Goal: Task Accomplishment & Management: Manage account settings

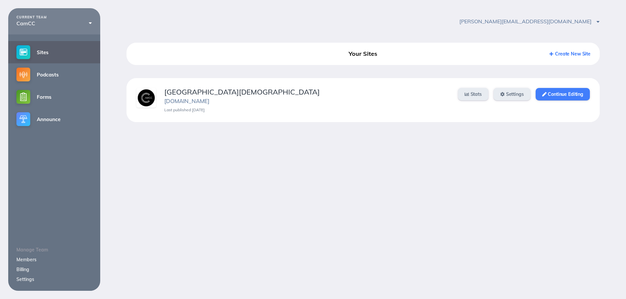
click at [555, 97] on link "Continue Editing" at bounding box center [563, 94] width 54 height 12
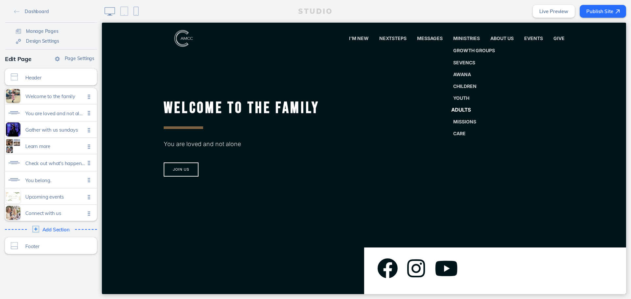
click at [465, 115] on link "Adults" at bounding box center [474, 110] width 58 height 13
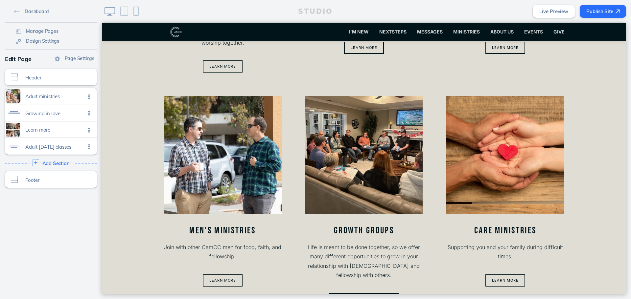
scroll to position [304, 0]
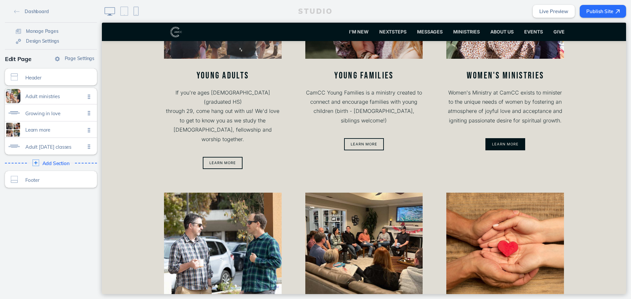
click at [498, 142] on button "Learn More" at bounding box center [505, 144] width 40 height 12
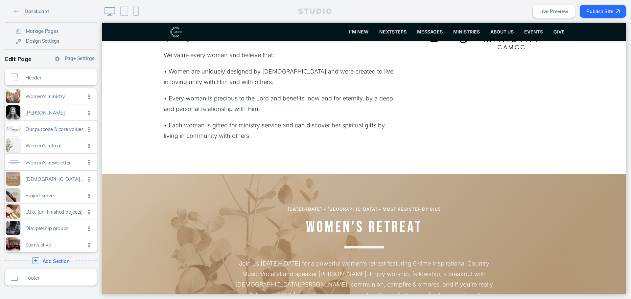
scroll to position [624, 0]
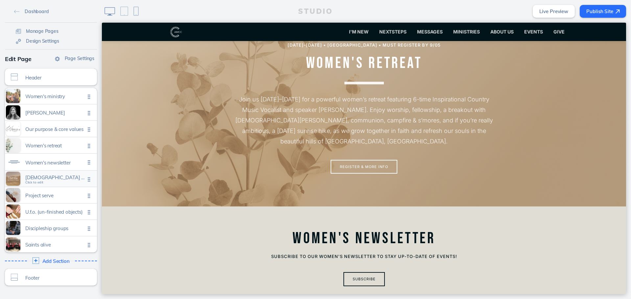
click at [58, 187] on div "[DEMOGRAPHIC_DATA] seasonal hike Click to edit" at bounding box center [51, 179] width 92 height 16
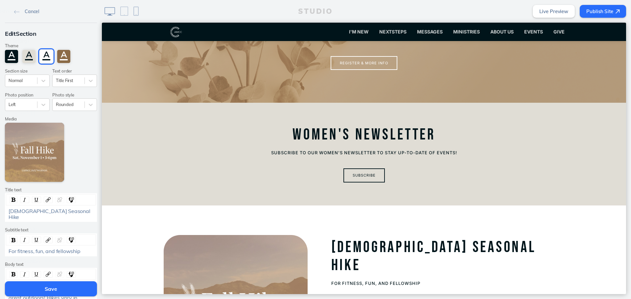
click at [58, 187] on div "Edit Section Theme A A A A Section size Normal Text order Title First Photo pos…" at bounding box center [51, 204] width 102 height 362
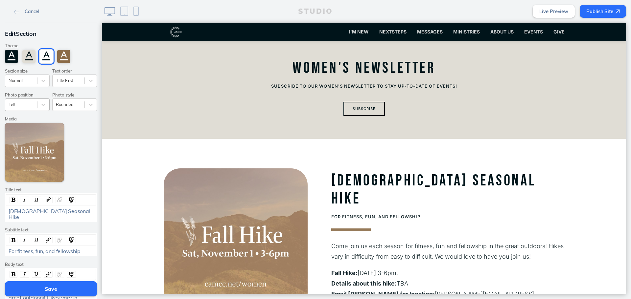
scroll to position [740, 0]
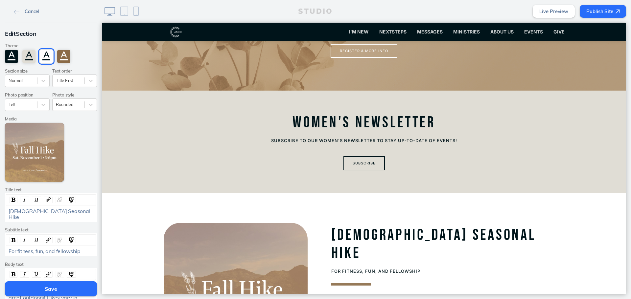
click at [35, 10] on span "Cancel" at bounding box center [32, 12] width 14 height 6
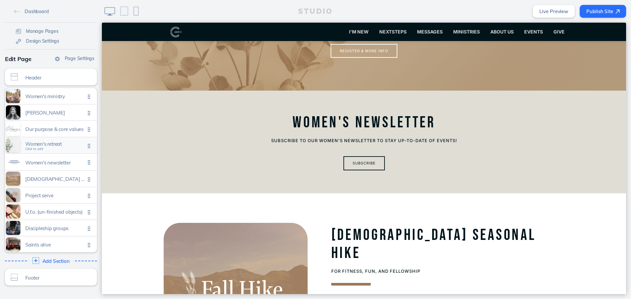
click at [50, 144] on span "Women's retreat" at bounding box center [55, 144] width 60 height 6
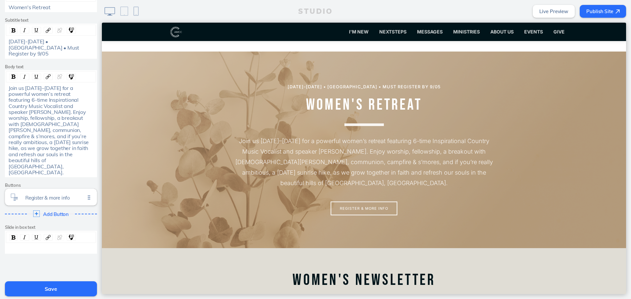
scroll to position [187, 0]
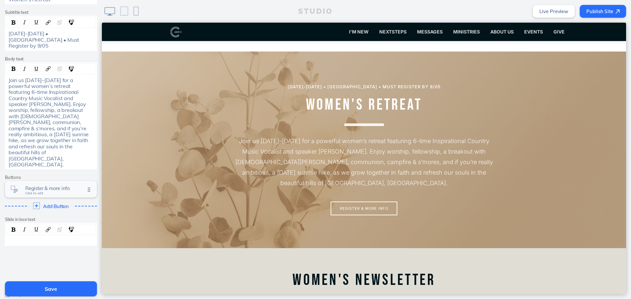
click at [59, 186] on span "Register & more info" at bounding box center [55, 189] width 60 height 6
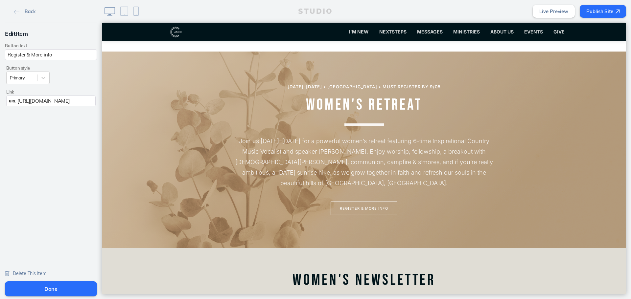
click at [35, 273] on span "Delete This Item" at bounding box center [30, 274] width 34 height 6
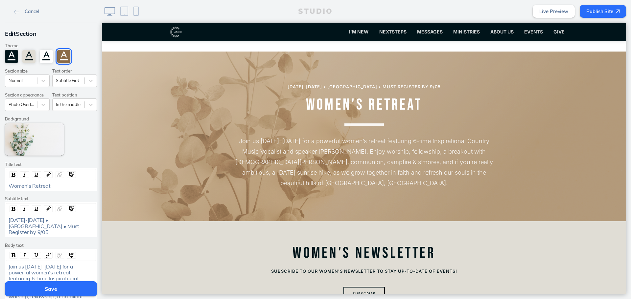
click at [48, 293] on button "Save" at bounding box center [51, 289] width 92 height 15
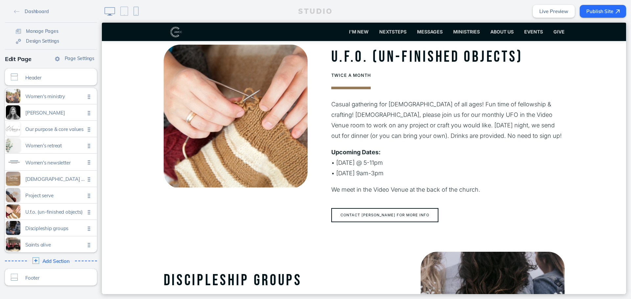
scroll to position [1536, 0]
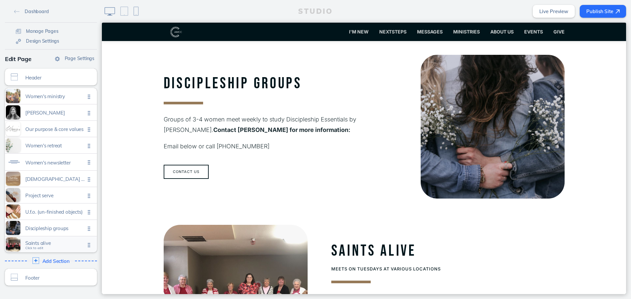
click at [28, 248] on span "Click to edit" at bounding box center [34, 248] width 18 height 4
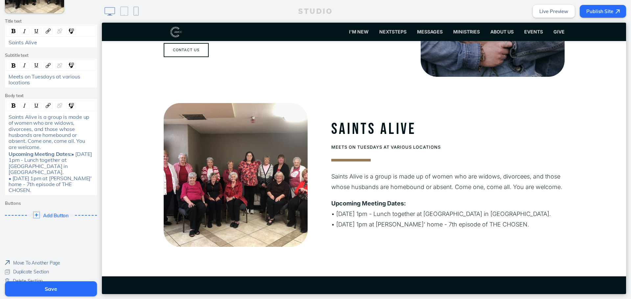
scroll to position [170, 0]
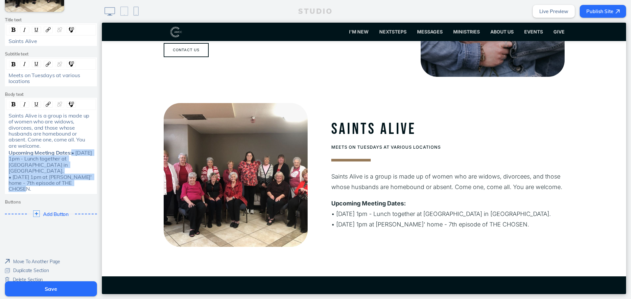
drag, startPoint x: 31, startPoint y: 182, endPoint x: 3, endPoint y: 159, distance: 35.9
click at [6, 159] on div "Saints Alive is a group is made up of women who are widows, divorcees, and thos…" at bounding box center [51, 153] width 90 height 80
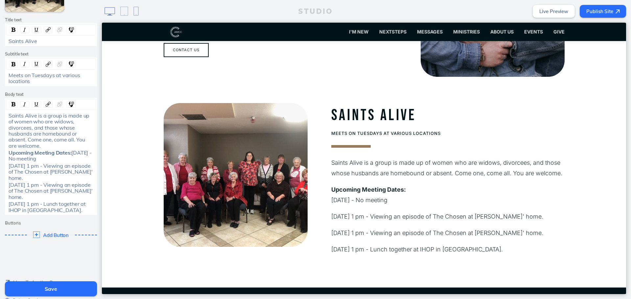
click at [6, 164] on div "[DATE] 1 pm - Viewing an episode of The Chosen at [PERSON_NAME]' home." at bounding box center [51, 172] width 90 height 18
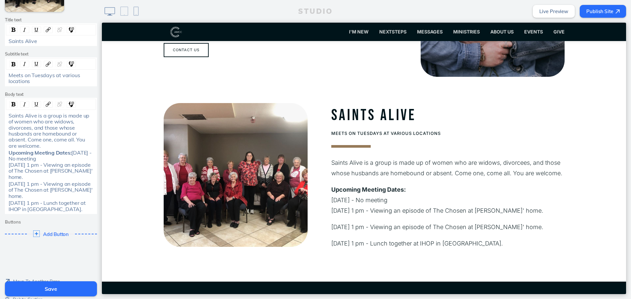
click at [6, 184] on div "[DATE] 1 pm - Viewing an episode of The Chosen at [PERSON_NAME]' home." at bounding box center [51, 190] width 90 height 18
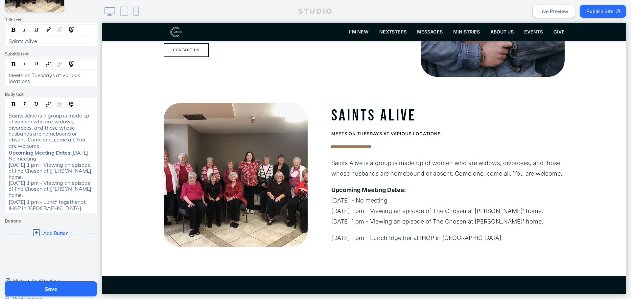
click at [6, 202] on div "[DATE] 1 pm - Lunch together at IHOP in [GEOGRAPHIC_DATA]." at bounding box center [51, 205] width 90 height 12
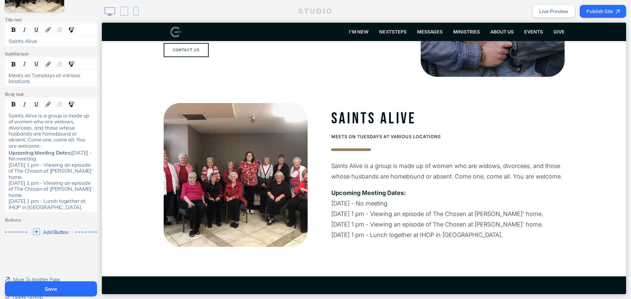
click at [9, 158] on span "[DATE] - No meeting [DATE] 1 pm - Viewing an episode of The Chosen at [PERSON_N…" at bounding box center [51, 180] width 85 height 61
click at [331, 188] on p "Upcoming Meeting Dates: [DATE] - No meeting [DATE] 1 pm - Viewing an episode of…" at bounding box center [447, 214] width 233 height 53
click at [9, 159] on span "[DATE] - No meeting [DATE] 1 pm - Viewing an episode of The Chosen at [PERSON_N…" at bounding box center [51, 180] width 85 height 61
click at [9, 184] on span "[DATE] - No meeting [DATE] 1 pm - Viewing an episode of The Chosen at [PERSON_N…" at bounding box center [51, 182] width 85 height 55
click at [6, 203] on div "Upcoming Meeting Dates: • [DATE] - No meeting [DATE] 1 pm - Viewing an episode …" at bounding box center [51, 180] width 90 height 60
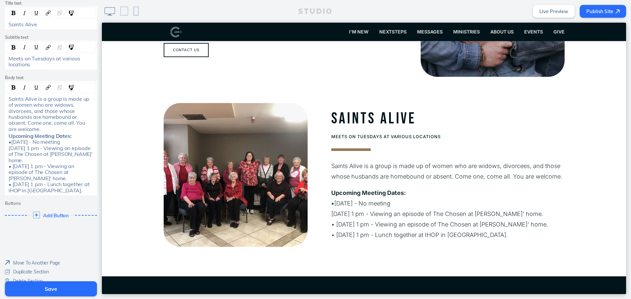
scroll to position [195, 0]
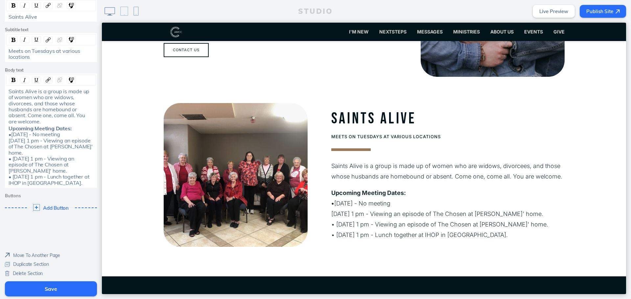
click at [6, 141] on div "Upcoming Meeting Dates: • [DATE] - No meeting [DATE] 1 pm - Viewing an episode …" at bounding box center [51, 156] width 90 height 60
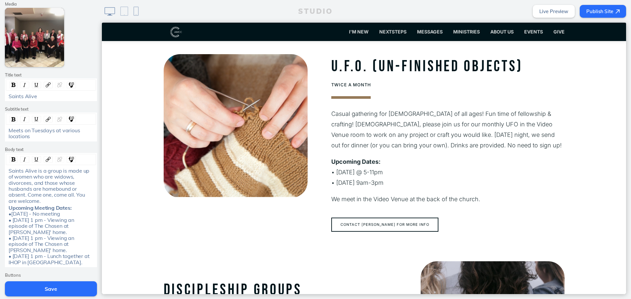
scroll to position [63, 0]
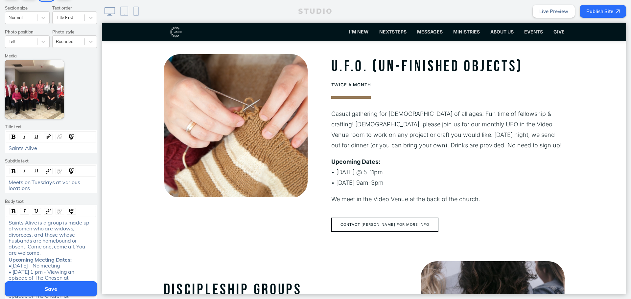
click at [58, 285] on button "Save" at bounding box center [51, 289] width 92 height 15
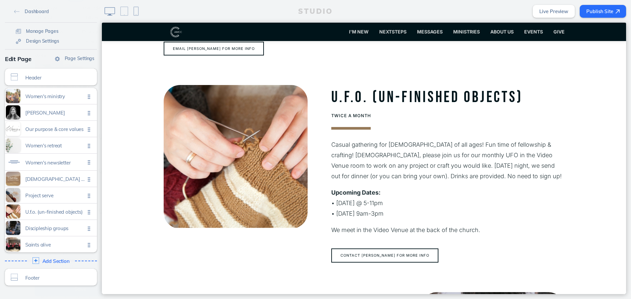
scroll to position [1263, 0]
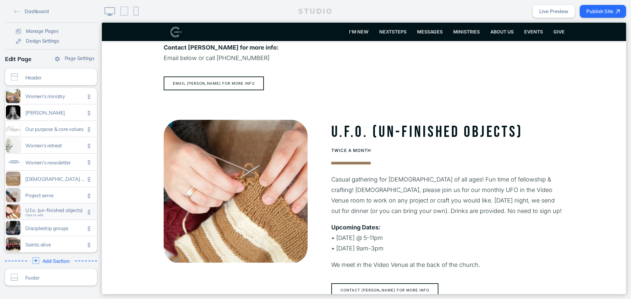
click at [49, 213] on span "U.f.o. (un-finished objects)" at bounding box center [55, 211] width 60 height 6
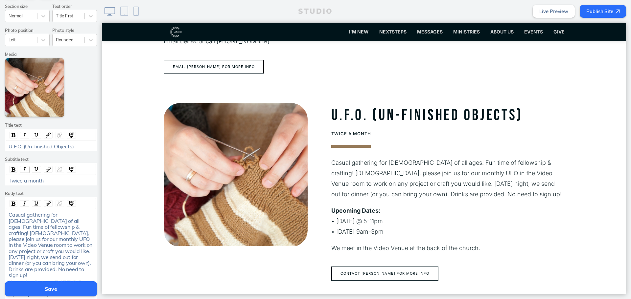
scroll to position [131, 0]
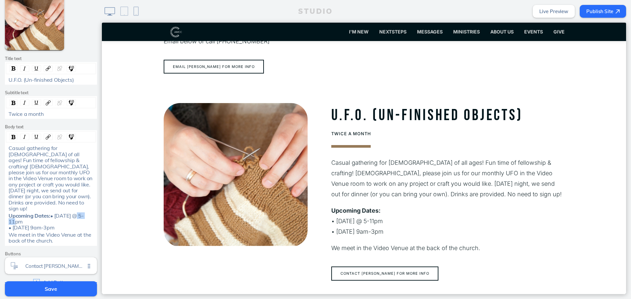
drag, startPoint x: 41, startPoint y: 208, endPoint x: 28, endPoint y: 210, distance: 12.6
click at [28, 213] on span "• [DATE] @ 5-11pm • [DATE] 9am-3pm" at bounding box center [46, 222] width 75 height 19
click at [40, 292] on button "Save" at bounding box center [51, 289] width 92 height 15
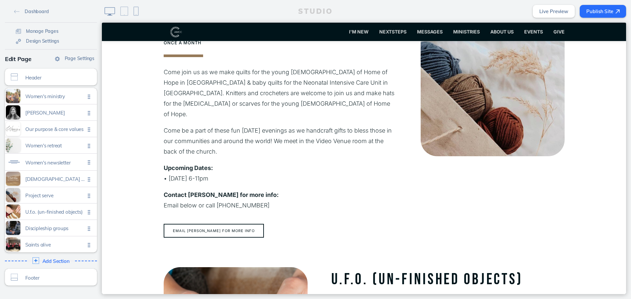
scroll to position [1017, 0]
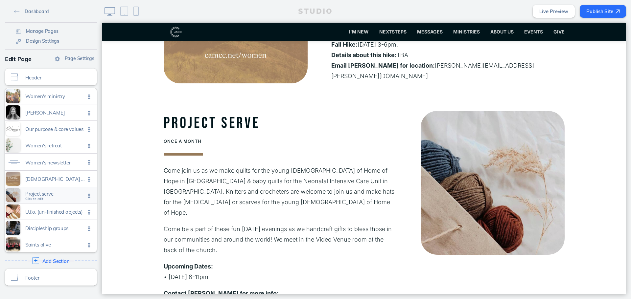
click at [25, 198] on span "Click to edit" at bounding box center [34, 199] width 18 height 4
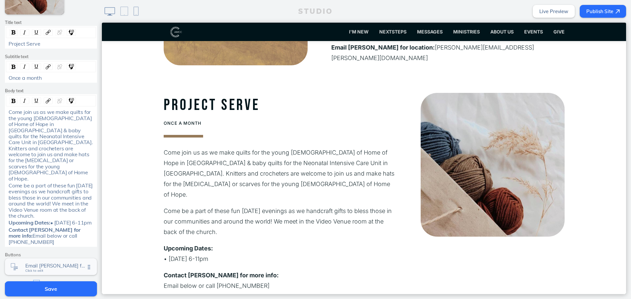
scroll to position [219, 0]
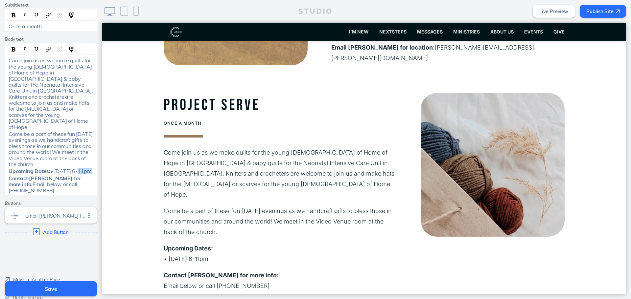
drag, startPoint x: 35, startPoint y: 154, endPoint x: 28, endPoint y: 154, distance: 7.9
click at [50, 168] on span "• [DATE] 6-11pm" at bounding box center [70, 171] width 41 height 7
click at [73, 285] on button "Save" at bounding box center [51, 289] width 92 height 15
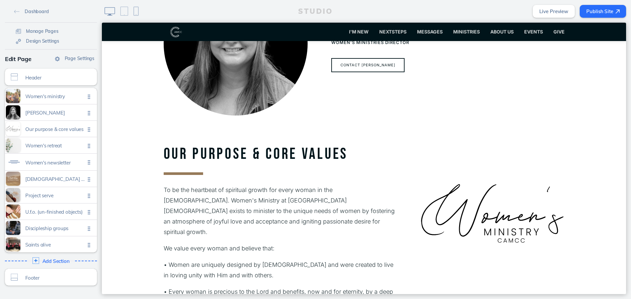
scroll to position [214, 0]
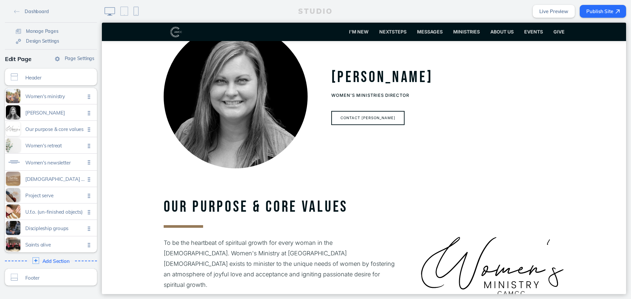
click at [595, 10] on button "Publish Site" at bounding box center [603, 11] width 46 height 13
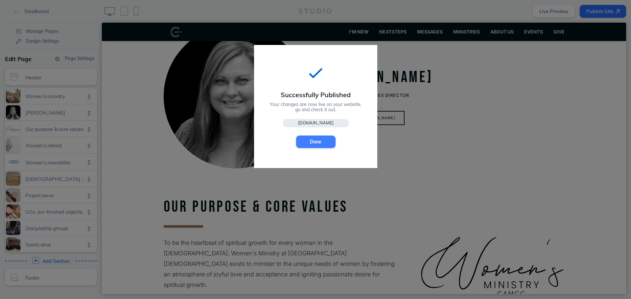
click at [314, 146] on button "Done" at bounding box center [315, 142] width 39 height 12
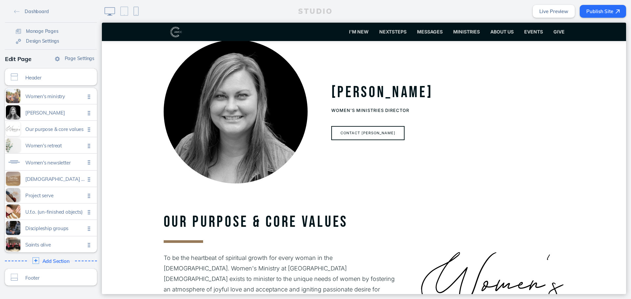
scroll to position [131, 0]
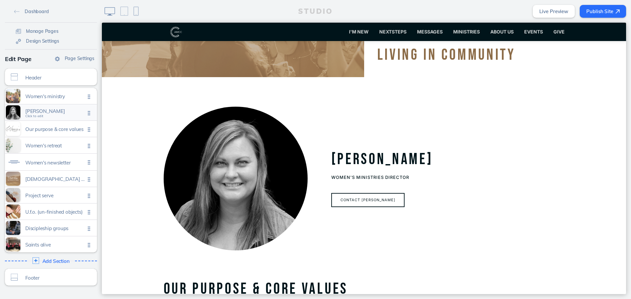
click at [58, 109] on span "[PERSON_NAME]" at bounding box center [55, 111] width 60 height 6
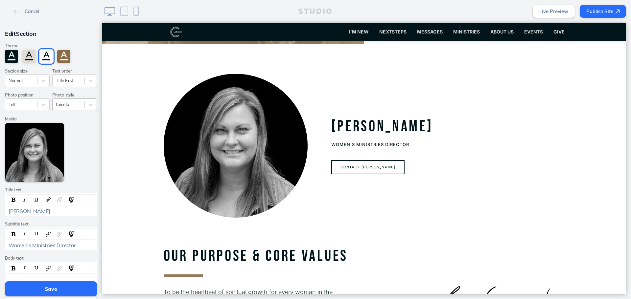
scroll to position [168, 0]
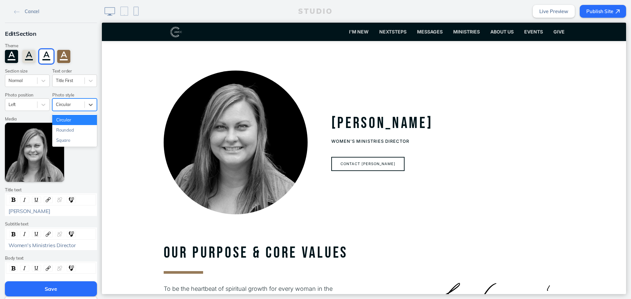
click at [59, 107] on div at bounding box center [68, 105] width 25 height 6
click at [60, 134] on div "Rounded" at bounding box center [74, 130] width 45 height 10
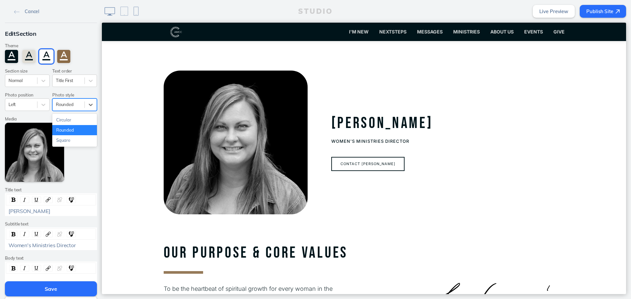
click at [70, 102] on div at bounding box center [68, 105] width 25 height 6
click at [64, 140] on div "Square" at bounding box center [74, 140] width 45 height 10
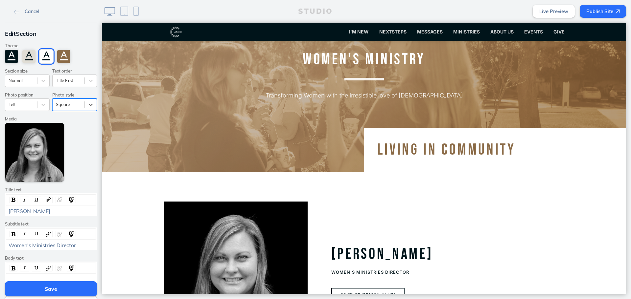
scroll to position [36, 0]
click at [76, 103] on div at bounding box center [68, 105] width 25 height 6
click at [70, 128] on div "Rounded" at bounding box center [74, 130] width 45 height 10
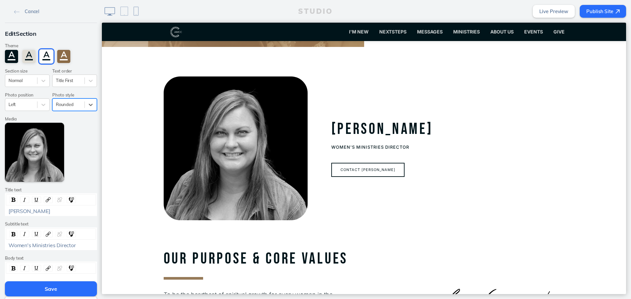
scroll to position [168, 0]
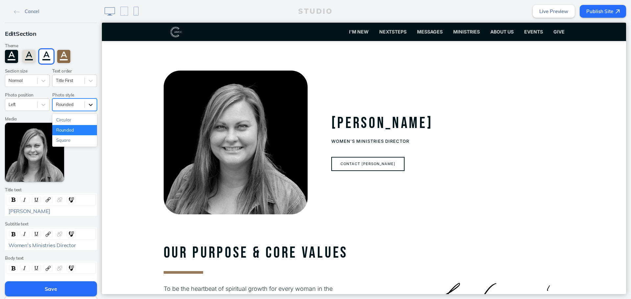
click at [85, 105] on div at bounding box center [91, 105] width 12 height 12
click at [84, 117] on div "Circular" at bounding box center [74, 120] width 45 height 10
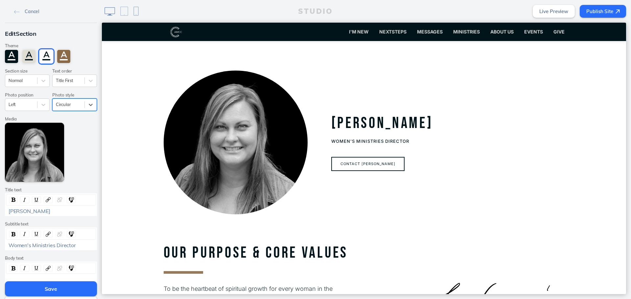
click at [86, 97] on label "Photo style" at bounding box center [74, 95] width 45 height 5
click at [87, 106] on icon at bounding box center [90, 105] width 7 height 7
click at [79, 130] on div "Rounded" at bounding box center [74, 130] width 45 height 10
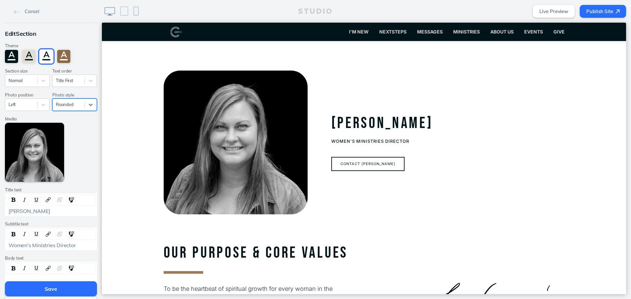
click at [57, 291] on button "Save" at bounding box center [51, 289] width 92 height 15
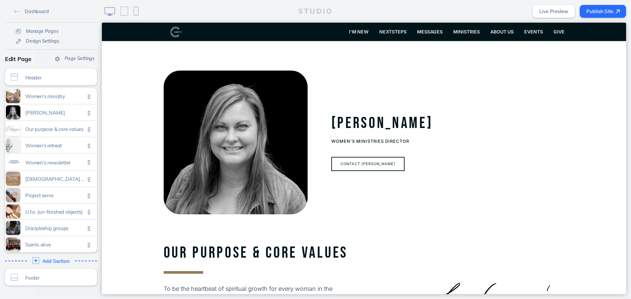
click at [57, 291] on div "Dashboard Manage Pages Design Settings Page Settings Edit Page Header Click to …" at bounding box center [51, 149] width 102 height 299
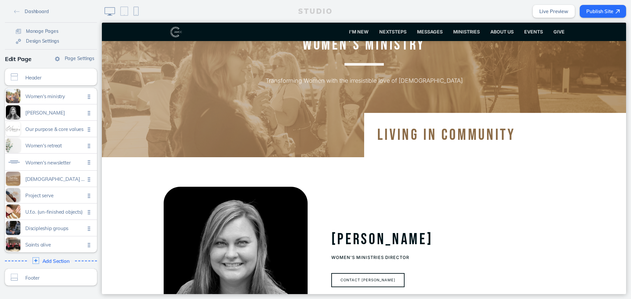
scroll to position [36, 0]
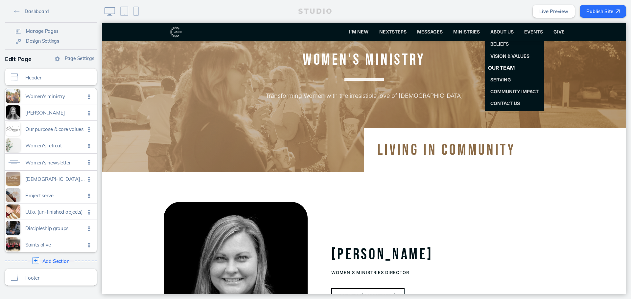
click at [494, 68] on span "Our Team" at bounding box center [501, 68] width 27 height 6
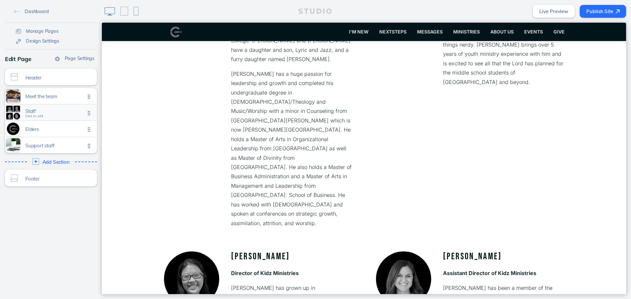
click at [60, 110] on span "Staff" at bounding box center [55, 111] width 60 height 6
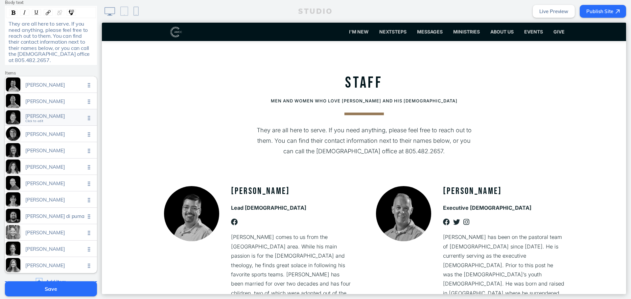
scroll to position [259, 0]
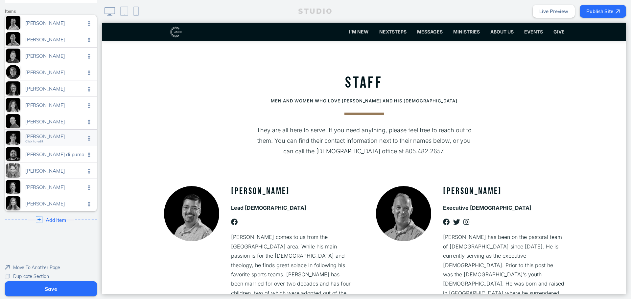
click at [53, 134] on span "[PERSON_NAME]" at bounding box center [55, 137] width 60 height 6
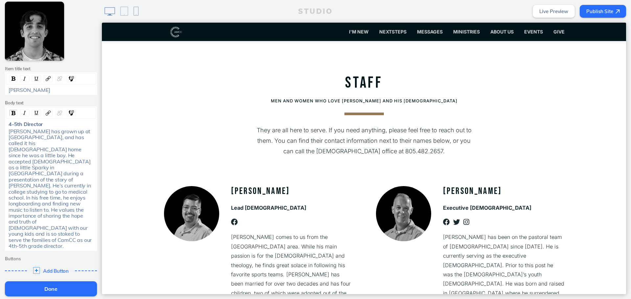
scroll to position [81, 0]
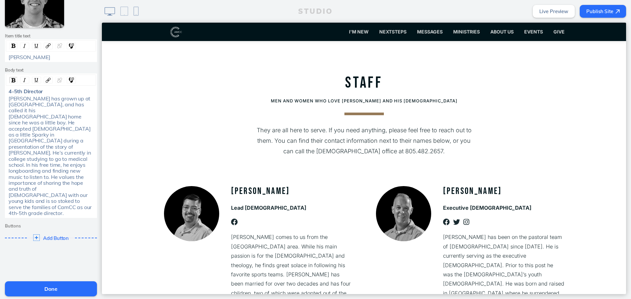
click at [24, 299] on span "Delete This Item" at bounding box center [30, 304] width 34 height 6
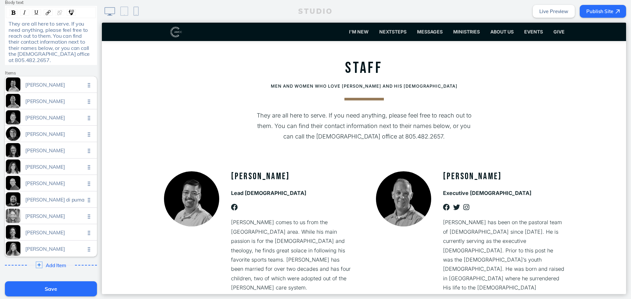
scroll to position [48, 0]
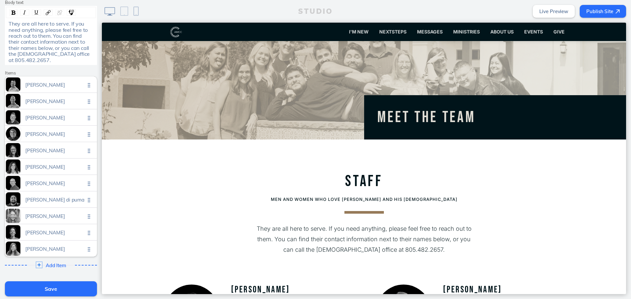
click at [39, 285] on button "Save" at bounding box center [51, 289] width 92 height 15
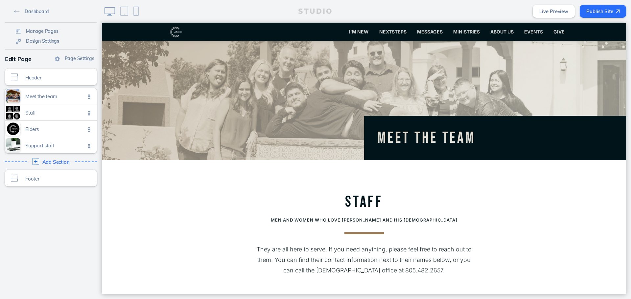
scroll to position [0, 0]
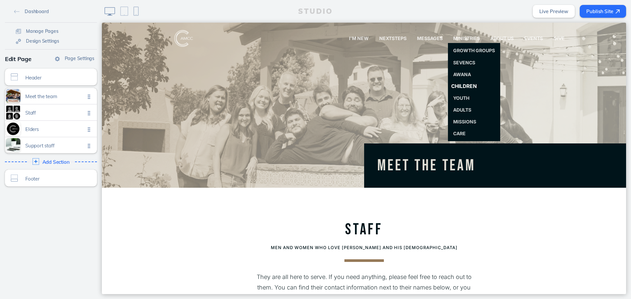
click at [462, 84] on span "Children" at bounding box center [464, 86] width 26 height 6
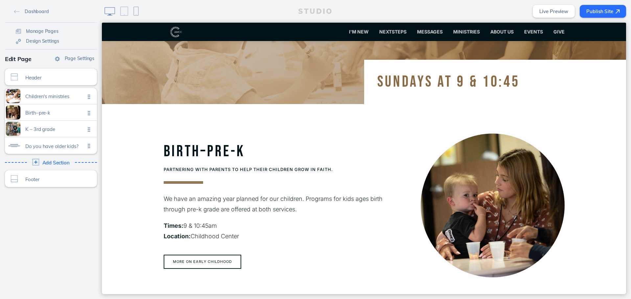
scroll to position [197, 0]
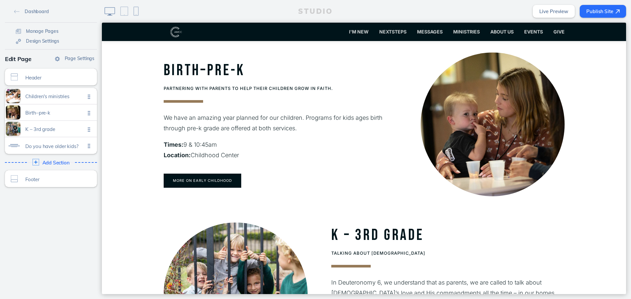
click at [224, 178] on button "More on Early Childhood" at bounding box center [203, 181] width 78 height 14
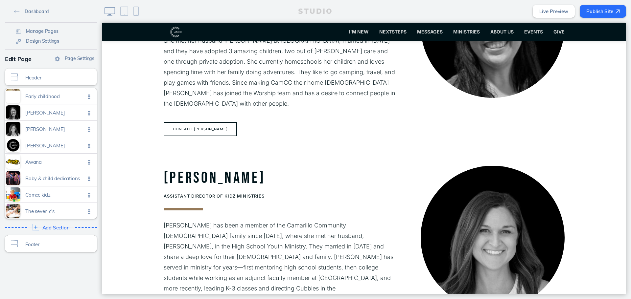
scroll to position [493, 0]
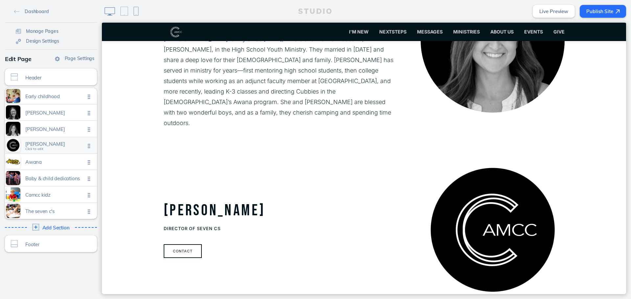
click at [42, 145] on span "[PERSON_NAME]" at bounding box center [55, 144] width 60 height 6
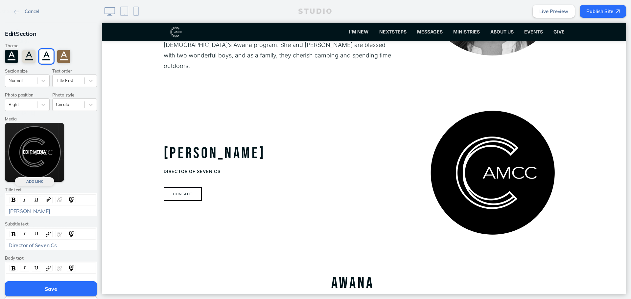
click at [42, 146] on button "Edit Media" at bounding box center [34, 152] width 59 height 59
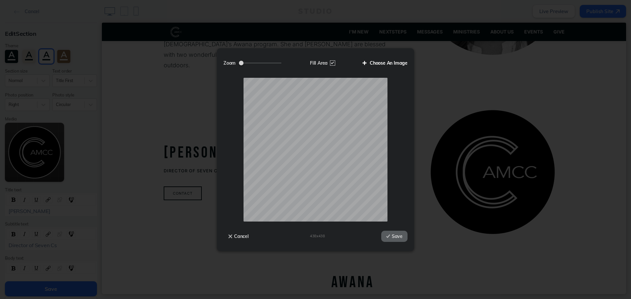
click at [392, 61] on label "Choose An Image" at bounding box center [383, 63] width 50 height 11
click at [0, 0] on input "Choose An Image" at bounding box center [0, 0] width 0 height 0
click at [397, 59] on label "Choose An Image" at bounding box center [383, 63] width 50 height 11
click at [0, 0] on input "Choose An Image" at bounding box center [0, 0] width 0 height 0
click at [390, 236] on button "Save" at bounding box center [394, 236] width 26 height 11
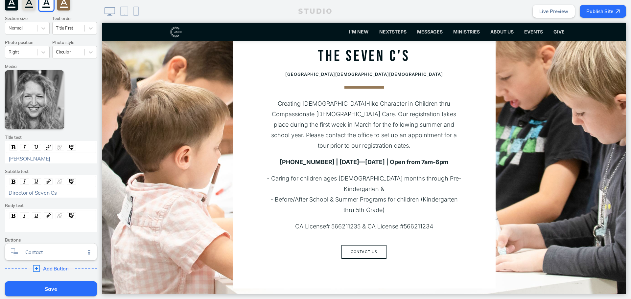
scroll to position [114, 0]
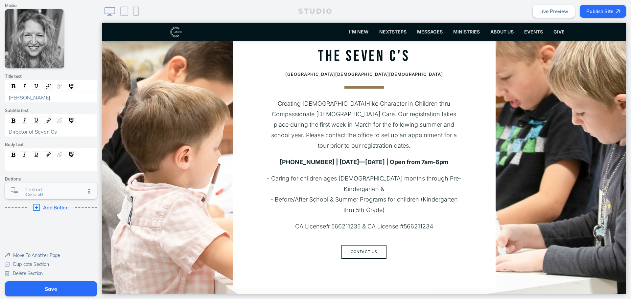
click at [54, 190] on span "Contact" at bounding box center [55, 190] width 60 height 6
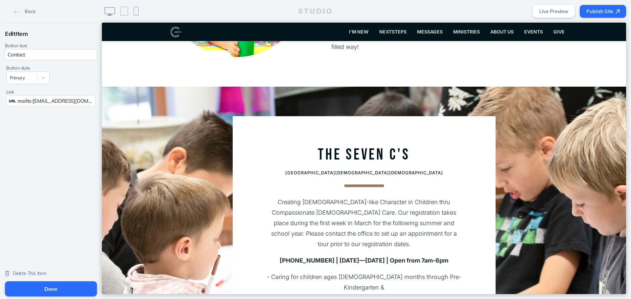
scroll to position [1290, 0]
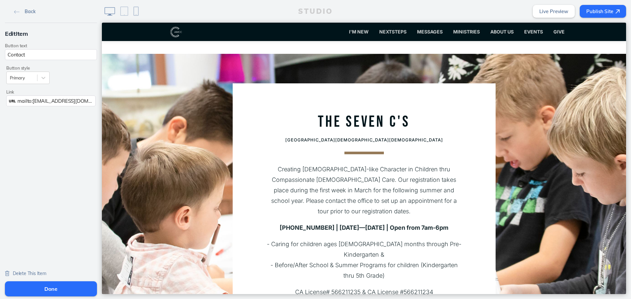
click at [17, 13] on link "Back" at bounding box center [25, 11] width 26 height 10
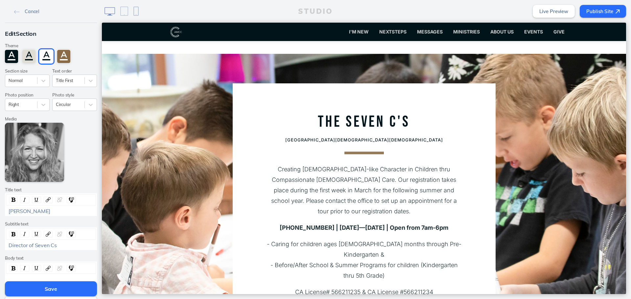
scroll to position [66, 0]
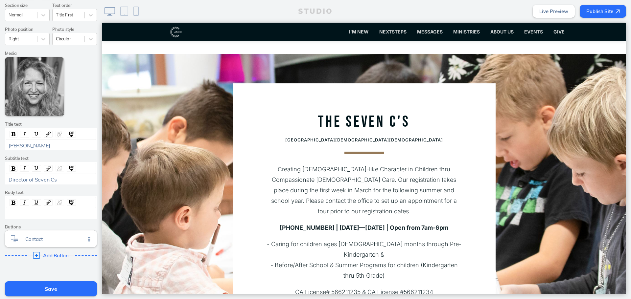
click at [49, 292] on button "Save" at bounding box center [51, 289] width 92 height 15
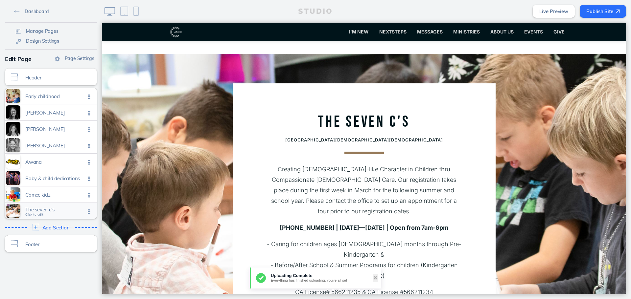
click at [55, 205] on div "The seven c's Click to edit" at bounding box center [51, 211] width 92 height 16
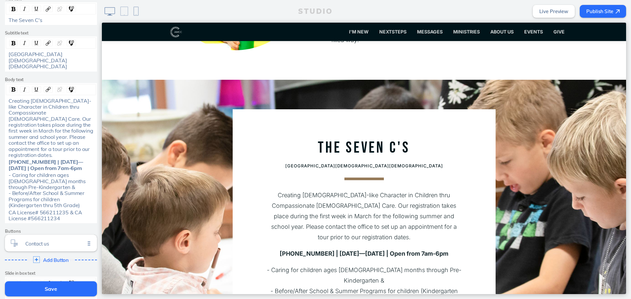
scroll to position [133, 0]
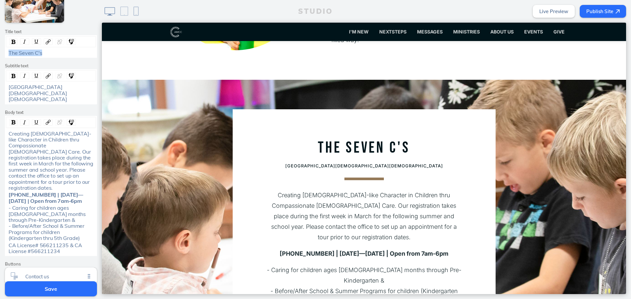
drag, startPoint x: 50, startPoint y: 53, endPoint x: -54, endPoint y: 51, distance: 103.9
click at [0, 51] on html "Cancel Edit Section Theme A A A A Section size Normal Text order Title First Se…" at bounding box center [315, 149] width 631 height 299
click at [49, 165] on span "Creating [DEMOGRAPHIC_DATA]-like Character in Children thru Compassionate [DEMO…" at bounding box center [52, 160] width 86 height 61
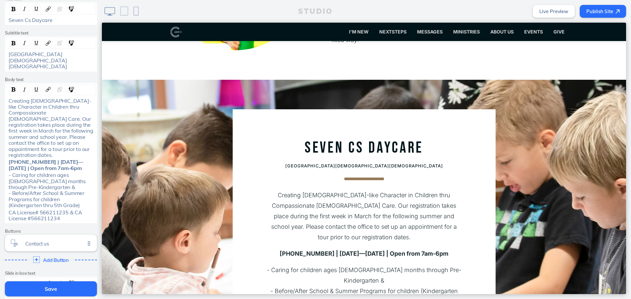
click at [50, 172] on span "- Caring for children ages [DEMOGRAPHIC_DATA] months through Pre-Kindergarten &…" at bounding box center [48, 190] width 79 height 37
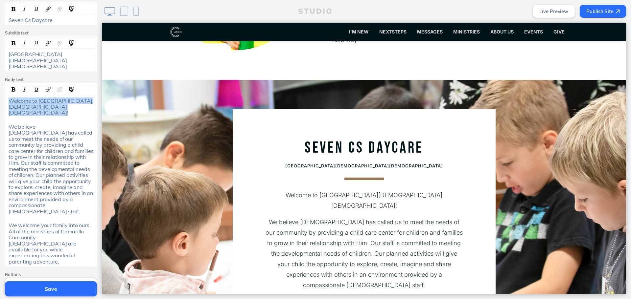
drag, startPoint x: 33, startPoint y: 109, endPoint x: 6, endPoint y: 90, distance: 32.1
click at [6, 90] on div "Welcome to [GEOGRAPHIC_DATA][DEMOGRAPHIC_DATA][DEMOGRAPHIC_DATA]! We believe [D…" at bounding box center [51, 175] width 92 height 184
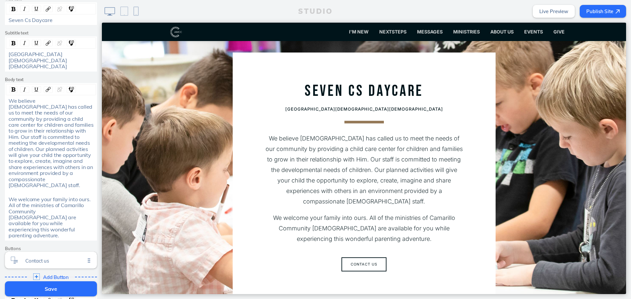
scroll to position [1330, 0]
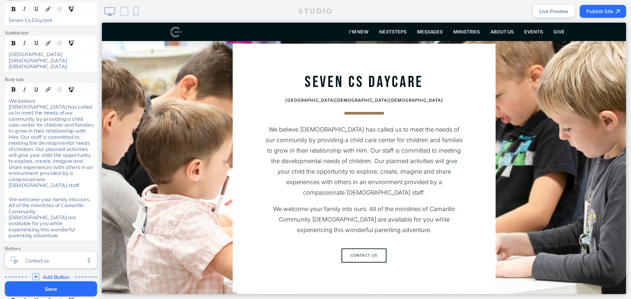
click at [44, 271] on div "Add Button Click to edit" at bounding box center [51, 277] width 97 height 12
click at [48, 274] on span "Learn more" at bounding box center [55, 277] width 60 height 6
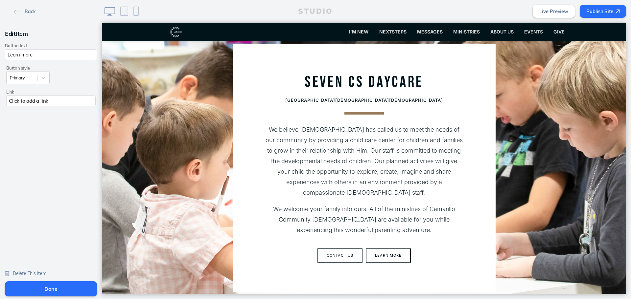
click at [38, 56] on input "Learn more" at bounding box center [51, 54] width 92 height 11
drag, startPoint x: 53, startPoint y: 58, endPoint x: -81, endPoint y: 58, distance: 133.7
click at [0, 58] on html "Back Edit Item Button text SEven C's page Button style Primary Link Click to ad…" at bounding box center [315, 149] width 631 height 299
type input "Learn more about 7cs"
click at [67, 103] on div "Click to add a link" at bounding box center [50, 101] width 89 height 11
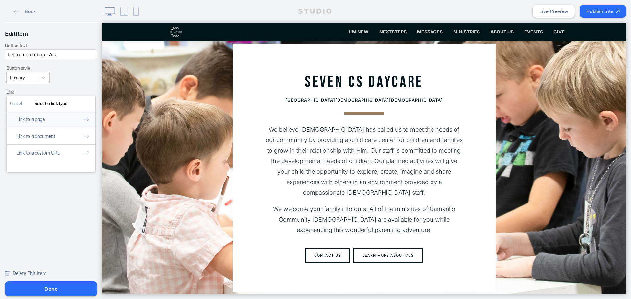
click at [56, 118] on button "Link to a page" at bounding box center [51, 119] width 89 height 17
click at [66, 133] on link "SevenCs" at bounding box center [50, 133] width 81 height 10
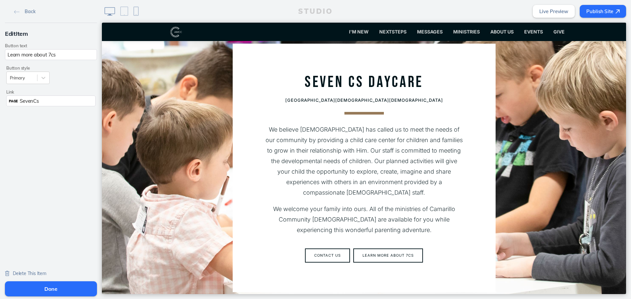
click at [60, 293] on button "Done" at bounding box center [51, 289] width 92 height 15
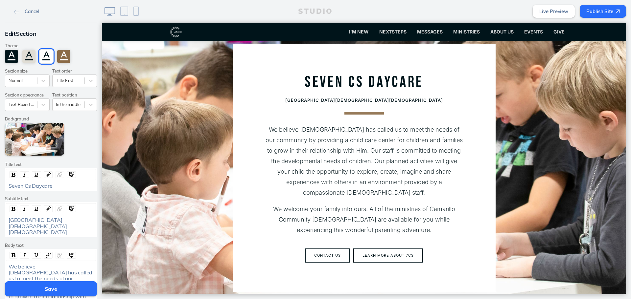
click at [62, 290] on button "Save" at bounding box center [51, 289] width 92 height 15
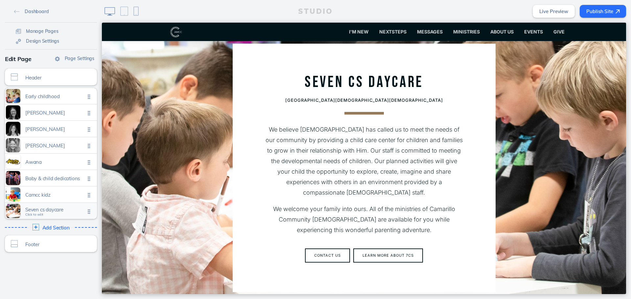
click at [65, 211] on span "Seven cs daycare" at bounding box center [55, 210] width 60 height 6
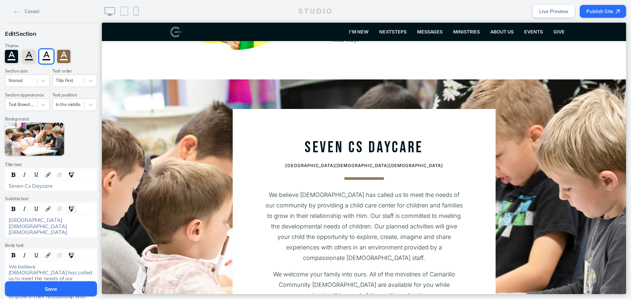
scroll to position [1265, 0]
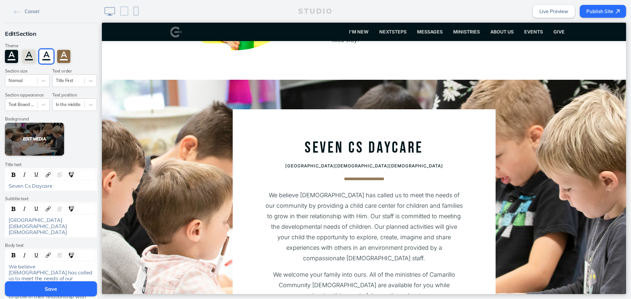
click at [38, 130] on button "Edit Media" at bounding box center [34, 139] width 59 height 33
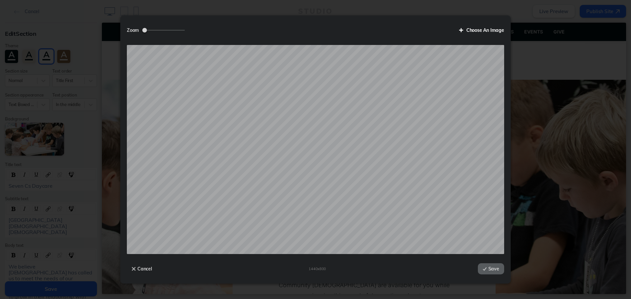
click at [487, 28] on label "Choose An Image" at bounding box center [479, 30] width 50 height 11
click at [0, 0] on input "Choose An Image" at bounding box center [0, 0] width 0 height 0
click at [488, 267] on button "Save" at bounding box center [491, 269] width 26 height 11
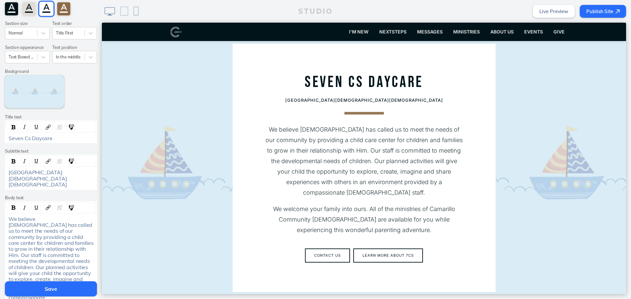
scroll to position [164, 0]
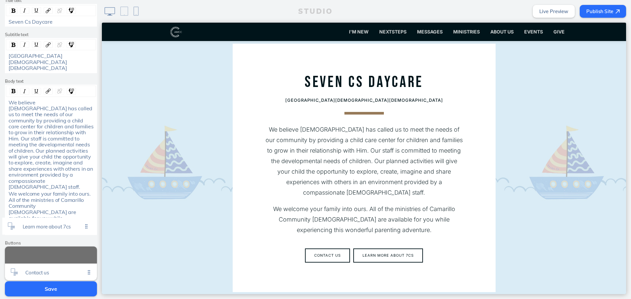
drag, startPoint x: 87, startPoint y: 241, endPoint x: 86, endPoint y: 225, distance: 15.4
click at [86, 247] on ul "Contact us Click to edit Learn more about 7cs Click to edit" at bounding box center [51, 264] width 92 height 34
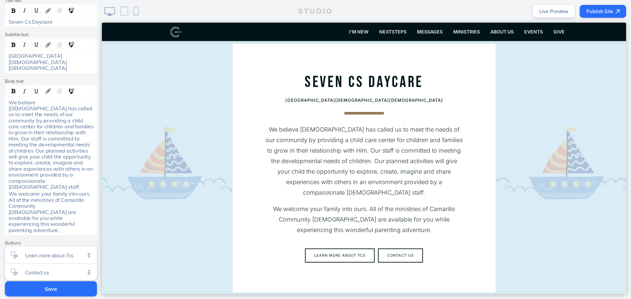
click at [65, 289] on button "Save" at bounding box center [51, 289] width 92 height 15
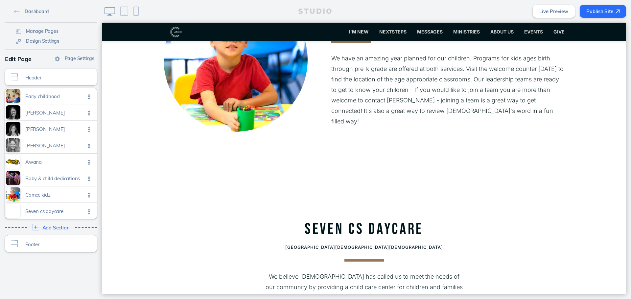
scroll to position [1084, 0]
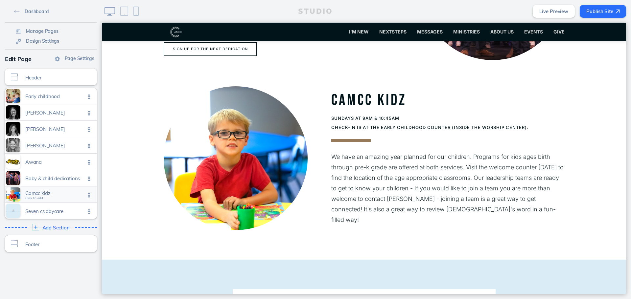
click at [50, 194] on span "Camcc kidz" at bounding box center [55, 194] width 60 height 6
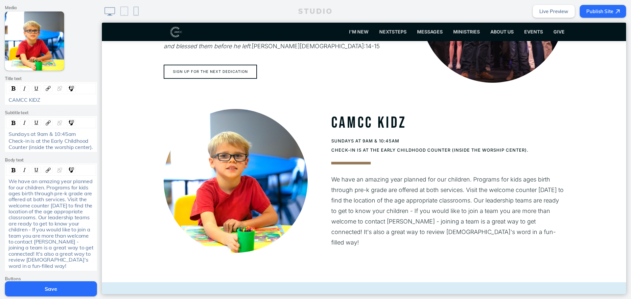
scroll to position [1061, 0]
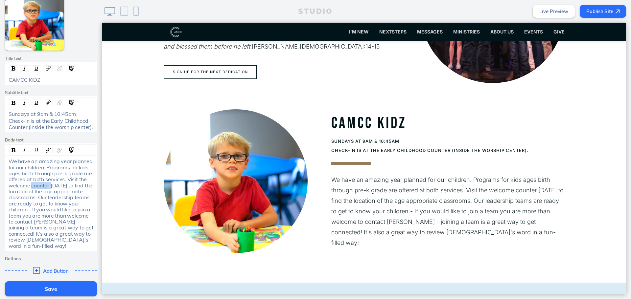
drag, startPoint x: 48, startPoint y: 185, endPoint x: 28, endPoint y: 187, distance: 19.6
click at [28, 187] on span "We have an amazing year planned for our children. Programs for kids ages birth …" at bounding box center [52, 203] width 86 height 91
drag, startPoint x: 38, startPoint y: 185, endPoint x: 7, endPoint y: 186, distance: 31.6
click at [9, 186] on span "We have an amazing year planned for our children. Programs for kids ages birth …" at bounding box center [52, 203] width 86 height 91
click at [50, 187] on span "We have an amazing year planned for our children. Programs for kids ages birth …" at bounding box center [52, 203] width 86 height 91
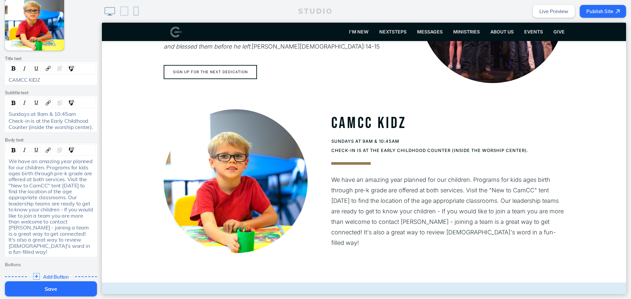
click at [80, 222] on span "We have an amazing year planned for our children. Programs for kids ages birth …" at bounding box center [52, 206] width 86 height 97
click at [56, 210] on span "We have an amazing year planned for our children. Programs for kids ages birth …" at bounding box center [52, 206] width 86 height 97
drag, startPoint x: 80, startPoint y: 223, endPoint x: 67, endPoint y: 215, distance: 14.6
click at [69, 216] on span "We have an amazing year planned for our children. Programs for kids ages birth …" at bounding box center [51, 206] width 85 height 97
click at [67, 214] on span "We have an amazing year planned for our children. Programs for kids ages birth …" at bounding box center [51, 206] width 85 height 97
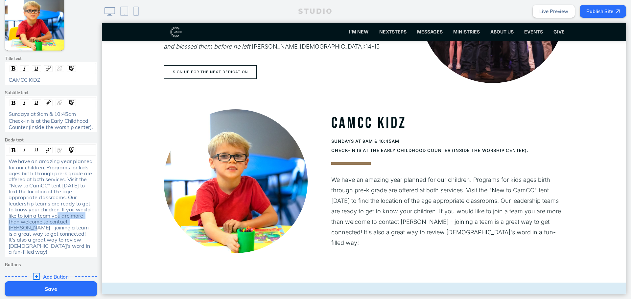
drag, startPoint x: 81, startPoint y: 221, endPoint x: 47, endPoint y: 214, distance: 33.8
click at [47, 214] on span "We have an amazing year planned for our children. Programs for kids ages birth …" at bounding box center [51, 206] width 85 height 97
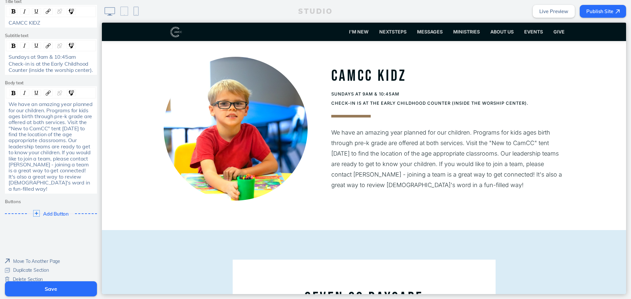
scroll to position [1127, 0]
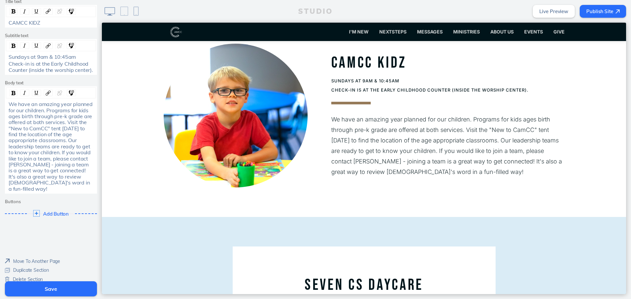
click at [30, 164] on span "We have an amazing year planned for our children. Programs for kids ages birth …" at bounding box center [51, 146] width 85 height 91
click at [32, 162] on span "We have an amazing year planned for our children. Programs for kids ages birth …" at bounding box center [51, 146] width 85 height 91
click at [30, 164] on span "We have an amazing year planned for our children. Programs for kids ages birth …" at bounding box center [51, 146] width 85 height 91
drag, startPoint x: 40, startPoint y: 163, endPoint x: 34, endPoint y: 164, distance: 5.6
click at [34, 164] on span "We have an amazing year planned for our children. Programs for kids ages birth …" at bounding box center [51, 146] width 85 height 91
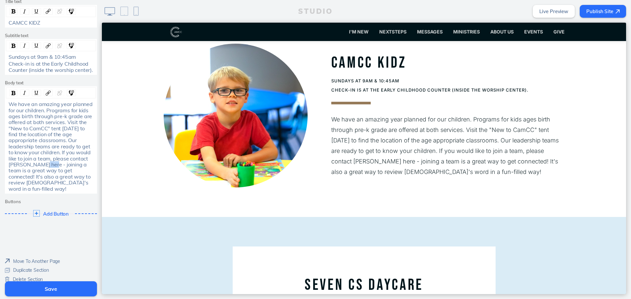
drag, startPoint x: 41, startPoint y: 167, endPoint x: 32, endPoint y: 167, distance: 9.2
click at [32, 167] on span "We have an amazing year planned for our children. Programs for kids ages birth …" at bounding box center [51, 146] width 85 height 91
click at [47, 95] on img "rdw-link-control" at bounding box center [48, 93] width 5 height 5
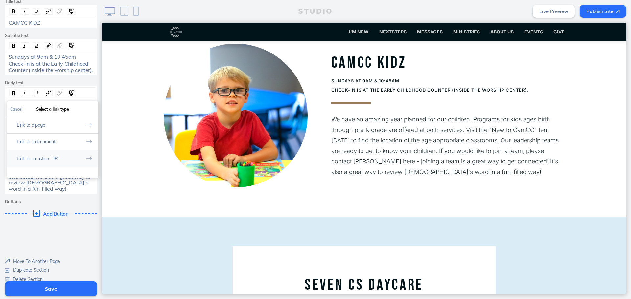
click at [47, 153] on button "Link to a custom URL" at bounding box center [52, 158] width 91 height 17
click at [57, 142] on input "rdw-link-control" at bounding box center [52, 136] width 85 height 11
type input "mailto:[EMAIL_ADDRESS][DOMAIN_NAME]"
click at [90, 108] on button "Done" at bounding box center [90, 109] width 16 height 15
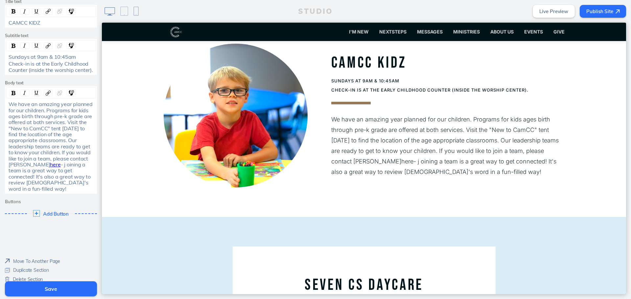
click at [49, 163] on span "- j oining a team is a great way to get connected! It's also a great way to rev…" at bounding box center [50, 176] width 83 height 31
click at [63, 288] on button "Save" at bounding box center [51, 289] width 92 height 15
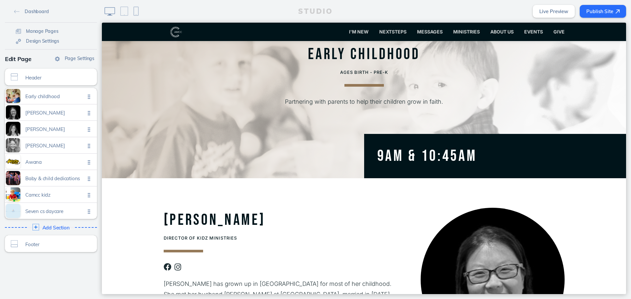
scroll to position [0, 0]
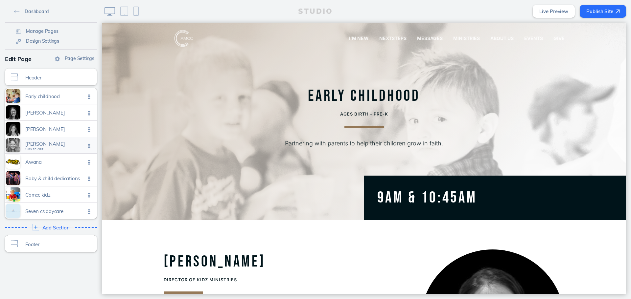
click at [59, 148] on span "[PERSON_NAME] Click to edit" at bounding box center [55, 146] width 60 height 6
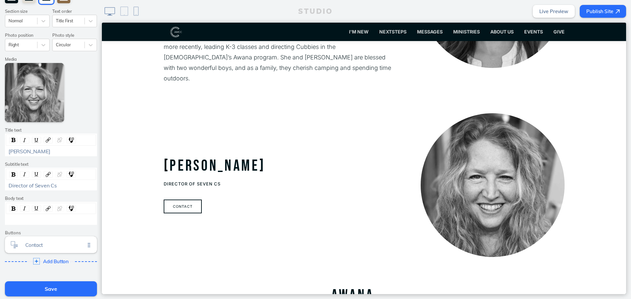
scroll to position [114, 0]
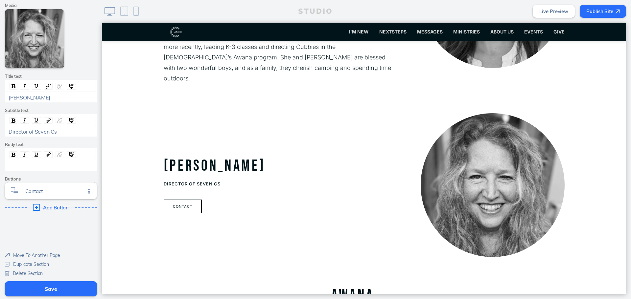
click at [42, 170] on div "rdw-wrapper" at bounding box center [51, 166] width 90 height 8
click at [44, 167] on div "rdw-editor" at bounding box center [51, 166] width 85 height 6
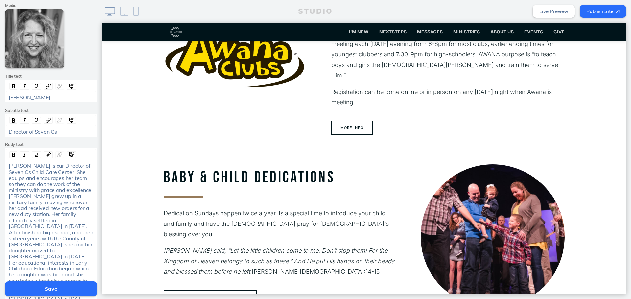
scroll to position [920, 0]
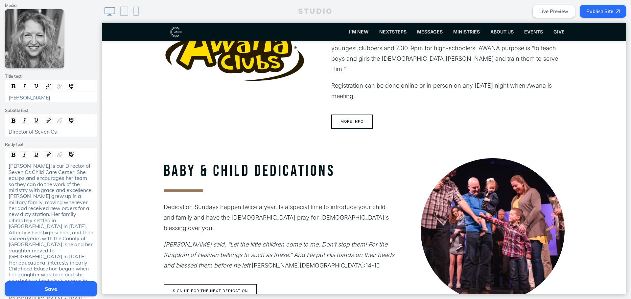
click at [89, 284] on button "Save" at bounding box center [51, 289] width 92 height 15
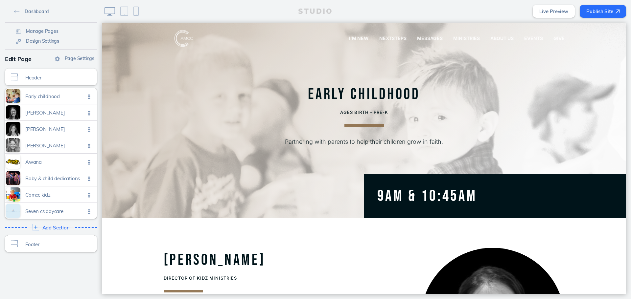
scroll to position [0, 0]
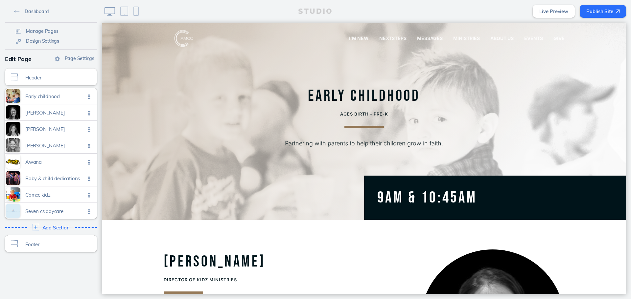
click at [603, 12] on button "Publish Site" at bounding box center [603, 11] width 46 height 13
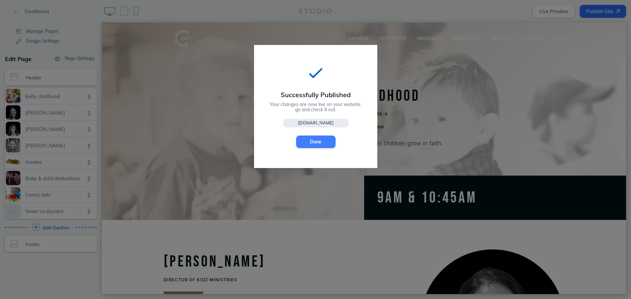
click at [324, 140] on button "Done" at bounding box center [315, 142] width 39 height 12
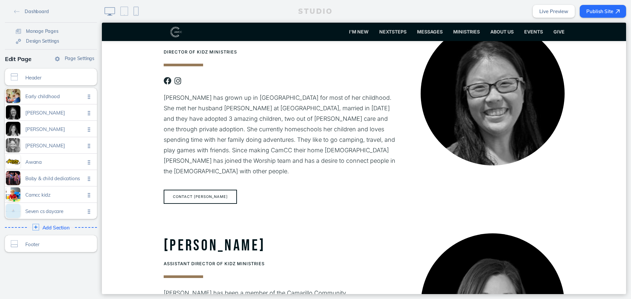
scroll to position [99, 0]
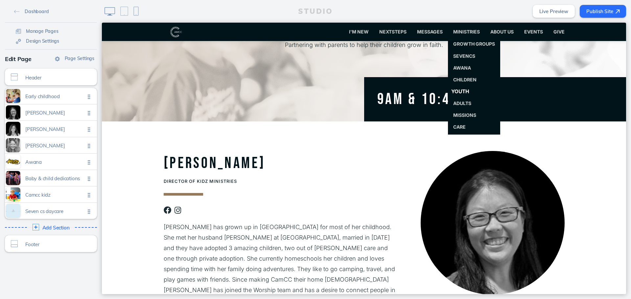
click at [468, 89] on link "Youth" at bounding box center [474, 91] width 58 height 13
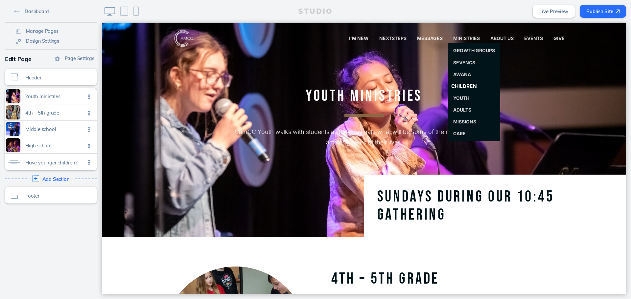
click at [466, 84] on span "Children" at bounding box center [464, 86] width 26 height 6
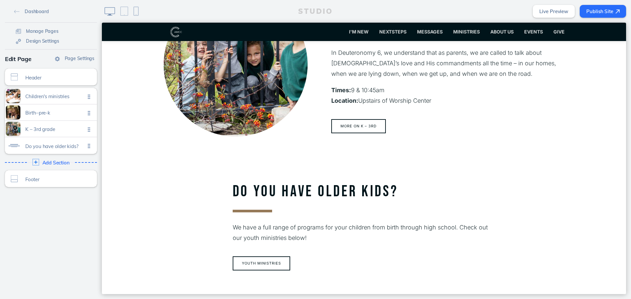
scroll to position [526, 0]
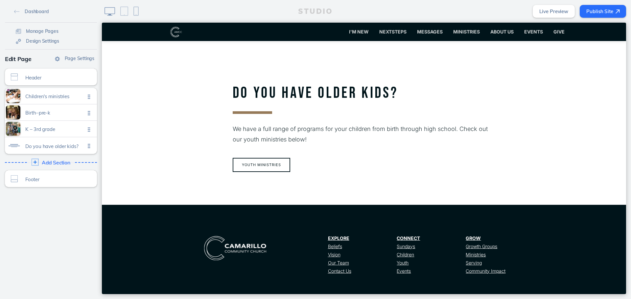
click at [59, 160] on span "Add Section" at bounding box center [56, 163] width 29 height 6
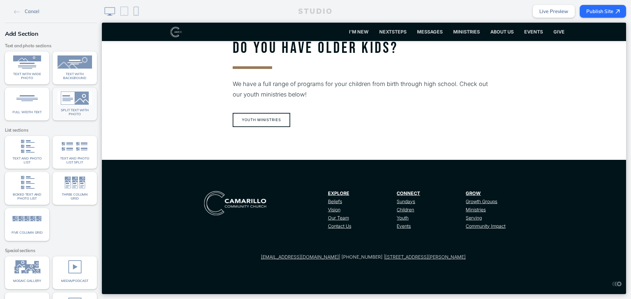
click at [79, 104] on img at bounding box center [75, 98] width 35 height 13
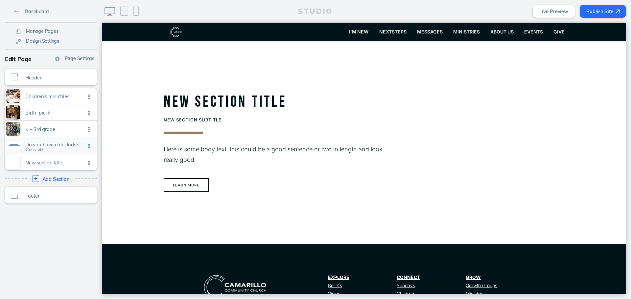
click at [58, 142] on span "Do you have older kids?" at bounding box center [55, 145] width 60 height 6
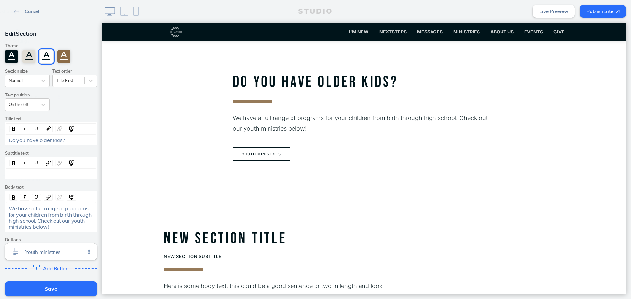
scroll to position [536, 0]
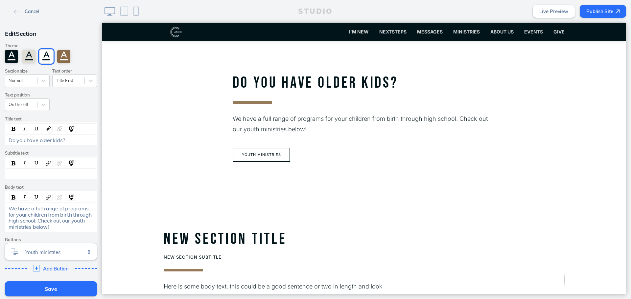
click at [18, 13] on link "Cancel" at bounding box center [27, 11] width 30 height 10
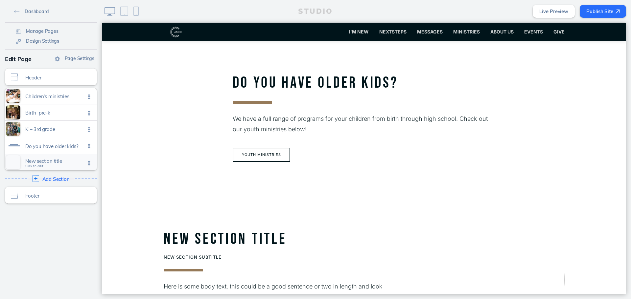
click at [52, 162] on span "New section title" at bounding box center [55, 161] width 60 height 6
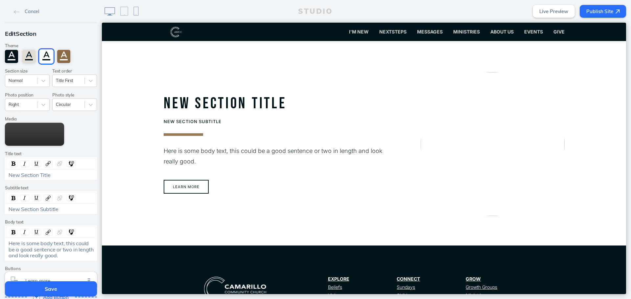
scroll to position [673, 0]
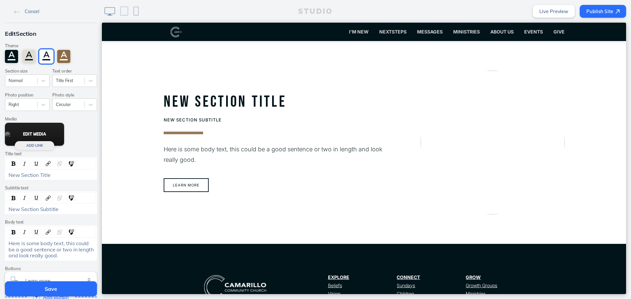
click at [36, 137] on button "Edit Media" at bounding box center [34, 134] width 59 height 23
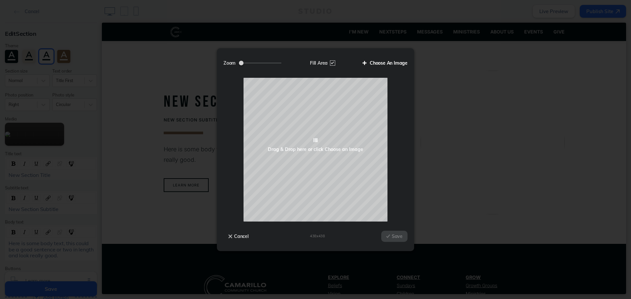
click at [399, 62] on label "Choose An Image" at bounding box center [383, 63] width 50 height 11
click at [0, 0] on input "Choose An Image" at bounding box center [0, 0] width 0 height 0
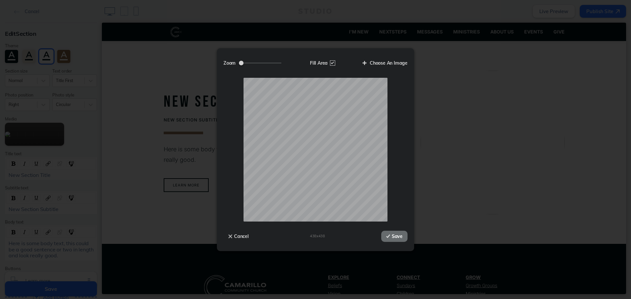
click at [406, 237] on button "Save" at bounding box center [394, 236] width 26 height 11
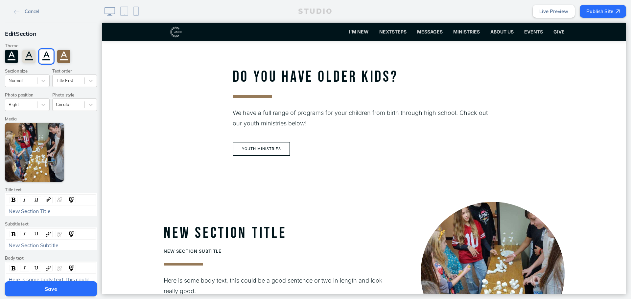
scroll to position [126, 0]
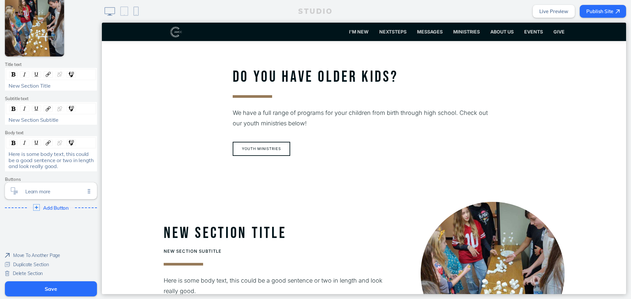
click at [65, 150] on div "Here is some body text, this could be a good sentence or two in length and look…" at bounding box center [51, 153] width 92 height 35
click at [65, 159] on span "Here is some body text, this could be a good sentence or two in length and look…" at bounding box center [52, 160] width 86 height 19
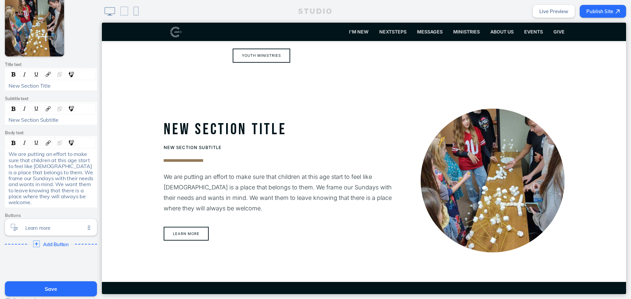
scroll to position [673, 0]
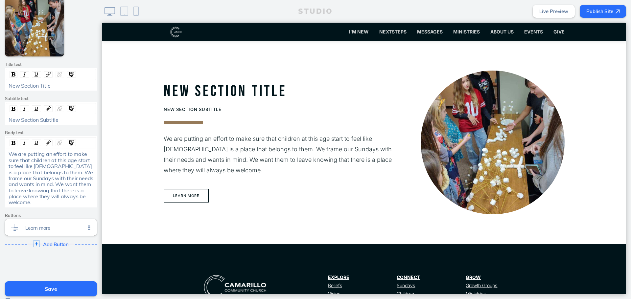
click at [41, 155] on span "We are putting an effort to make sure that children at this age start to feel l…" at bounding box center [52, 178] width 86 height 55
drag, startPoint x: 65, startPoint y: 84, endPoint x: 7, endPoint y: 92, distance: 59.0
click at [7, 92] on div "Edit Section Theme A A A A Section size Normal Text order Title First Photo pos…" at bounding box center [51, 77] width 102 height 360
click at [80, 119] on div "New Section Subtitle" at bounding box center [51, 120] width 85 height 6
click at [10, 121] on span "4-5th Grade" at bounding box center [24, 120] width 30 height 7
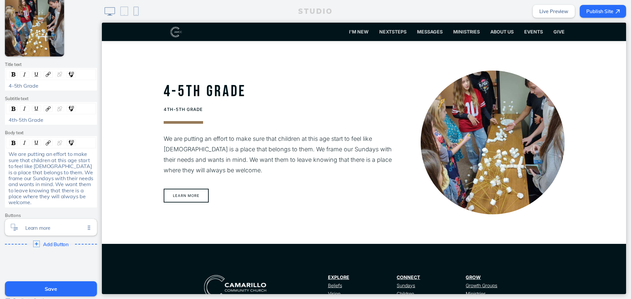
drag, startPoint x: 42, startPoint y: 87, endPoint x: -45, endPoint y: 93, distance: 87.7
click at [0, 93] on html "Cancel Edit Section Theme A A A A Section size Normal Text order Title First Ph…" at bounding box center [315, 149] width 631 height 299
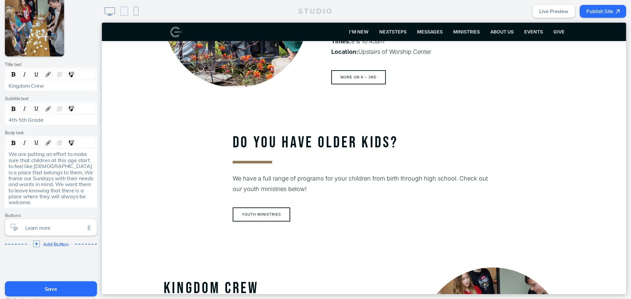
scroll to position [378, 0]
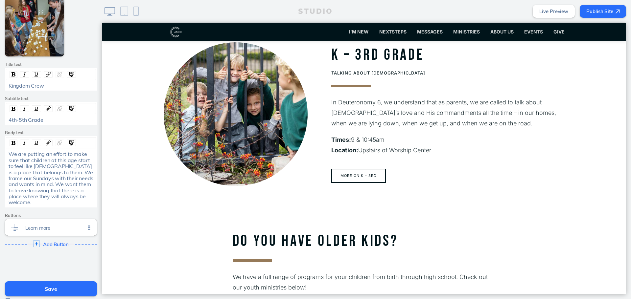
click at [64, 283] on button "Save" at bounding box center [51, 289] width 92 height 15
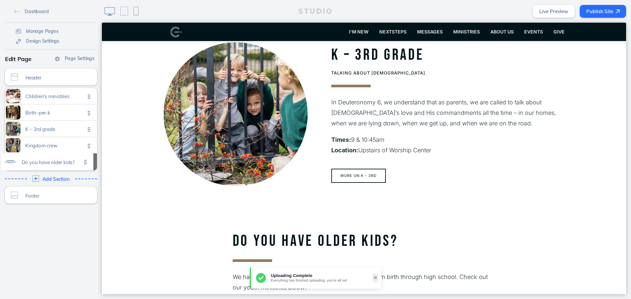
drag, startPoint x: 89, startPoint y: 146, endPoint x: 88, endPoint y: 163, distance: 16.8
click at [88, 163] on ul "Children's ministries Click to edit Birth–pre-k Click to edit K – 3rd grade Cli…" at bounding box center [51, 129] width 92 height 82
drag, startPoint x: 87, startPoint y: 161, endPoint x: 86, endPoint y: 140, distance: 21.0
click at [86, 140] on ul "Children's ministries Click to edit Birth–pre-k Click to edit K – 3rd grade Cli…" at bounding box center [51, 129] width 92 height 82
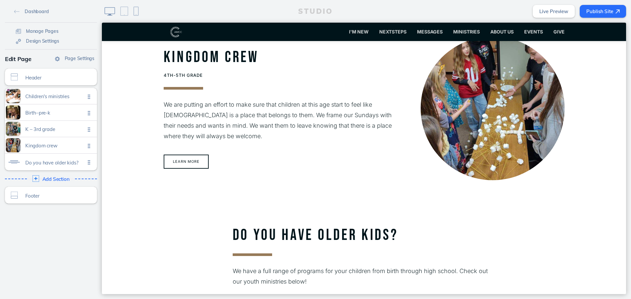
scroll to position [542, 0]
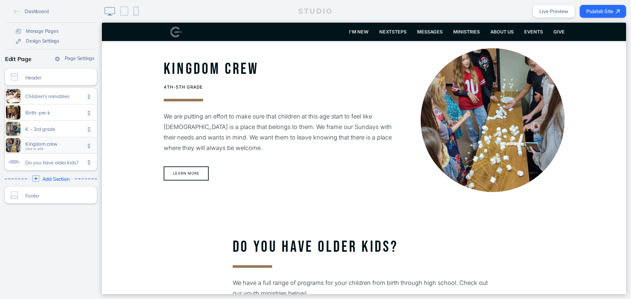
click at [55, 140] on div "Kingdom crew Click to edit" at bounding box center [51, 145] width 92 height 16
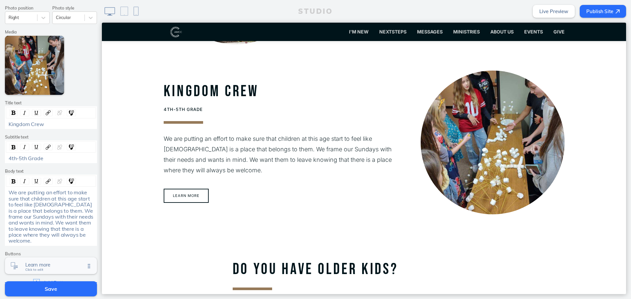
scroll to position [131, 0]
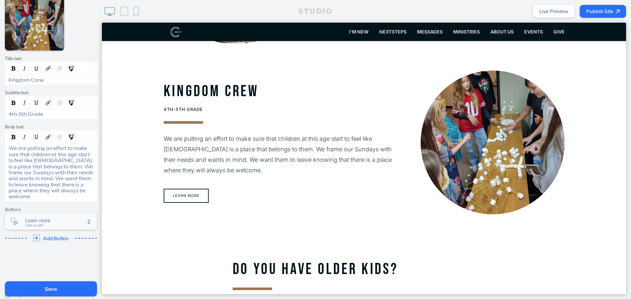
click at [30, 226] on span "Click to edit" at bounding box center [34, 226] width 18 height 4
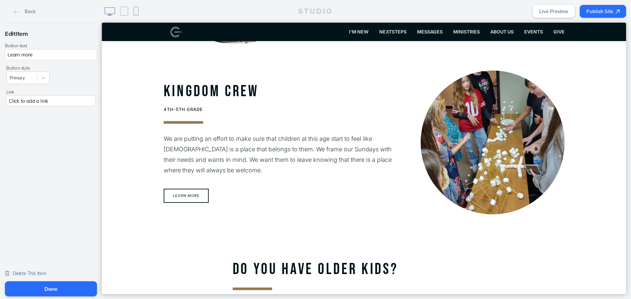
click at [59, 101] on div "Click to add a link" at bounding box center [50, 101] width 89 height 11
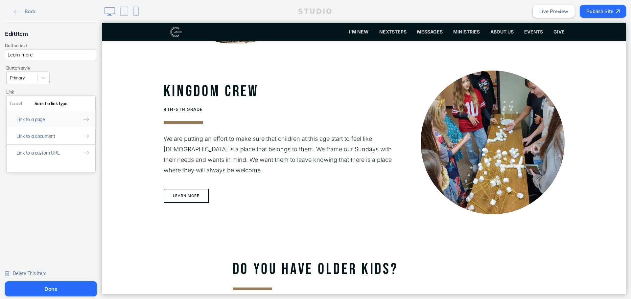
click at [45, 119] on button "Link to a page" at bounding box center [51, 119] width 89 height 17
click at [58, 150] on link "4th-5th Grade" at bounding box center [50, 149] width 81 height 10
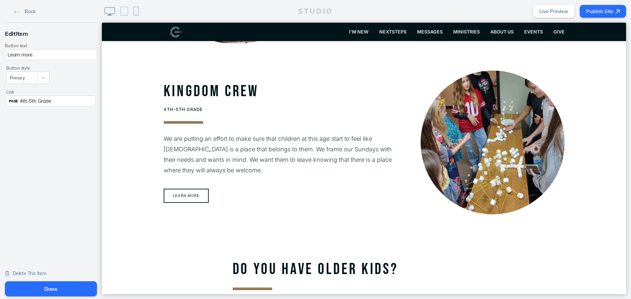
click at [65, 285] on button "Done" at bounding box center [51, 289] width 92 height 15
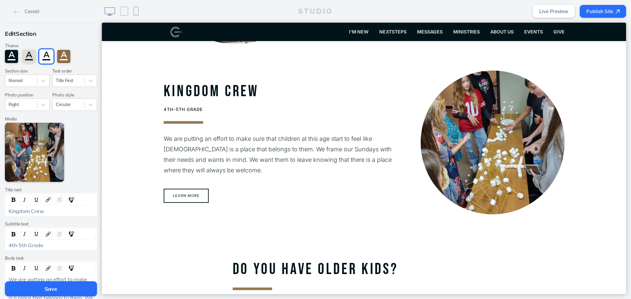
click at [65, 287] on button "Save" at bounding box center [51, 289] width 92 height 15
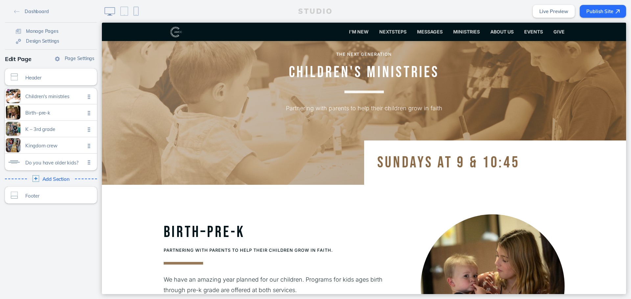
scroll to position [0, 0]
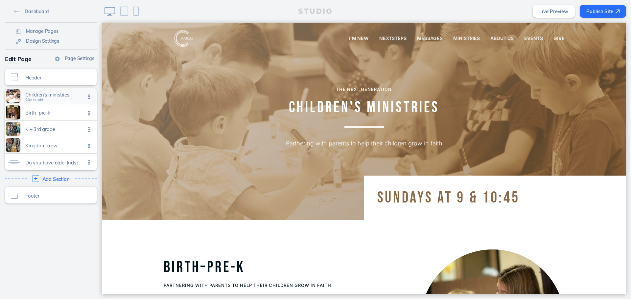
click at [49, 98] on span "Children's ministries" at bounding box center [55, 95] width 60 height 6
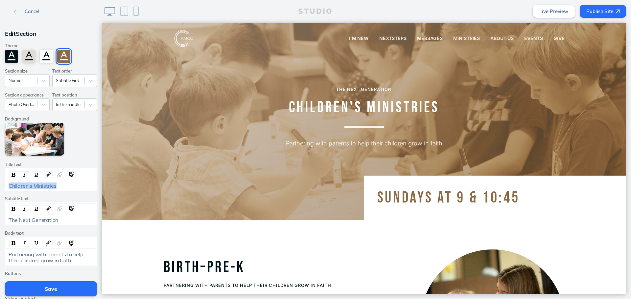
drag, startPoint x: 62, startPoint y: 185, endPoint x: -81, endPoint y: 180, distance: 143.4
click at [0, 180] on html "Cancel Edit Section Theme A A A A Section size Normal Text order Subtitle First…" at bounding box center [315, 149] width 631 height 299
click at [56, 289] on button "Save" at bounding box center [51, 289] width 92 height 15
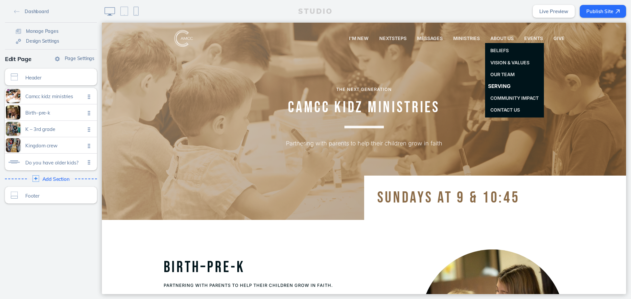
click at [502, 83] on link "Serving" at bounding box center [514, 86] width 65 height 13
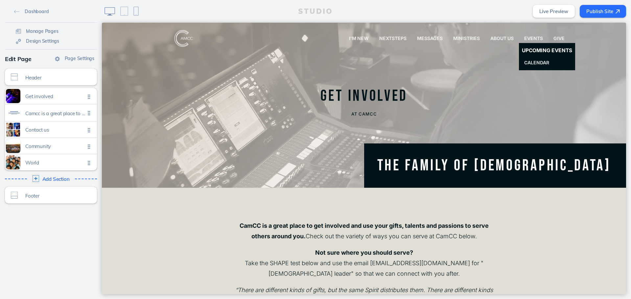
click at [529, 48] on span "Upcoming Events" at bounding box center [547, 51] width 50 height 6
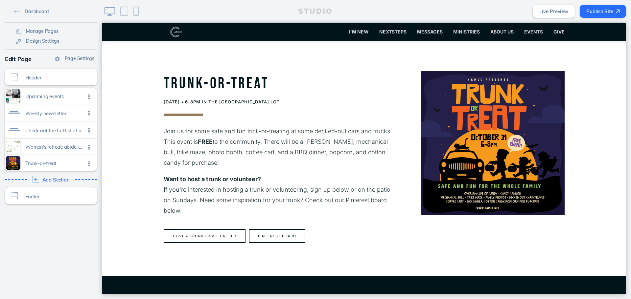
scroll to position [570, 0]
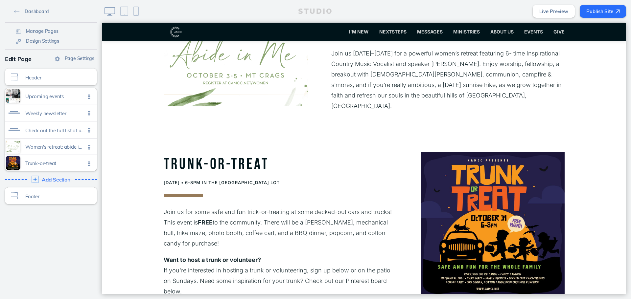
click at [38, 180] on div "Add Section Click to edit" at bounding box center [51, 180] width 97 height 12
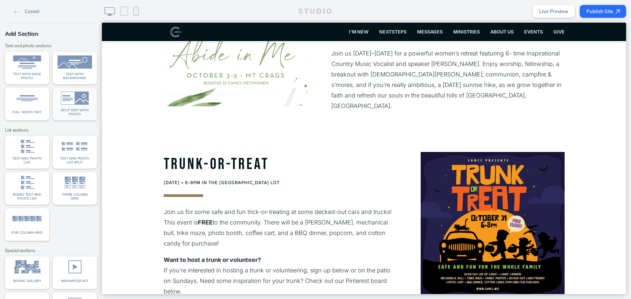
click at [70, 113] on span "Split text with photo" at bounding box center [75, 112] width 35 height 8
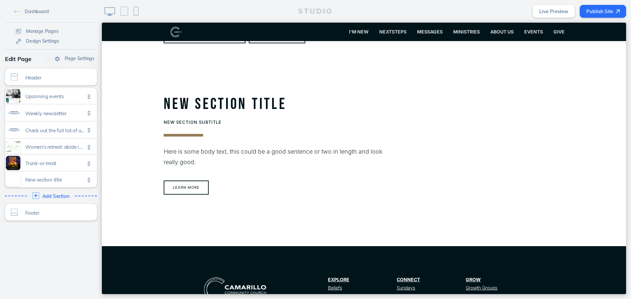
scroll to position [853, 0]
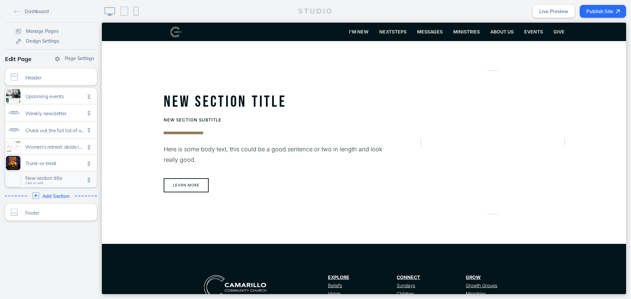
click at [51, 180] on span "New section title" at bounding box center [55, 178] width 60 height 6
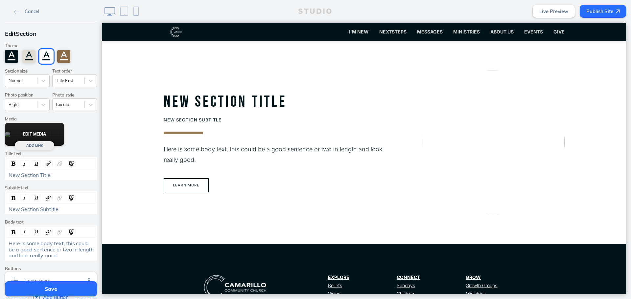
click at [35, 133] on button "Edit Media" at bounding box center [34, 134] width 59 height 23
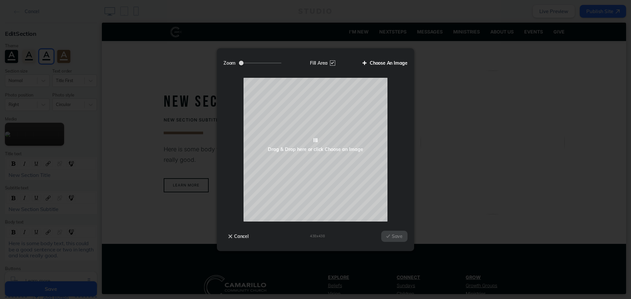
click at [391, 58] on label "Choose An Image" at bounding box center [383, 63] width 50 height 11
click at [0, 0] on input "Choose An Image" at bounding box center [0, 0] width 0 height 0
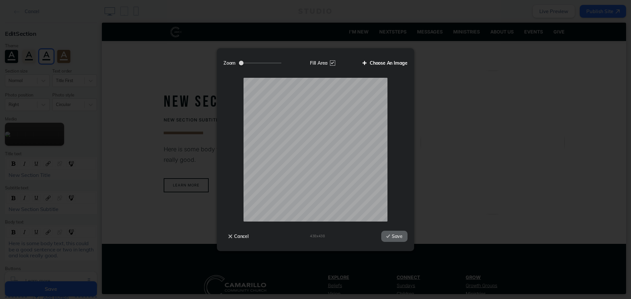
click at [398, 63] on label "Choose An Image" at bounding box center [383, 63] width 50 height 11
click at [0, 0] on input "Choose An Image" at bounding box center [0, 0] width 0 height 0
click at [395, 233] on button "Save" at bounding box center [394, 236] width 26 height 11
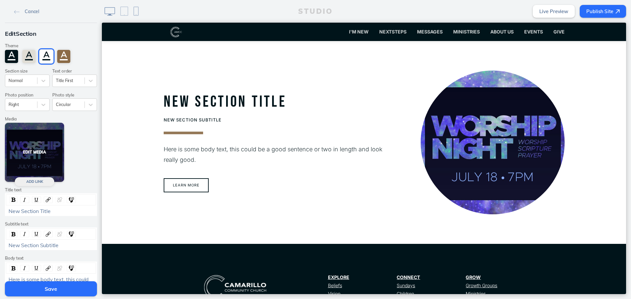
click at [34, 171] on button "Edit Media" at bounding box center [34, 152] width 59 height 59
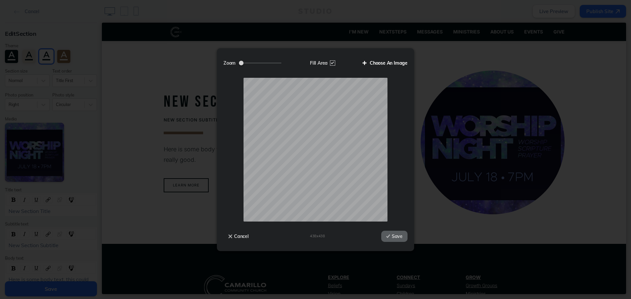
click at [383, 64] on label "Choose An Image" at bounding box center [383, 63] width 50 height 11
click at [0, 0] on input "Choose An Image" at bounding box center [0, 0] width 0 height 0
click at [397, 242] on button "Save" at bounding box center [394, 236] width 26 height 11
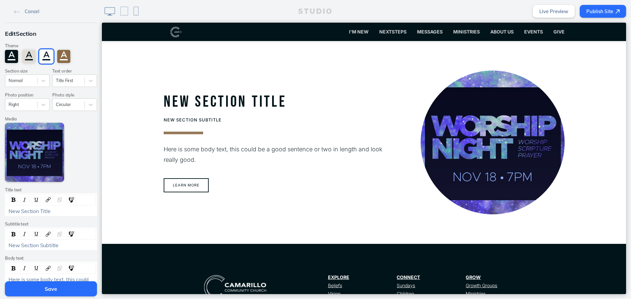
click at [90, 290] on button "Save" at bounding box center [51, 289] width 92 height 15
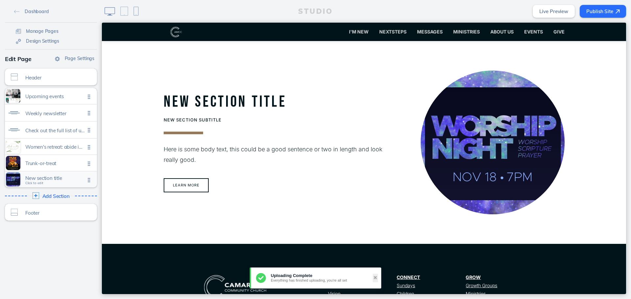
click at [58, 181] on span "New section title" at bounding box center [55, 178] width 60 height 6
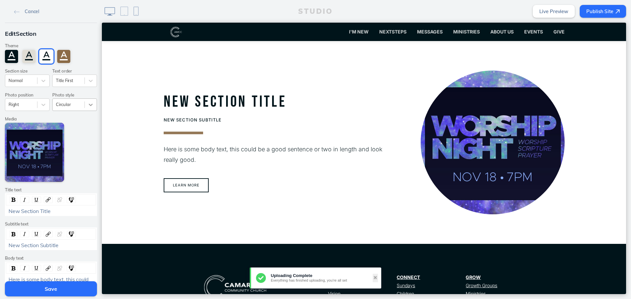
click at [85, 103] on div at bounding box center [91, 105] width 12 height 12
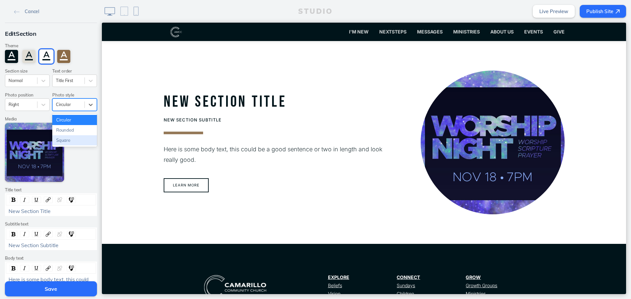
click at [83, 142] on div "Square" at bounding box center [74, 140] width 45 height 10
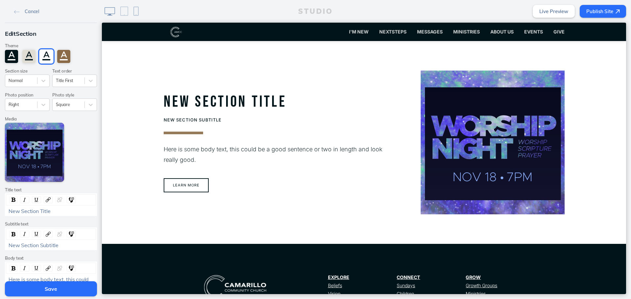
click at [74, 207] on div "New Section Title" at bounding box center [51, 205] width 92 height 23
click at [77, 212] on div "New Section Title" at bounding box center [51, 211] width 85 height 6
drag, startPoint x: 63, startPoint y: 244, endPoint x: -2, endPoint y: 241, distance: 65.1
click at [0, 241] on html "Cancel Edit Section Theme A A A A Section size Normal Text order Title First Ph…" at bounding box center [315, 149] width 631 height 299
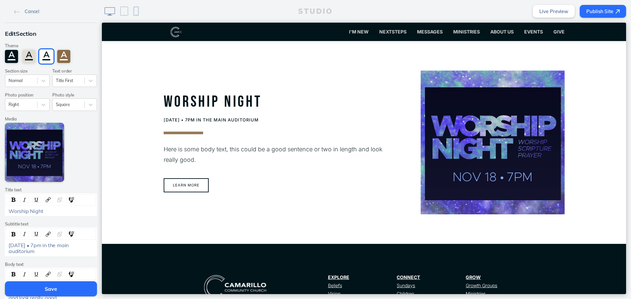
drag, startPoint x: 61, startPoint y: 250, endPoint x: 67, endPoint y: 245, distance: 7.5
click at [67, 245] on div "[DATE] • 7pm in the main auditorium" at bounding box center [51, 249] width 85 height 12
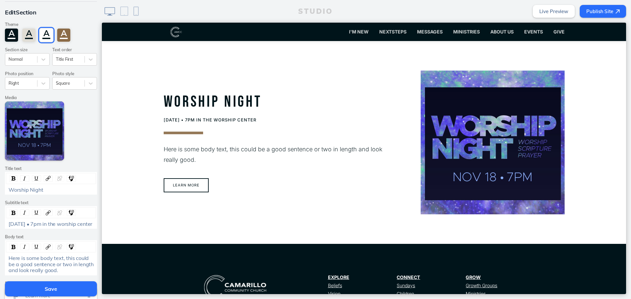
scroll to position [33, 0]
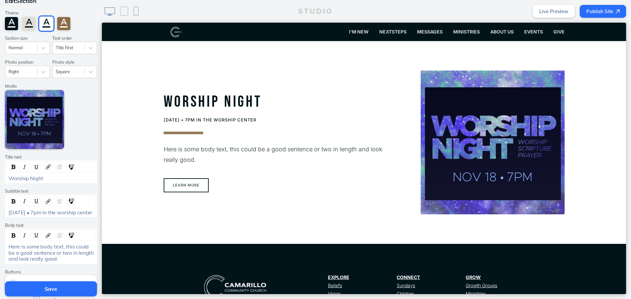
click at [50, 260] on span "Here is some body text, this could be a good sentence or two in length and look…" at bounding box center [52, 253] width 86 height 19
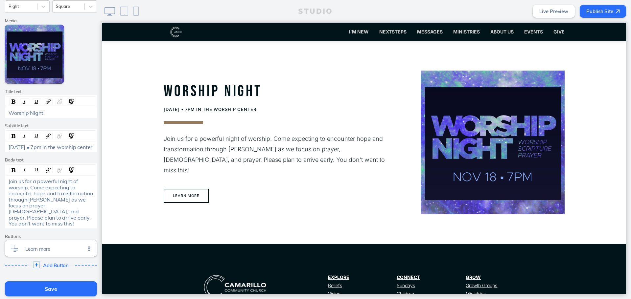
scroll to position [99, 0]
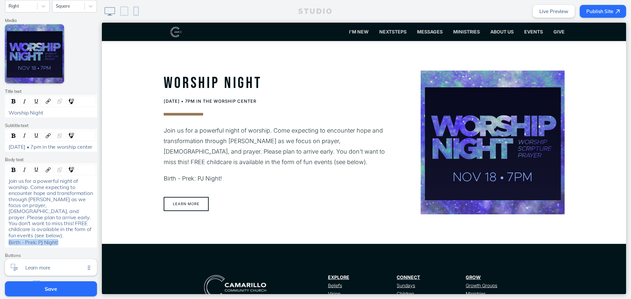
drag, startPoint x: 60, startPoint y: 244, endPoint x: 3, endPoint y: 248, distance: 58.0
click at [3, 248] on div "Edit Section Theme A A A A Section size Normal Text order Title First Photo pos…" at bounding box center [51, 110] width 102 height 373
click at [26, 226] on span "Join us for a powerful night of worship. Come expecting to encounter hope and t…" at bounding box center [51, 208] width 85 height 61
click at [66, 244] on div "Birth - Prek: PJ Night!" at bounding box center [51, 243] width 85 height 6
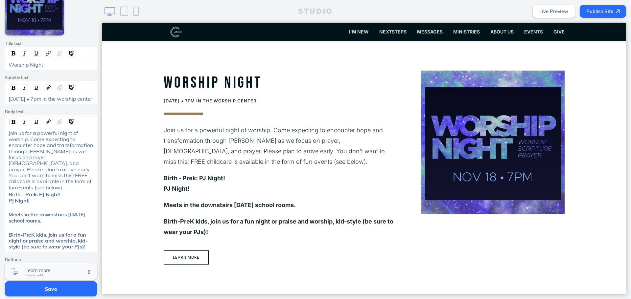
scroll to position [164, 0]
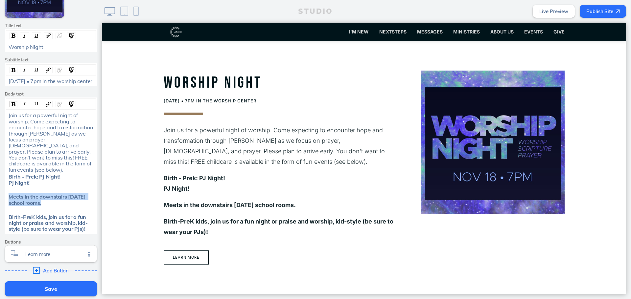
drag, startPoint x: 49, startPoint y: 203, endPoint x: 3, endPoint y: 198, distance: 46.3
click at [5, 198] on div "Join us for a powerful night of worship. Come expecting to encounter hope and t…" at bounding box center [51, 166] width 92 height 136
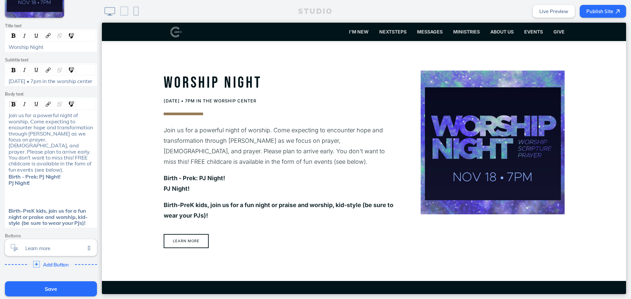
click at [84, 221] on div "Birth-PreK kids, join us for a fun night or praise and worship, kid-style (be s…" at bounding box center [51, 217] width 85 height 18
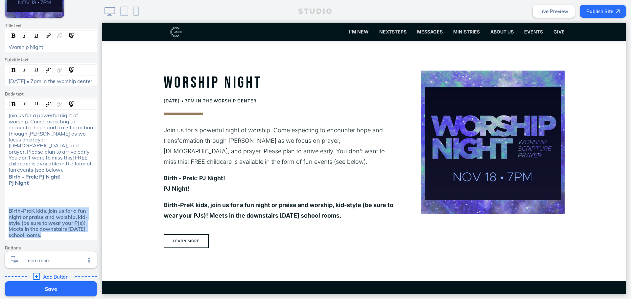
drag, startPoint x: 66, startPoint y: 235, endPoint x: -4, endPoint y: 207, distance: 75.9
click at [0, 207] on html "Cancel Edit Section Theme A A A A Section size Normal Text order Title First Ph…" at bounding box center [315, 149] width 631 height 299
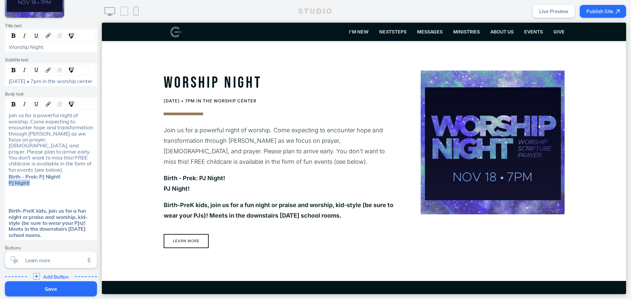
drag, startPoint x: 31, startPoint y: 185, endPoint x: 4, endPoint y: 184, distance: 27.6
click at [6, 184] on div "Birth - Prek: PJ Night! PJ Night!" at bounding box center [51, 180] width 90 height 12
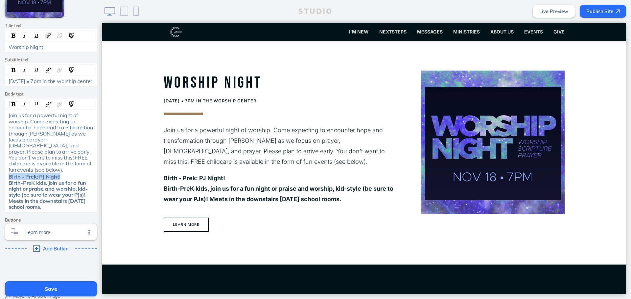
drag, startPoint x: 63, startPoint y: 178, endPoint x: 6, endPoint y: 176, distance: 57.6
click at [9, 176] on div "Birth - Prek: PJ Night! Birth-PreK kids, join us for a fun night or praise and …" at bounding box center [51, 192] width 85 height 36
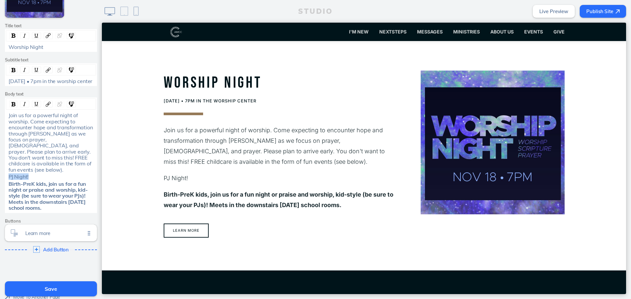
drag, startPoint x: 29, startPoint y: 176, endPoint x: -16, endPoint y: 175, distance: 44.7
click at [0, 175] on html "Cancel Edit Section Theme A A A A Section size Normal Text order Title First Ph…" at bounding box center [315, 149] width 631 height 299
click at [52, 201] on span "Birth-PreK kids, join us for a fun night or praise and worship, kid-style (be s…" at bounding box center [48, 196] width 79 height 31
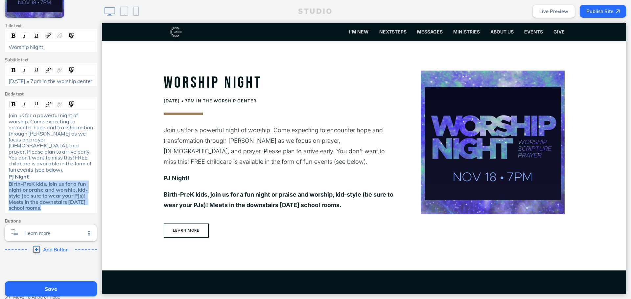
drag, startPoint x: 45, startPoint y: 209, endPoint x: 4, endPoint y: 186, distance: 47.4
click at [6, 186] on div "Birth-PreK kids, join us for a fun night or praise and worship, kid-style (be s…" at bounding box center [51, 196] width 90 height 30
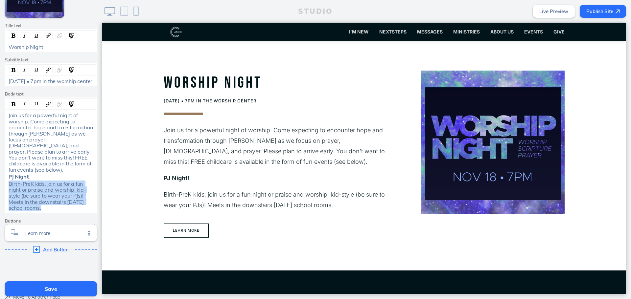
click at [9, 184] on span "Birth-PreK kids, join us for a fun night or praise and worship, kid-style (be s…" at bounding box center [47, 196] width 77 height 31
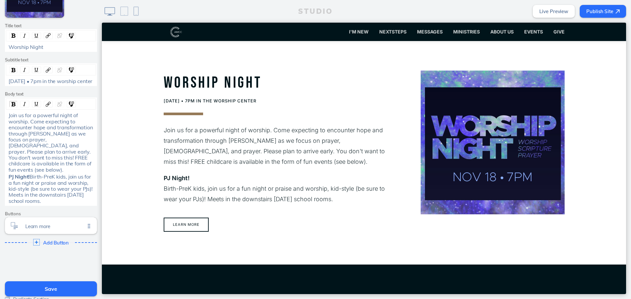
click at [9, 176] on span "PJ Night!" at bounding box center [19, 177] width 21 height 7
click at [47, 204] on div "Birth-PreK: PJ Night! Birth-PreK kids, join us for a fun night or praise and wo…" at bounding box center [51, 189] width 85 height 30
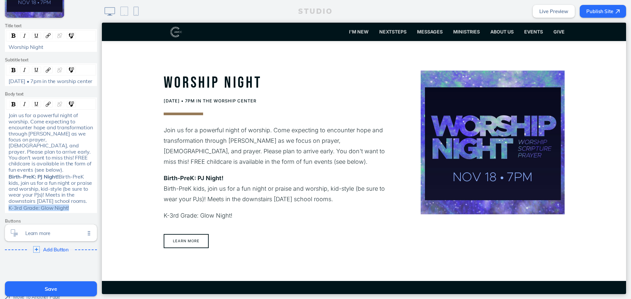
drag, startPoint x: 72, startPoint y: 215, endPoint x: 5, endPoint y: 218, distance: 66.4
click at [6, 212] on div "Join us for a powerful night of worship. Come expecting to encounter hope and t…" at bounding box center [51, 161] width 90 height 101
click at [77, 211] on div "K-3rd Grade: Glow Night!" at bounding box center [51, 208] width 85 height 6
click at [82, 211] on div "K-3rd Grade: Glow Night!" at bounding box center [51, 208] width 85 height 6
click at [72, 211] on div "K-3rd Grade: Glow Night!" at bounding box center [51, 208] width 85 height 6
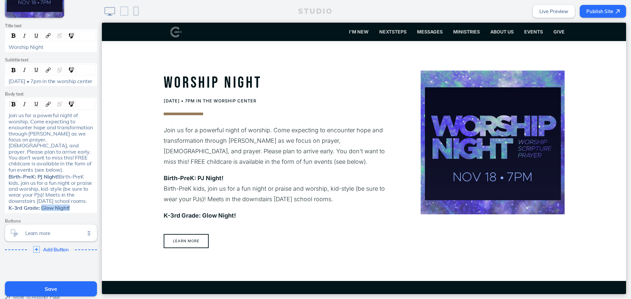
drag, startPoint x: 73, startPoint y: 214, endPoint x: 40, endPoint y: 214, distance: 33.2
click at [40, 211] on div "K-3rd Grade: Glow Night!" at bounding box center [51, 208] width 85 height 6
drag, startPoint x: 207, startPoint y: 189, endPoint x: 162, endPoint y: 189, distance: 45.0
click at [164, 189] on p "Birth-PreK: PJ Night! Birth-PreK kids, join us for a fun night or praise and wo…" at bounding box center [280, 189] width 233 height 32
click at [71, 183] on span "Birth-PreK kids, join us for a fun night or praise and worship, kid-style (be s…" at bounding box center [51, 189] width 85 height 31
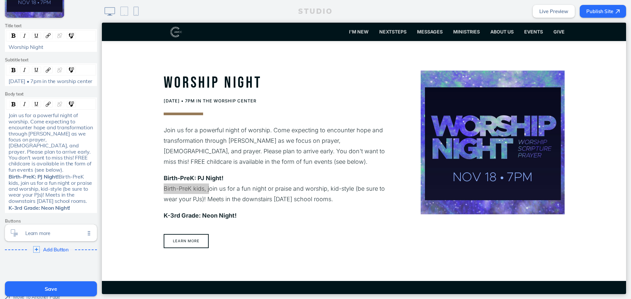
click at [65, 182] on span "Birth-PreK kids, join us for a fun night or praise and worship, kid-style (be s…" at bounding box center [51, 189] width 85 height 31
drag, startPoint x: 46, startPoint y: 183, endPoint x: -5, endPoint y: 183, distance: 51.3
click at [0, 183] on html "Cancel Edit Section Theme A A A A Section size Normal Text order Title First Ph…" at bounding box center [315, 149] width 631 height 299
click at [72, 211] on div "K-3rd Grade: Neon Night!" at bounding box center [51, 208] width 85 height 6
click at [83, 210] on div "K-3rd Grade: Neon Night!" at bounding box center [51, 208] width 85 height 6
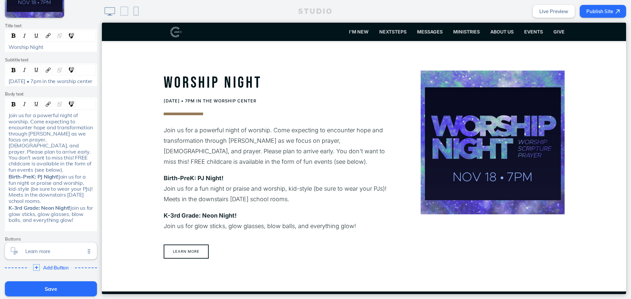
click at [338, 257] on ul "Learn more" at bounding box center [280, 251] width 237 height 17
click at [89, 229] on div "K-3rd Grade: Neon Night! Join us for glow sticks, glow glasses, blow balls, and…" at bounding box center [51, 217] width 85 height 24
click at [89, 228] on div "K-3rd Grade: Neon Night! Join us for glow sticks, glow glasses, blow balls, and…" at bounding box center [51, 217] width 85 height 24
click at [66, 151] on span "Join us for a powerful night of worship. Come expecting to encounter hope and t…" at bounding box center [51, 142] width 85 height 61
click at [45, 134] on span "Join us for a powerful night of worship. Come expecting to encounter hope and t…" at bounding box center [51, 142] width 85 height 61
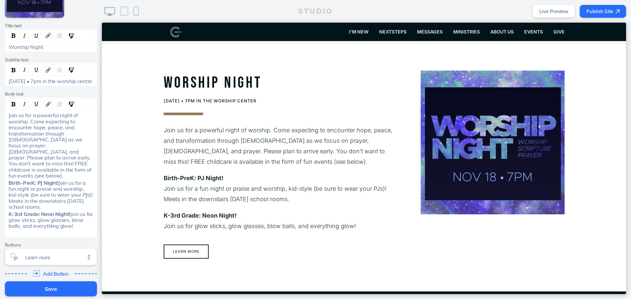
click at [79, 131] on div "Join us for a powerful night of worship. Come expecting to encounter hope, peac…" at bounding box center [51, 145] width 85 height 66
drag, startPoint x: 41, startPoint y: 147, endPoint x: 35, endPoint y: 147, distance: 6.6
click at [35, 147] on span "Join us for a powerful night of worship. Come expecting to encounter hope, peac…" at bounding box center [51, 145] width 84 height 67
drag, startPoint x: 42, startPoint y: 147, endPoint x: 29, endPoint y: 149, distance: 13.9
click at [29, 149] on span "Join us for a powerful night of worship. Come expecting to encounter hope, peac…" at bounding box center [51, 145] width 84 height 67
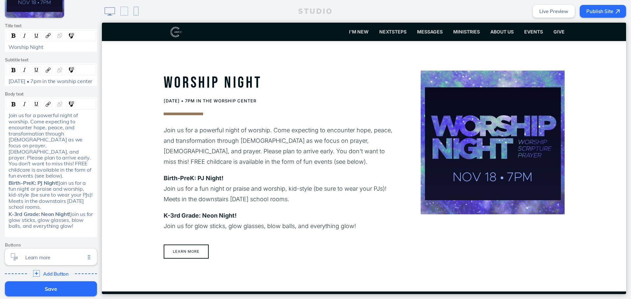
click at [45, 145] on span "Join us for a powerful night of worship. Come expecting to encounter hope, peac…" at bounding box center [51, 145] width 84 height 67
drag, startPoint x: 46, startPoint y: 145, endPoint x: 27, endPoint y: 146, distance: 18.4
click at [27, 146] on span "Join us for a powerful night of worship. Come expecting to encounter hope, peac…" at bounding box center [51, 145] width 84 height 67
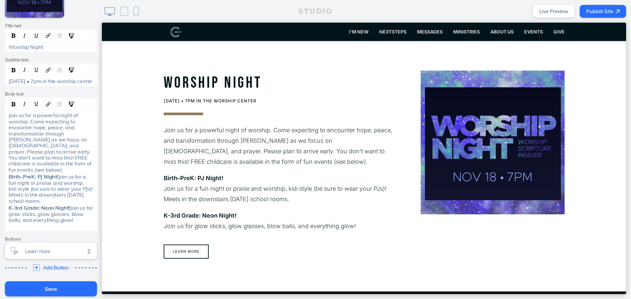
click at [62, 147] on span "Join us for a powerful night of worship. Come expecting to encounter hope, peac…" at bounding box center [51, 142] width 84 height 61
click at [65, 147] on span "Join us for a powerful night of worship. Come expecting to encounter hope, peac…" at bounding box center [51, 142] width 84 height 61
click at [75, 225] on div "K-3rd Grade: Neon Night! Join us for glow sticks, glow glasses, blow balls, and…" at bounding box center [51, 217] width 85 height 24
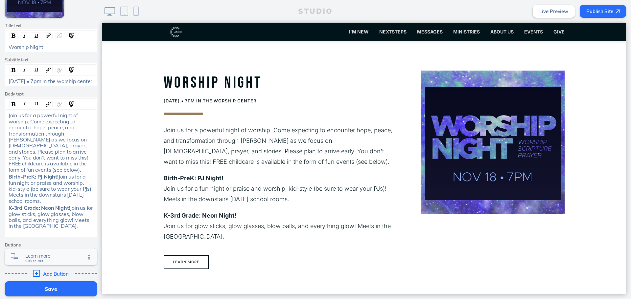
click at [69, 259] on span "Learn more" at bounding box center [55, 256] width 60 height 6
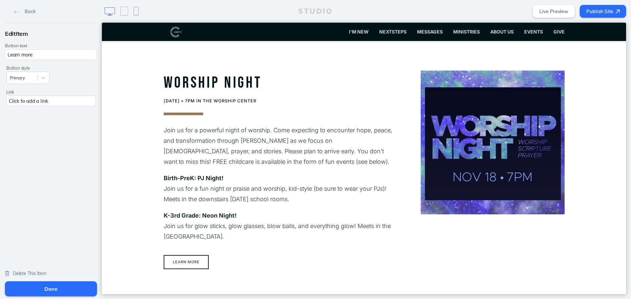
click at [54, 98] on div "Click to add a link" at bounding box center [50, 101] width 89 height 11
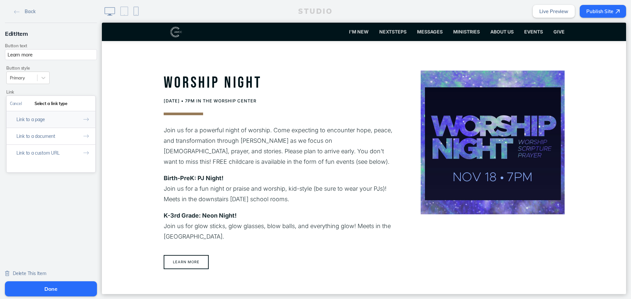
click at [61, 120] on button "Link to a page" at bounding box center [51, 119] width 89 height 17
click at [54, 143] on link "worshipnight" at bounding box center [50, 143] width 81 height 10
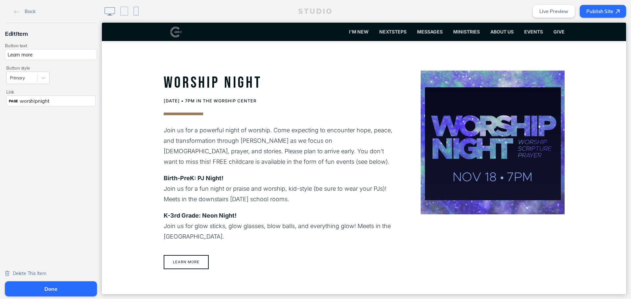
click at [61, 291] on button "Done" at bounding box center [51, 289] width 92 height 15
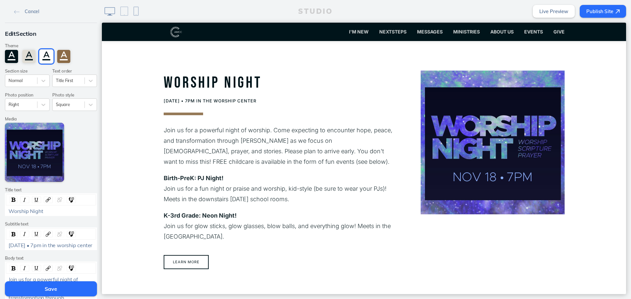
click at [65, 290] on button "Save" at bounding box center [51, 289] width 92 height 15
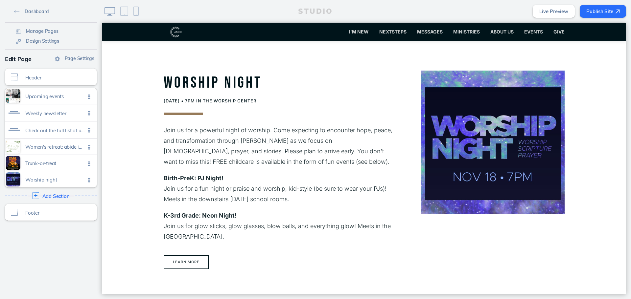
drag, startPoint x: 241, startPoint y: 237, endPoint x: 160, endPoint y: 181, distance: 98.5
click at [160, 181] on section "Worship Night [DATE] • 7pm in the worship center Join us for a powerful night o…" at bounding box center [364, 171] width 524 height 261
copy div "Birth-PreK: PJ Night! Join us for a fun night or praise and worship, kid-style …"
click at [191, 264] on button "Learn more" at bounding box center [186, 262] width 45 height 14
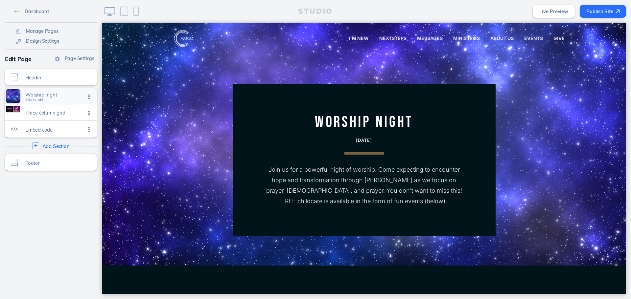
click at [56, 98] on span "Worship night" at bounding box center [55, 95] width 60 height 6
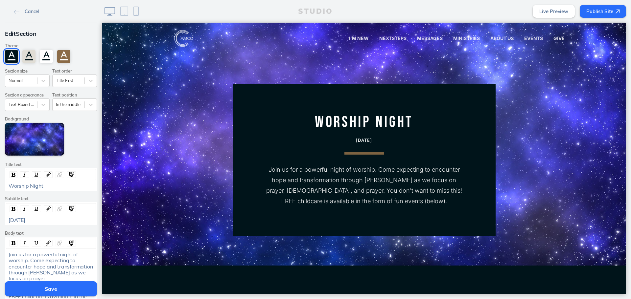
drag, startPoint x: 38, startPoint y: 218, endPoint x: -20, endPoint y: 218, distance: 58.5
click at [0, 218] on html "Cancel Edit Section Theme A A A A Section size Normal Text order Title First Se…" at bounding box center [315, 149] width 631 height 299
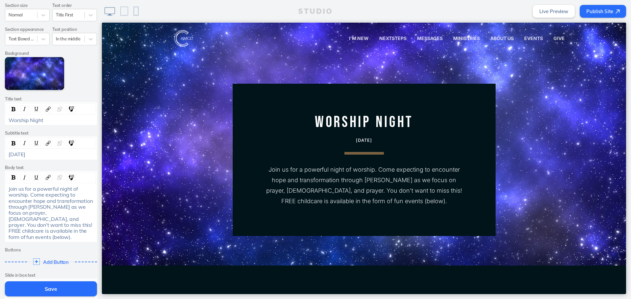
scroll to position [146, 0]
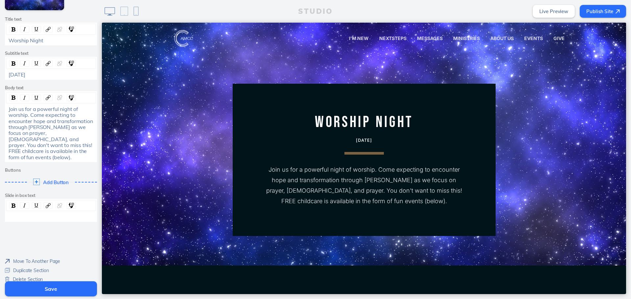
click at [44, 294] on button "Save" at bounding box center [51, 289] width 92 height 15
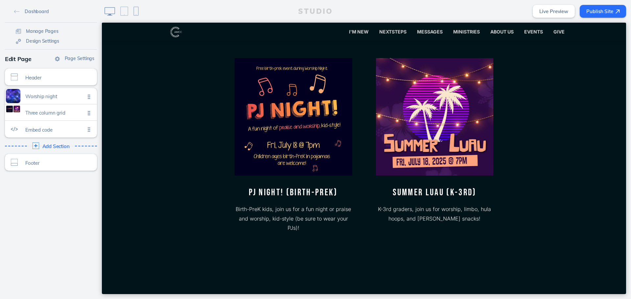
scroll to position [263, 0]
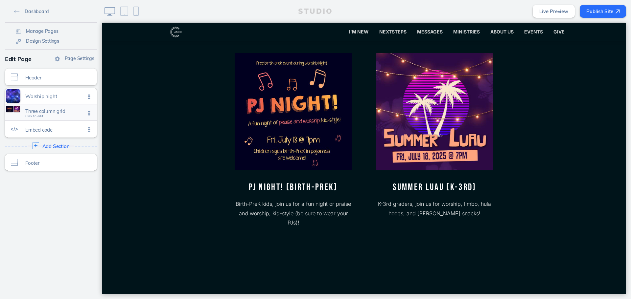
click at [59, 113] on span "Three column grid" at bounding box center [55, 111] width 60 height 6
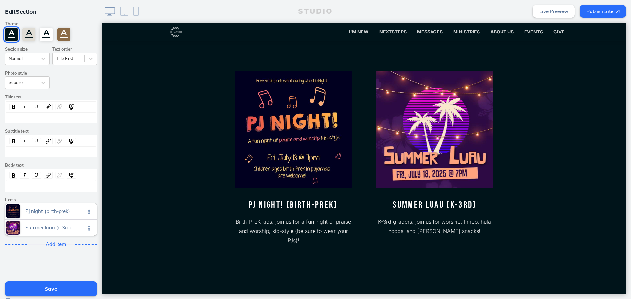
scroll to position [33, 0]
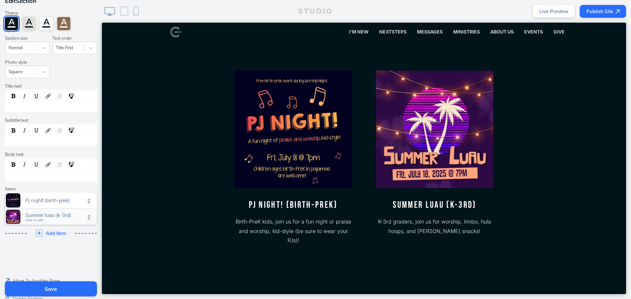
click at [49, 213] on span "Summer luau (k-3rd)" at bounding box center [55, 216] width 60 height 6
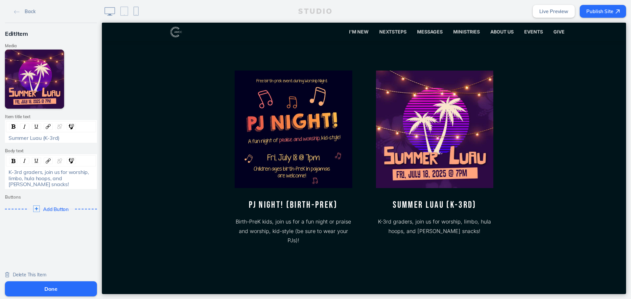
click at [46, 186] on div "K-3rd graders, join us for worship, limbo, hula hoops, and [PERSON_NAME] snacks!" at bounding box center [51, 178] width 85 height 18
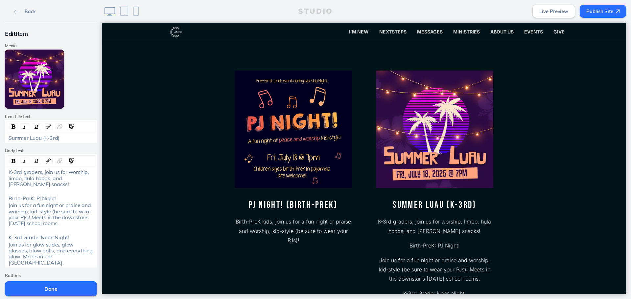
drag, startPoint x: 44, startPoint y: 263, endPoint x: 5, endPoint y: 246, distance: 43.0
click at [6, 246] on div "Join us for glow sticks, glow glasses, blow balls, and everything glow! Meets i…" at bounding box center [51, 254] width 90 height 24
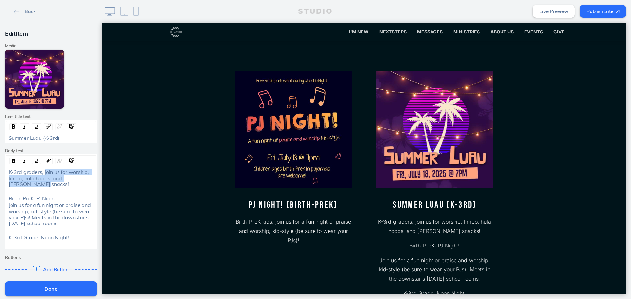
drag, startPoint x: 44, startPoint y: 185, endPoint x: 41, endPoint y: 172, distance: 13.4
click at [41, 172] on div "K-3rd graders, join us for worship, limbo, hula hoops, and [PERSON_NAME] snacks!" at bounding box center [51, 178] width 85 height 18
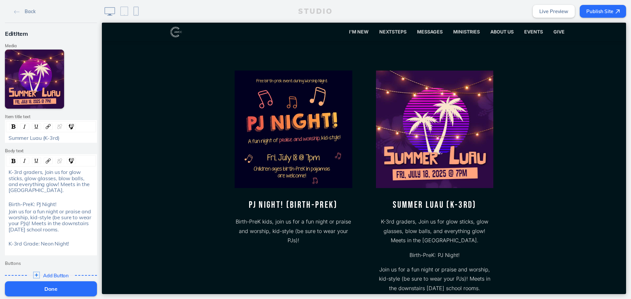
click at [46, 172] on span "K-3rd graders, Join us for glow sticks, glow glasses, blow balls, and everythin…" at bounding box center [50, 181] width 82 height 25
click at [43, 173] on span "K-3rd graders, Join us for glow sticks, glow glasses, blow balls, and everythin…" at bounding box center [50, 181] width 82 height 25
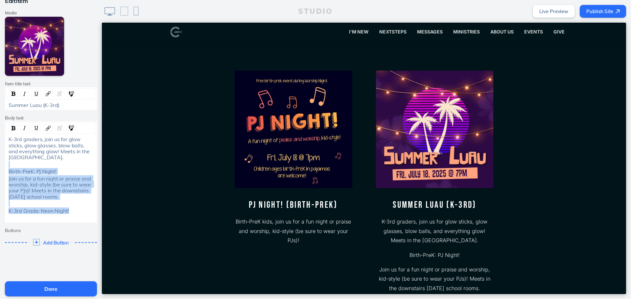
drag, startPoint x: 69, startPoint y: 219, endPoint x: -3, endPoint y: 167, distance: 89.1
click at [0, 167] on html "Back Edit Item Media Edit Media Add Link Item title text Summer Luau (K-3rd) Bo…" at bounding box center [315, 149] width 631 height 299
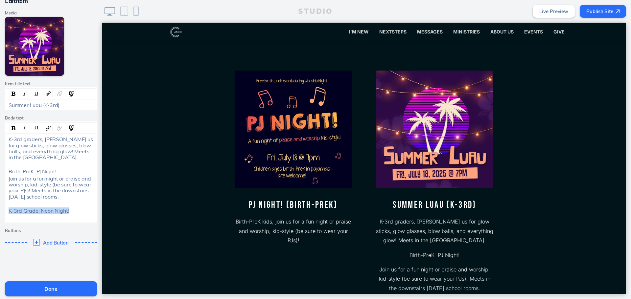
drag, startPoint x: 76, startPoint y: 213, endPoint x: 1, endPoint y: 209, distance: 75.0
click at [1, 209] on div "Edit Item Media Edit Media Add Link Item title text Summer Luau (K-3rd) Body te…" at bounding box center [51, 122] width 102 height 265
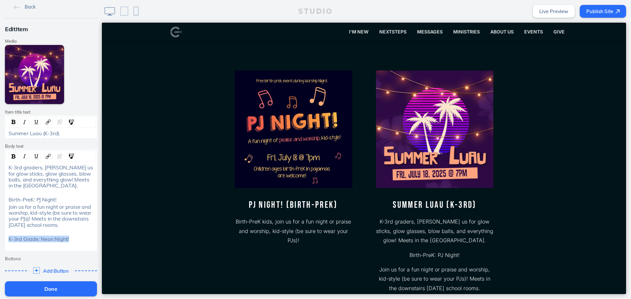
scroll to position [0, 0]
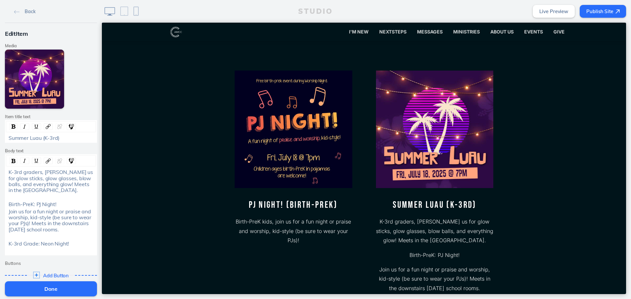
click at [65, 200] on div "rdw-editor" at bounding box center [51, 198] width 85 height 6
click at [64, 212] on span "Join us for a fun night or praise and worship, kid-style (be sure to wear your …" at bounding box center [51, 220] width 84 height 25
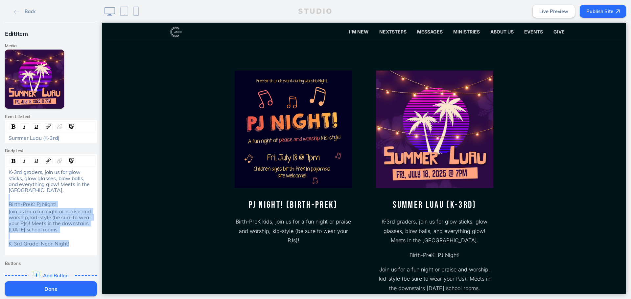
drag, startPoint x: 72, startPoint y: 248, endPoint x: 3, endPoint y: 198, distance: 84.7
click at [6, 198] on div "K-3rd graders, join us for glow sticks, glow glasses, blow balls, and everythin…" at bounding box center [51, 211] width 90 height 84
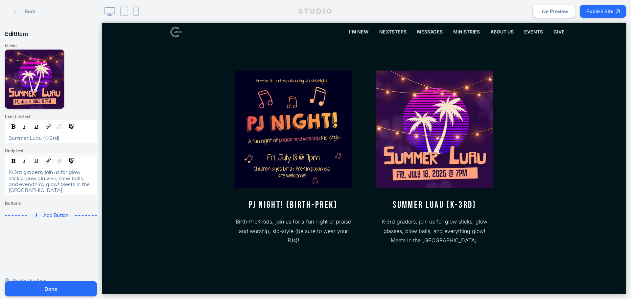
click at [79, 140] on div "Summer Luau (K-3rd)" at bounding box center [51, 138] width 85 height 6
click at [35, 137] on span "Neon Night! (K-3rd Grade)" at bounding box center [40, 138] width 62 height 7
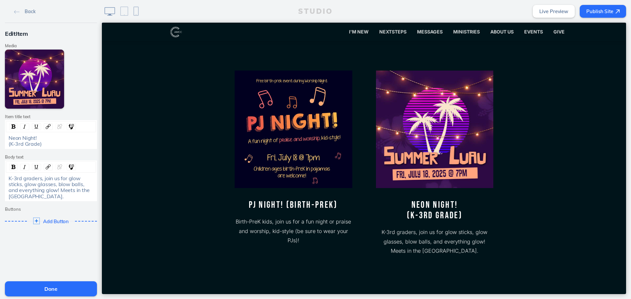
click at [49, 139] on div "Neon Night! (K-3rd Grade)" at bounding box center [51, 141] width 85 height 12
click at [29, 290] on button "Done" at bounding box center [51, 289] width 92 height 15
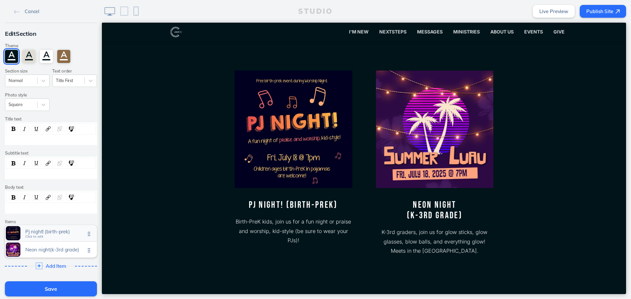
click at [54, 237] on div "Pj night! (birth-prek) Click to edit" at bounding box center [51, 233] width 92 height 16
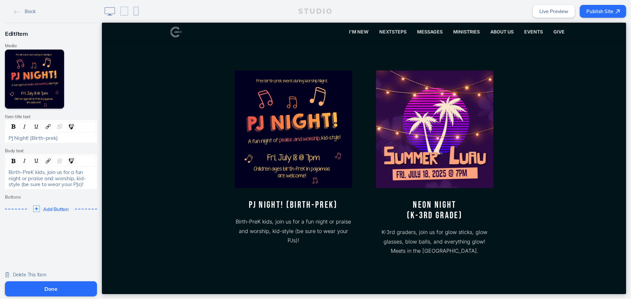
click at [26, 138] on span "PJ Night! (Birth-prek)" at bounding box center [33, 138] width 49 height 7
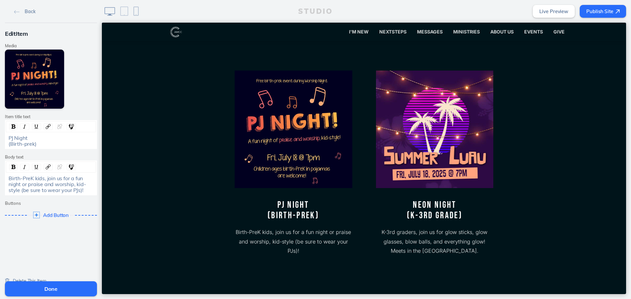
click at [46, 289] on button "Done" at bounding box center [51, 289] width 92 height 15
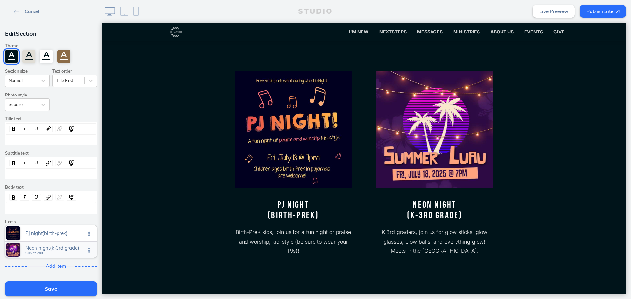
click at [54, 254] on div "Neon night(k-3rd grade) Click to edit" at bounding box center [51, 250] width 92 height 16
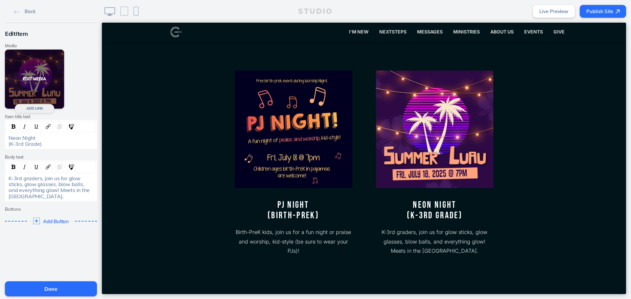
click at [34, 79] on button "Edit Media" at bounding box center [34, 79] width 59 height 59
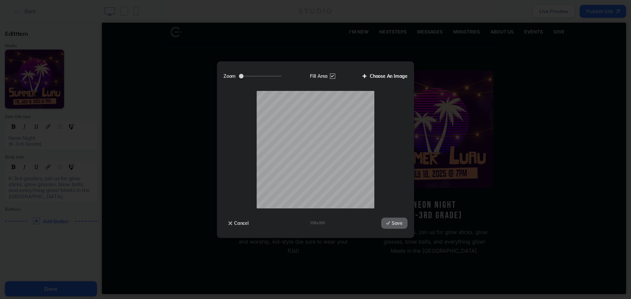
click at [398, 72] on label "Choose An Image" at bounding box center [383, 76] width 50 height 11
click at [0, 0] on input "Choose An Image" at bounding box center [0, 0] width 0 height 0
click at [384, 77] on label "Choose An Image" at bounding box center [383, 76] width 50 height 11
click at [0, 0] on input "Choose An Image" at bounding box center [0, 0] width 0 height 0
click at [247, 221] on button "Cancel" at bounding box center [238, 223] width 30 height 11
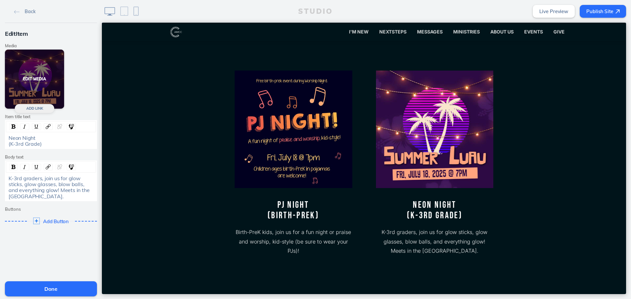
click at [38, 76] on button "Edit Media" at bounding box center [34, 79] width 59 height 59
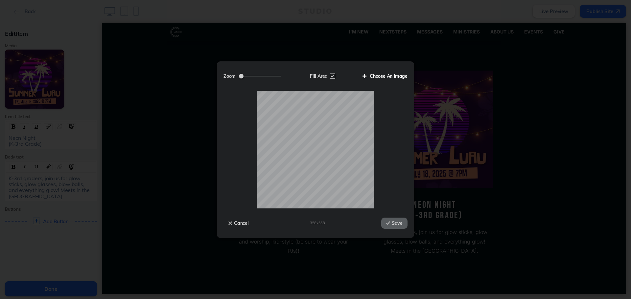
click at [387, 76] on label "Choose An Image" at bounding box center [383, 76] width 50 height 11
click at [0, 0] on input "Choose An Image" at bounding box center [0, 0] width 0 height 0
click at [390, 74] on label "Choose An Image" at bounding box center [383, 76] width 50 height 11
click at [0, 0] on input "Choose An Image" at bounding box center [0, 0] width 0 height 0
click at [404, 223] on button "Save" at bounding box center [394, 223] width 26 height 11
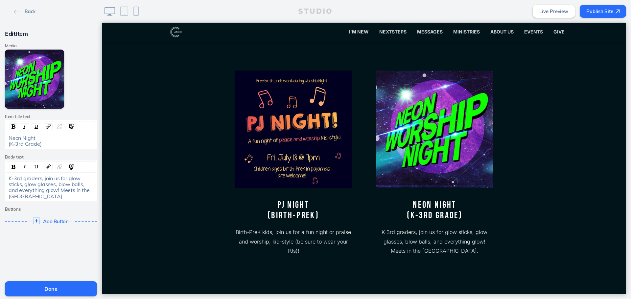
click at [62, 288] on button "Done" at bounding box center [51, 289] width 92 height 15
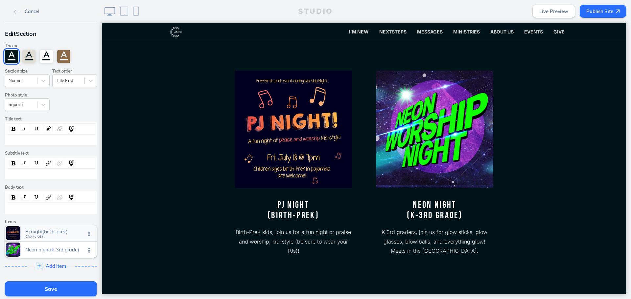
click at [47, 236] on span "Pj night(birth-prek) Click to edit" at bounding box center [55, 234] width 60 height 6
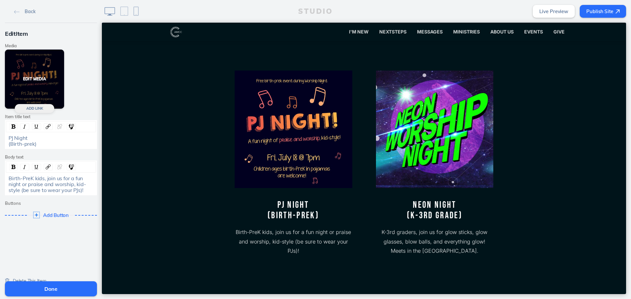
click at [42, 80] on button "Edit Media" at bounding box center [34, 79] width 59 height 59
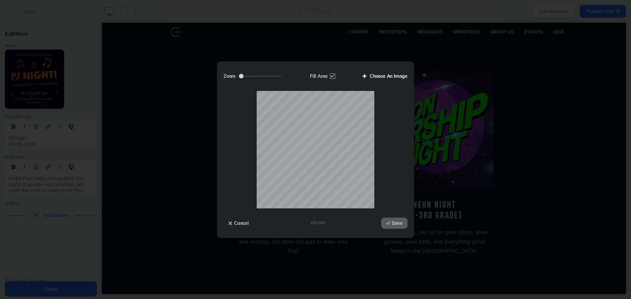
click at [380, 78] on label "Choose An Image" at bounding box center [383, 76] width 50 height 11
click at [0, 0] on input "Choose An Image" at bounding box center [0, 0] width 0 height 0
click at [387, 217] on div "Cancel 358 x 358 Save" at bounding box center [315, 220] width 184 height 23
drag, startPoint x: 389, startPoint y: 221, endPoint x: 288, endPoint y: 199, distance: 104.2
click at [389, 221] on img at bounding box center [388, 223] width 4 height 4
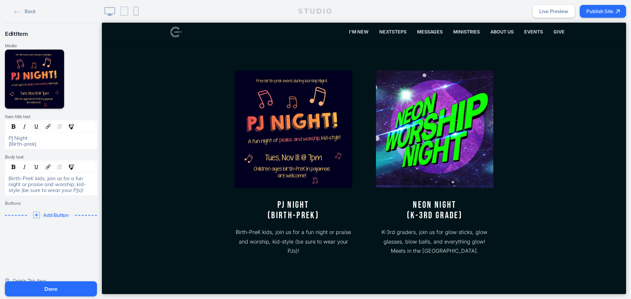
click at [69, 292] on button "Done" at bounding box center [51, 289] width 92 height 15
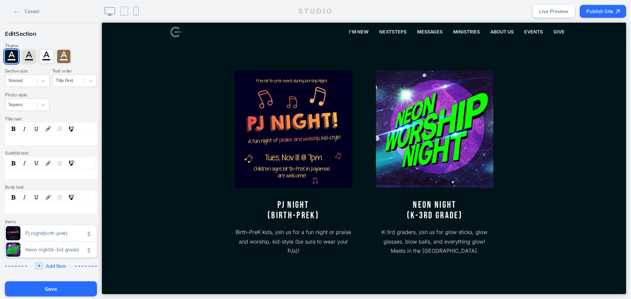
click at [79, 290] on button "Save" at bounding box center [51, 289] width 92 height 15
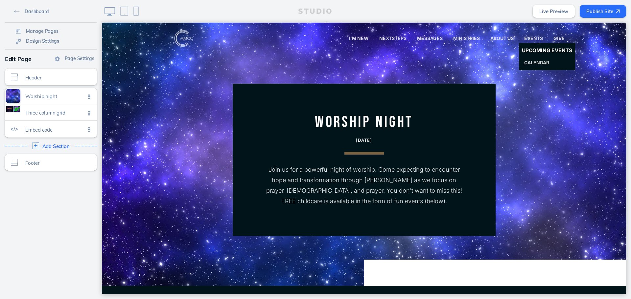
click at [529, 48] on span "Upcoming Events" at bounding box center [547, 51] width 50 height 6
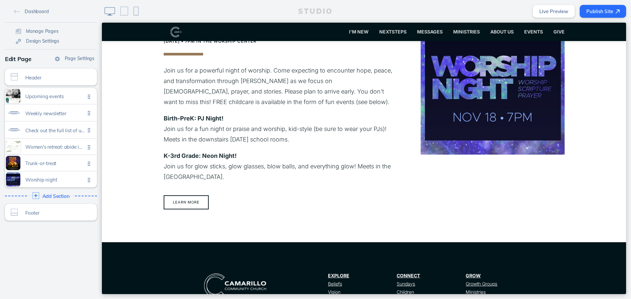
scroll to position [854, 0]
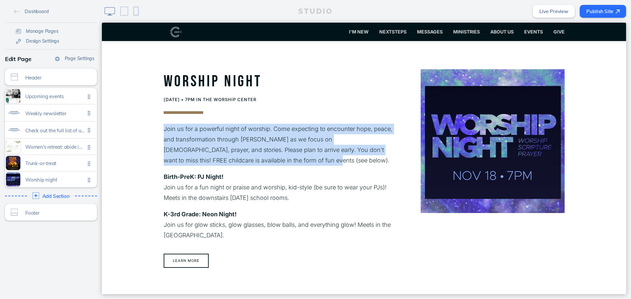
drag, startPoint x: 274, startPoint y: 161, endPoint x: 155, endPoint y: 133, distance: 122.5
click at [155, 133] on section "Worship Night [DATE] • 7pm in the worship center Join us for a powerful night o…" at bounding box center [364, 170] width 524 height 261
copy p "Join us for a powerful night of worship. Come expecting to encounter hope, peac…"
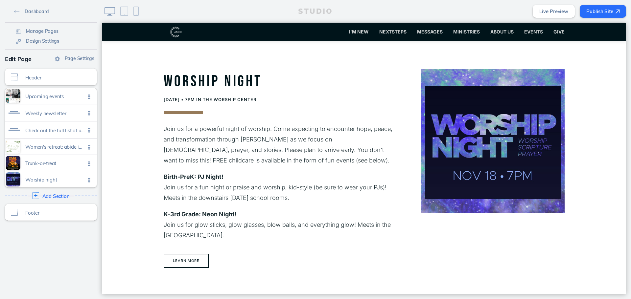
click at [205, 268] on ul "Learn more" at bounding box center [280, 260] width 237 height 17
drag, startPoint x: 202, startPoint y: 265, endPoint x: 191, endPoint y: 245, distance: 22.9
click at [202, 265] on button "Learn more" at bounding box center [186, 261] width 45 height 14
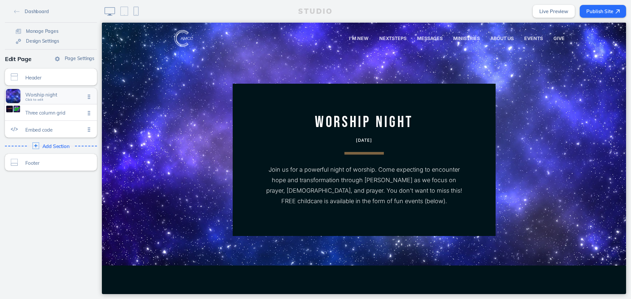
click at [55, 101] on div "Worship night Click to edit" at bounding box center [51, 96] width 92 height 16
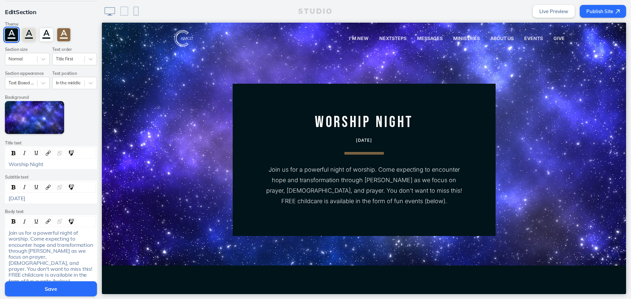
scroll to position [33, 0]
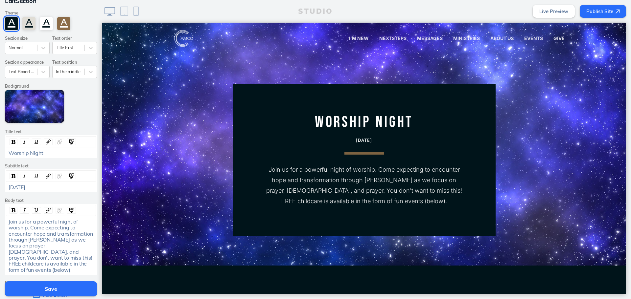
click at [58, 243] on span "Join us for a powerful night of worship. Come expecting to encounter hope and t…" at bounding box center [51, 246] width 85 height 55
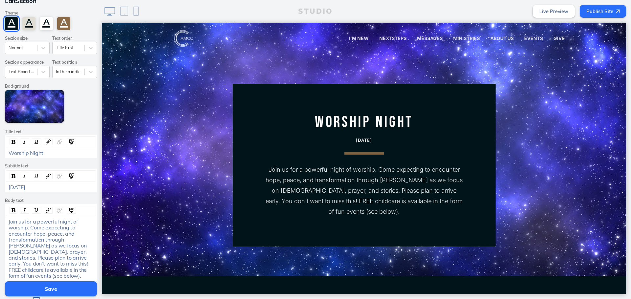
scroll to position [99, 0]
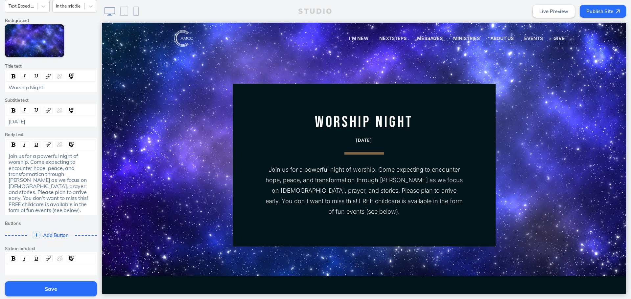
click at [60, 292] on button "Save" at bounding box center [51, 289] width 92 height 15
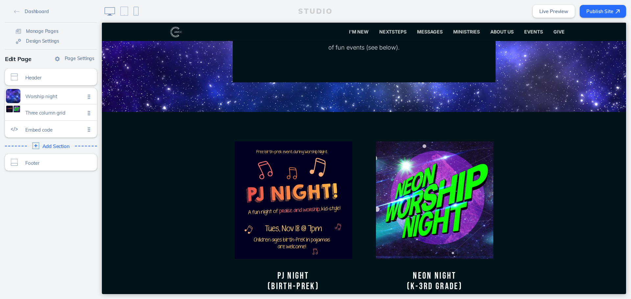
scroll to position [0, 0]
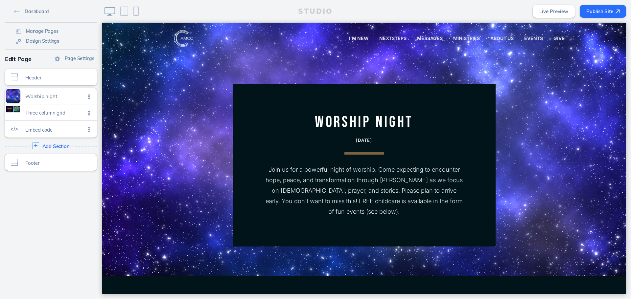
click at [601, 11] on button "Publish Site" at bounding box center [603, 11] width 46 height 13
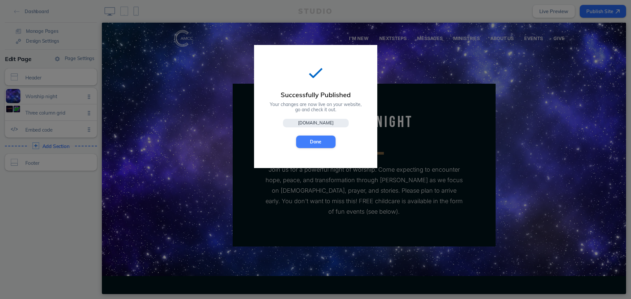
click at [308, 137] on button "Done" at bounding box center [315, 142] width 39 height 12
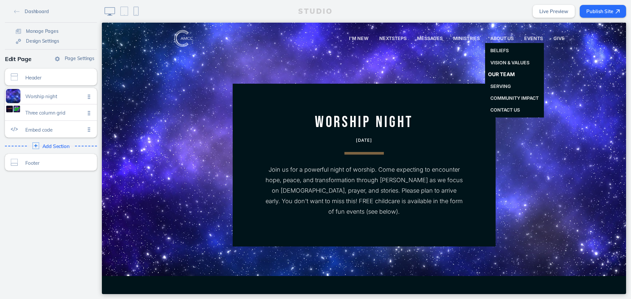
click at [506, 77] on span "Our Team" at bounding box center [501, 74] width 27 height 6
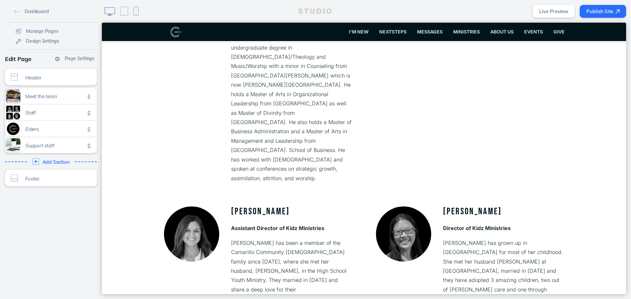
scroll to position [822, 0]
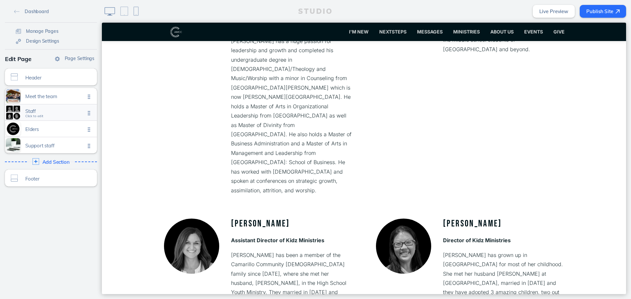
click at [31, 114] on span "Click to edit" at bounding box center [34, 116] width 18 height 4
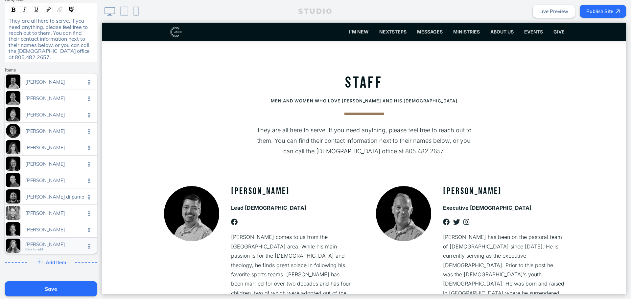
scroll to position [243, 0]
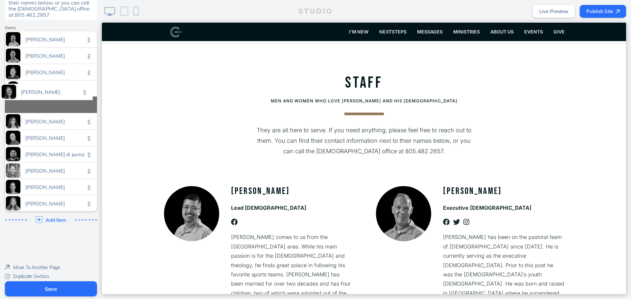
drag, startPoint x: 88, startPoint y: 108, endPoint x: 87, endPoint y: 93, distance: 15.1
click at [87, 93] on ul "[PERSON_NAME] Click to edit [PERSON_NAME] Click to edit [PERSON_NAME] Click to …" at bounding box center [51, 121] width 92 height 180
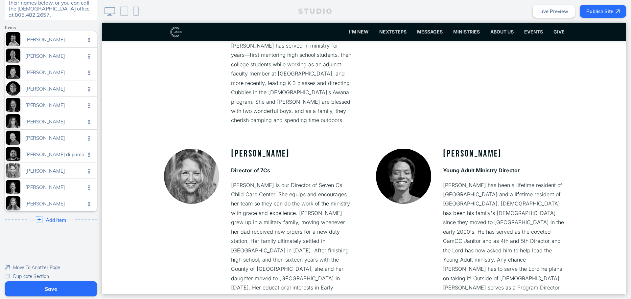
scroll to position [1396, 0]
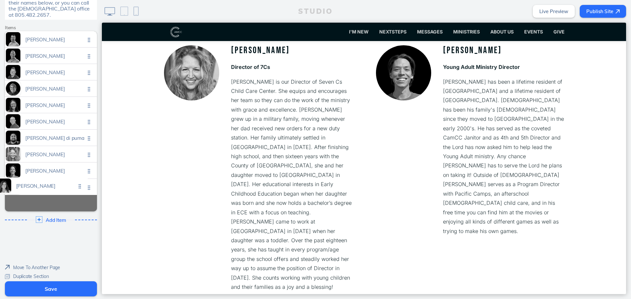
drag, startPoint x: 84, startPoint y: 110, endPoint x: 77, endPoint y: 189, distance: 79.1
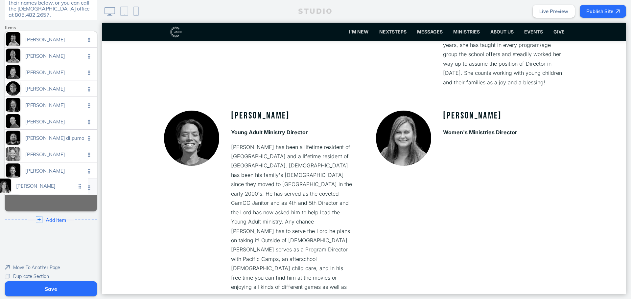
scroll to position [1219, 0]
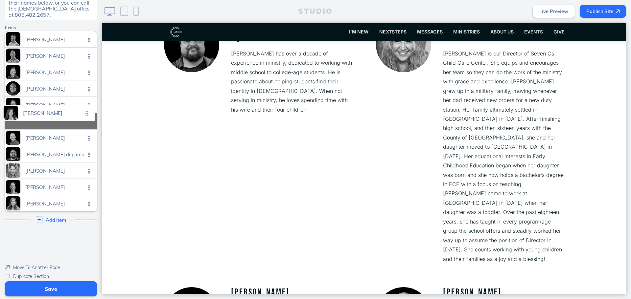
drag, startPoint x: 88, startPoint y: 143, endPoint x: 88, endPoint y: 112, distance: 30.9
click at [88, 112] on ul "[PERSON_NAME] Click to edit [PERSON_NAME] Click to edit [PERSON_NAME] Click to …" at bounding box center [51, 121] width 92 height 180
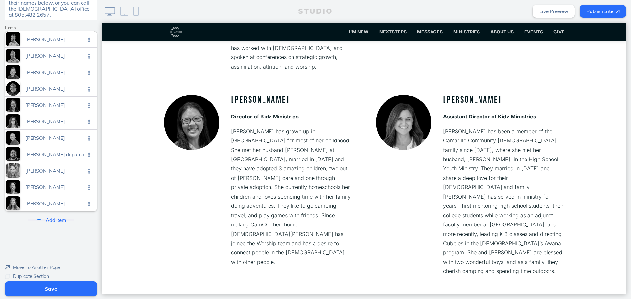
scroll to position [884, 0]
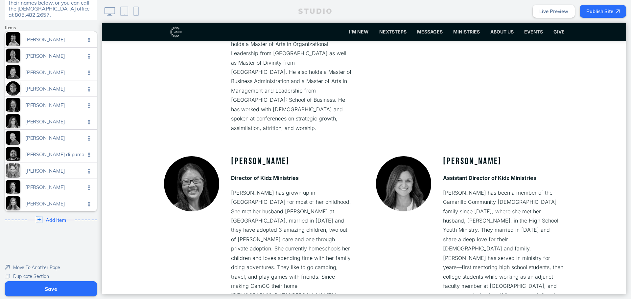
click at [74, 290] on button "Save" at bounding box center [51, 289] width 92 height 15
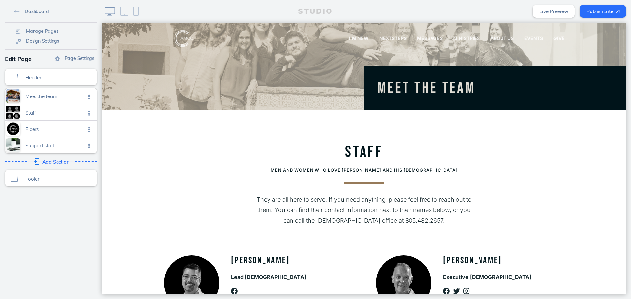
scroll to position [0, 0]
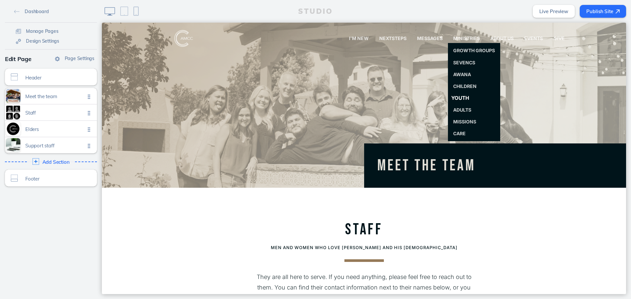
click at [470, 95] on link "Youth" at bounding box center [474, 98] width 58 height 13
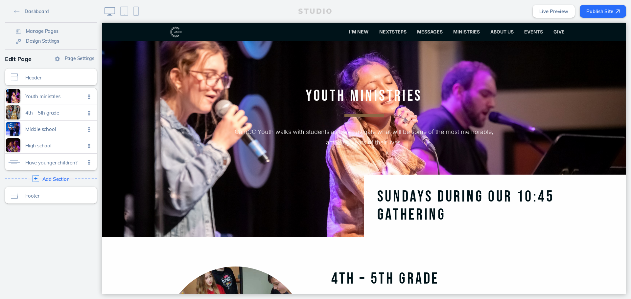
scroll to position [164, 0]
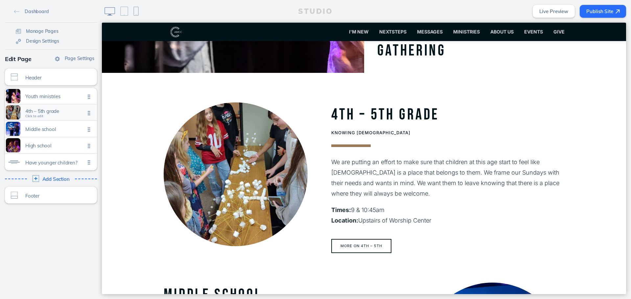
click at [61, 116] on div "4th – 5th grade Click to edit" at bounding box center [51, 113] width 92 height 16
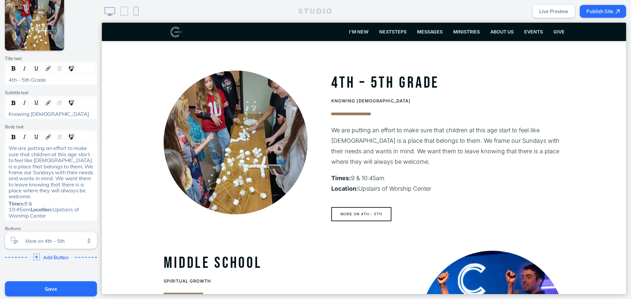
scroll to position [181, 0]
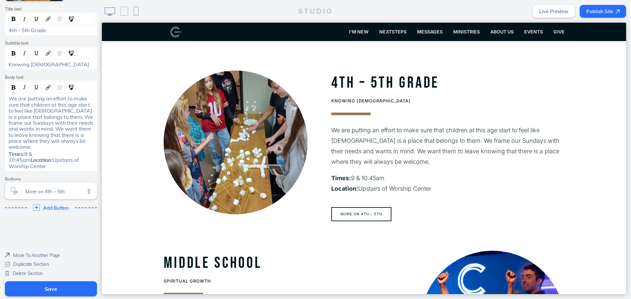
click at [25, 276] on span "Delete Section" at bounding box center [28, 274] width 30 height 6
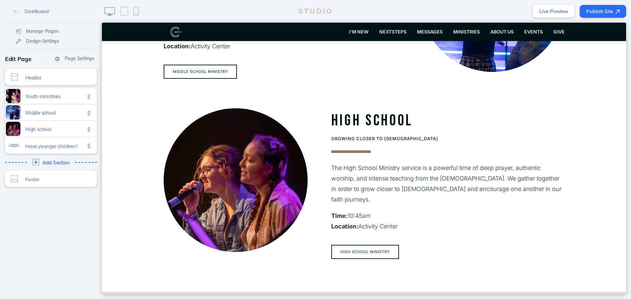
scroll to position [394, 0]
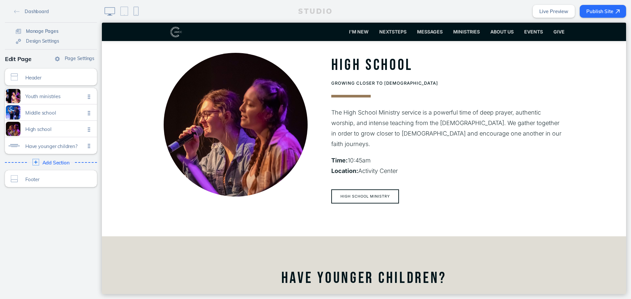
click at [41, 30] on span "Manage Pages" at bounding box center [42, 31] width 33 height 6
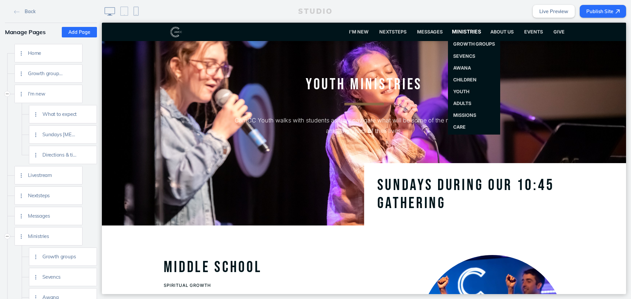
scroll to position [0, 0]
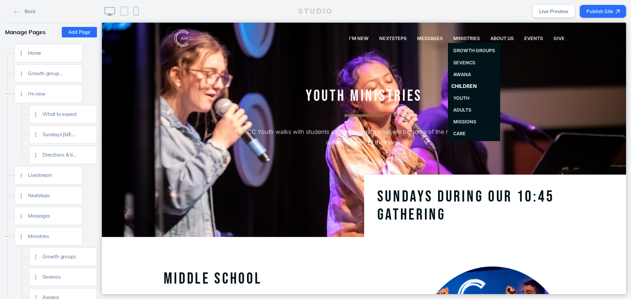
click at [460, 87] on span "Children" at bounding box center [464, 86] width 26 height 6
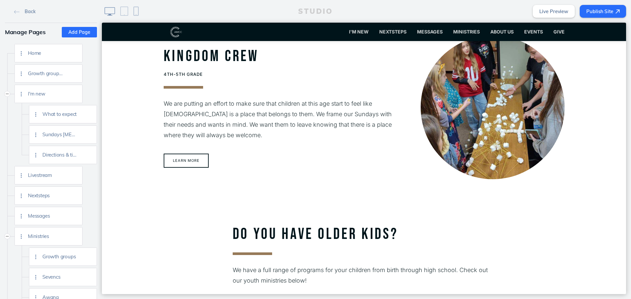
scroll to position [559, 0]
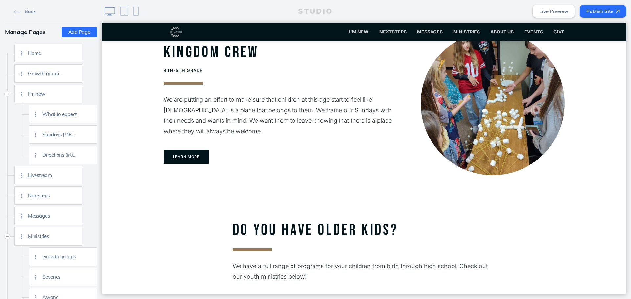
click at [190, 160] on button "Learn more" at bounding box center [186, 157] width 45 height 14
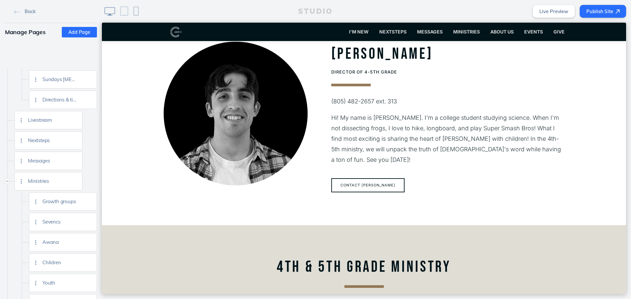
scroll to position [164, 0]
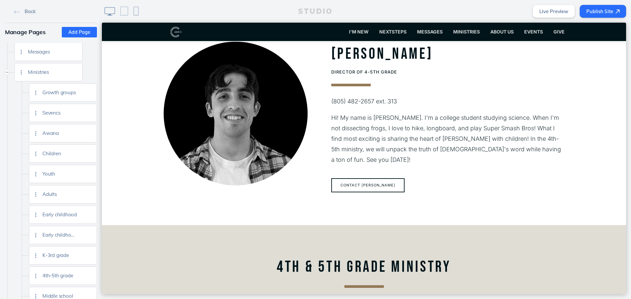
click at [29, 5] on div "Back" at bounding box center [51, 11] width 92 height 23
click at [27, 10] on span "Back" at bounding box center [30, 12] width 11 height 6
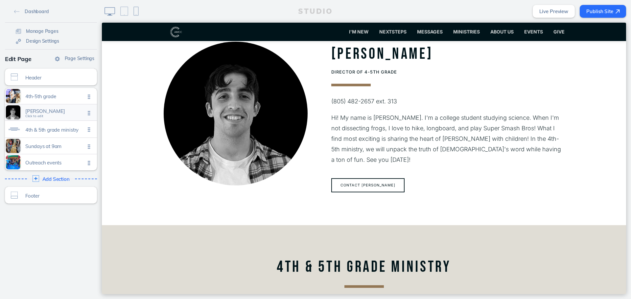
click at [64, 108] on div "[PERSON_NAME] Click to edit" at bounding box center [51, 113] width 92 height 16
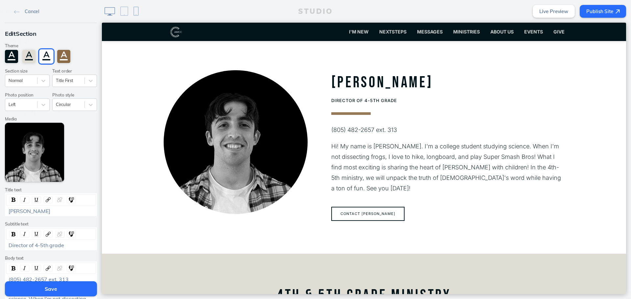
scroll to position [135, 0]
drag, startPoint x: 77, startPoint y: 209, endPoint x: 0, endPoint y: 212, distance: 76.3
click at [0, 212] on div "Edit Section Theme A A A A Section size Normal Text order Title First Photo pos…" at bounding box center [51, 215] width 102 height 384
drag, startPoint x: 67, startPoint y: 248, endPoint x: 33, endPoint y: 256, distance: 34.4
click at [33, 256] on div "Edit Section Theme A A A A Section size Normal Text order Title First Photo pos…" at bounding box center [51, 215] width 102 height 384
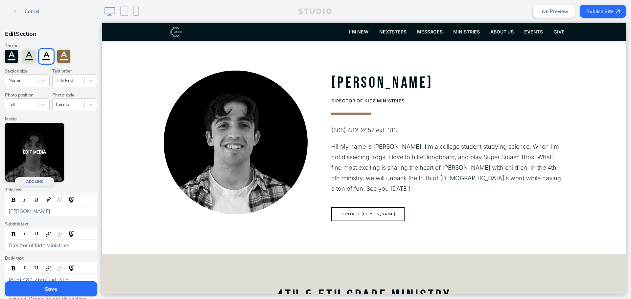
click at [30, 148] on button "Edit Media" at bounding box center [34, 152] width 59 height 59
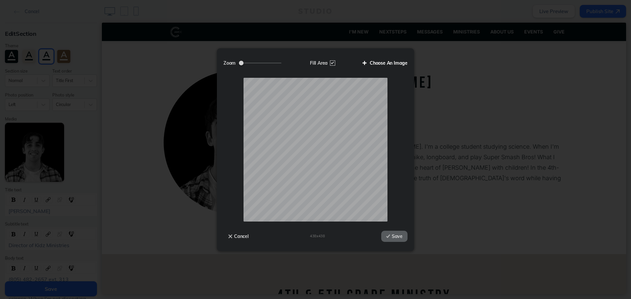
click at [393, 61] on label "Choose An Image" at bounding box center [383, 63] width 50 height 11
click at [0, 0] on input "Choose An Image" at bounding box center [0, 0] width 0 height 0
click at [388, 242] on div "Cancel 438 x 438 Save" at bounding box center [315, 233] width 184 height 23
click at [393, 231] on button "Save" at bounding box center [394, 236] width 26 height 11
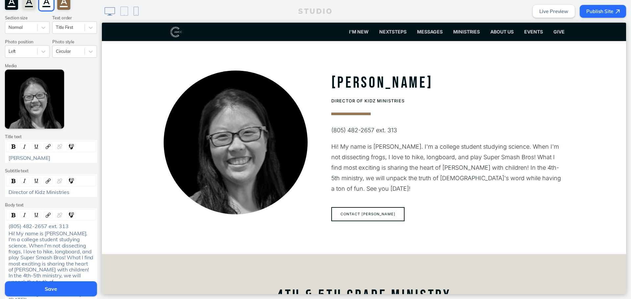
scroll to position [66, 0]
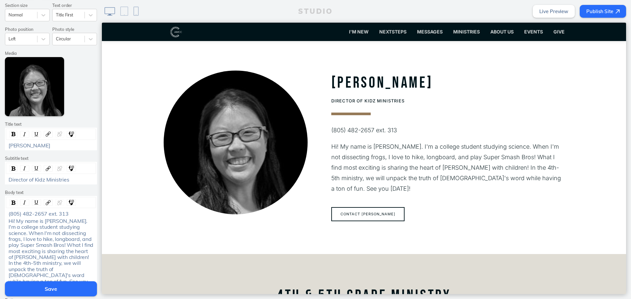
click at [62, 237] on span "Hi! My name is [PERSON_NAME]. I'm a college student studying science. When I'm …" at bounding box center [52, 254] width 86 height 73
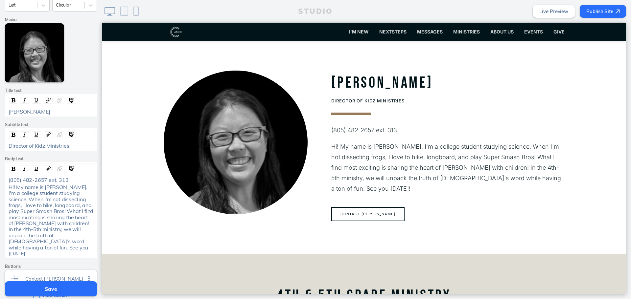
scroll to position [131, 0]
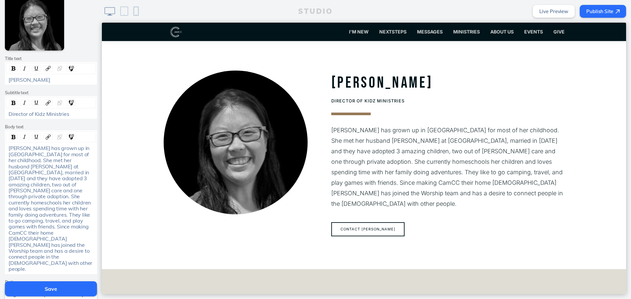
click at [17, 79] on span "[PERSON_NAME]" at bounding box center [29, 80] width 41 height 7
click at [41, 286] on div "Contact [PERSON_NAME] to edit" at bounding box center [51, 294] width 92 height 17
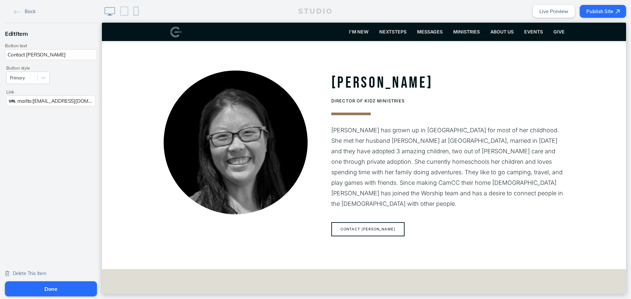
scroll to position [0, 0]
drag, startPoint x: 41, startPoint y: 57, endPoint x: 25, endPoint y: 59, distance: 16.0
click at [25, 59] on input "Contact [PERSON_NAME]" at bounding box center [51, 54] width 92 height 11
type input "Contact [PERSON_NAME]"
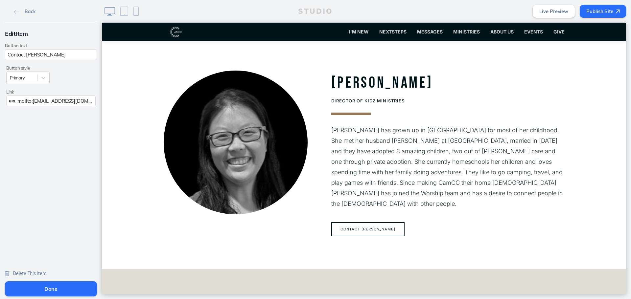
click at [68, 286] on button "Done" at bounding box center [51, 289] width 92 height 15
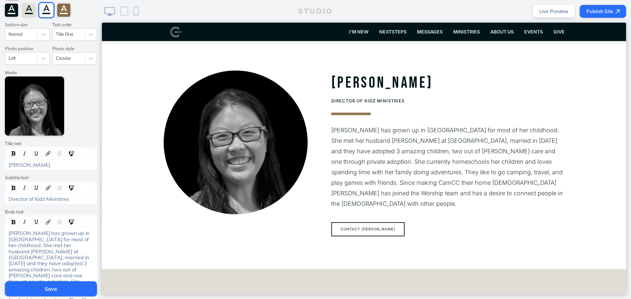
scroll to position [99, 0]
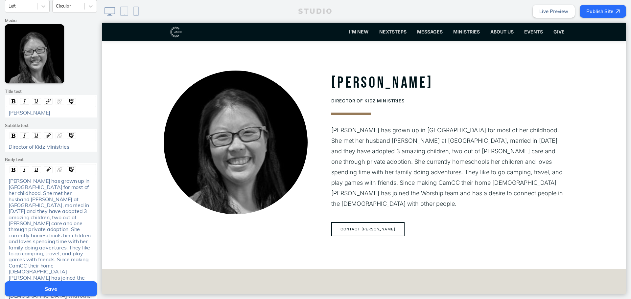
click at [6, 181] on div "[PERSON_NAME] has grown up in [GEOGRAPHIC_DATA] for most of her childhood. She …" at bounding box center [51, 241] width 90 height 127
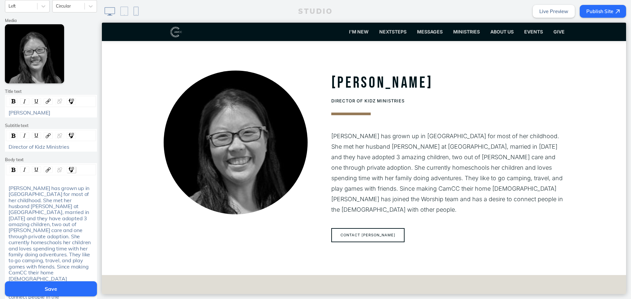
click at [69, 171] on img "rdw-icons-control" at bounding box center [71, 169] width 5 height 5
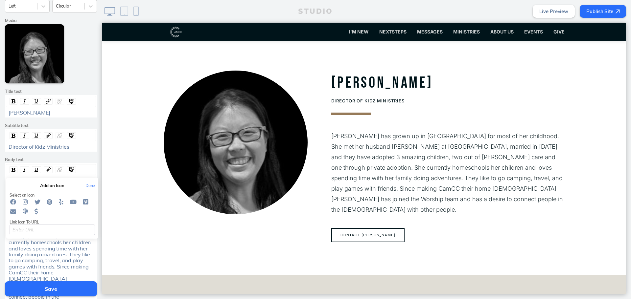
click at [25, 201] on span "" at bounding box center [25, 203] width 8 height 8
click at [21, 229] on input "rdw-icons-control" at bounding box center [52, 229] width 85 height 11
paste input "[URL][DOMAIN_NAME]"
type input "[URL][DOMAIN_NAME]"
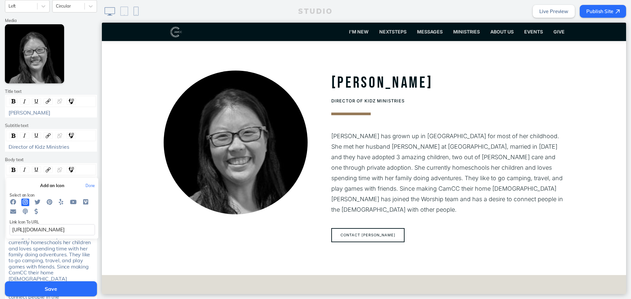
click at [88, 184] on button "Done" at bounding box center [90, 186] width 16 height 5
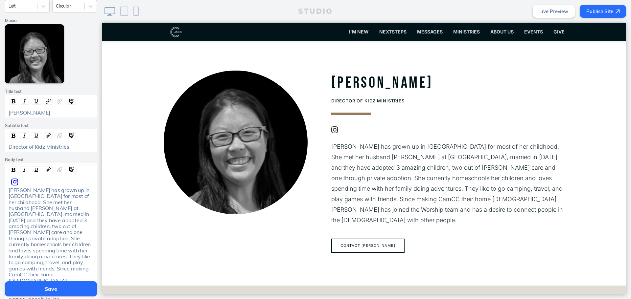
click at [6, 182] on div " i ​" at bounding box center [51, 182] width 90 height 8
click at [69, 171] on img "rdw-icons-control" at bounding box center [71, 169] width 5 height 5
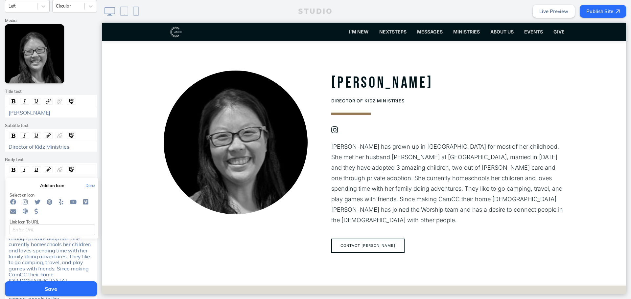
click at [10, 201] on icon "" at bounding box center [13, 202] width 6 height 6
click at [20, 225] on input "rdw-icons-control" at bounding box center [52, 229] width 85 height 11
paste input "[URL][DOMAIN_NAME]"
type input "[URL][DOMAIN_NAME]"
click at [86, 184] on button "Done" at bounding box center [90, 186] width 16 height 5
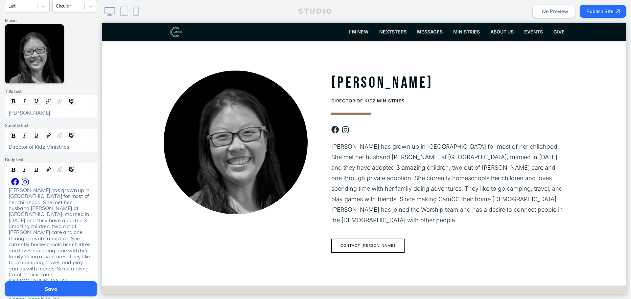
click at [78, 180] on div " i ​  i ​" at bounding box center [51, 182] width 85 height 8
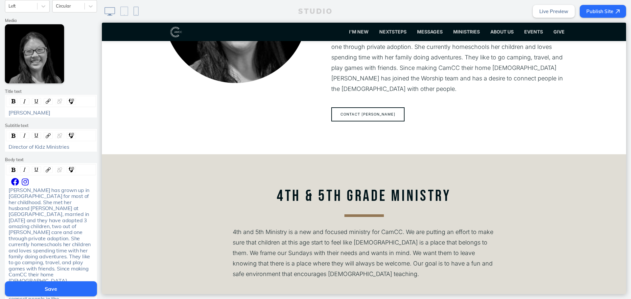
scroll to position [131, 0]
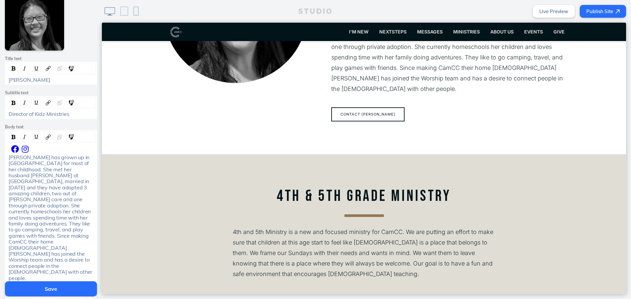
click at [53, 287] on button "Save" at bounding box center [51, 289] width 92 height 15
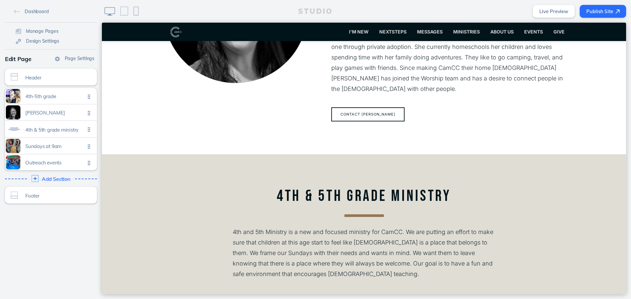
click at [62, 182] on div "Add Section Click to edit" at bounding box center [51, 179] width 97 height 12
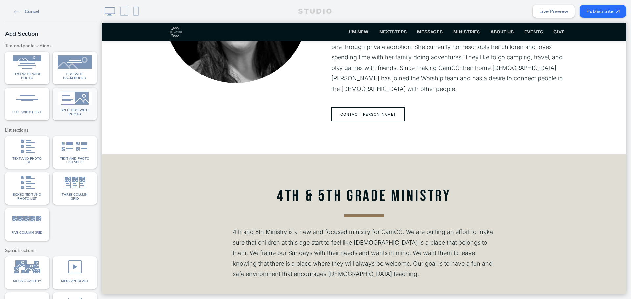
click at [80, 105] on img at bounding box center [75, 98] width 35 height 13
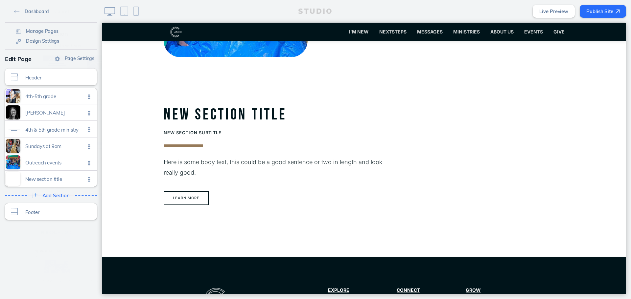
scroll to position [868, 0]
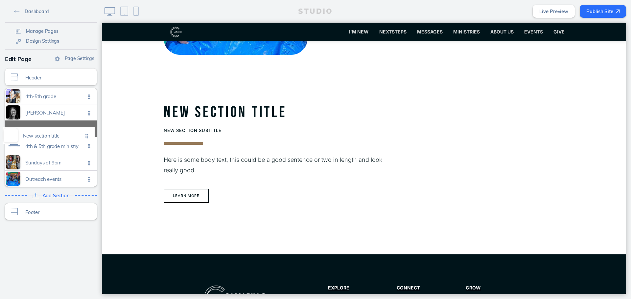
drag, startPoint x: 90, startPoint y: 179, endPoint x: 90, endPoint y: 135, distance: 43.7
click at [90, 135] on ul "4th-5th grade Click to edit [PERSON_NAME] Click to edit 4th & 5th grade ministr…" at bounding box center [51, 137] width 92 height 99
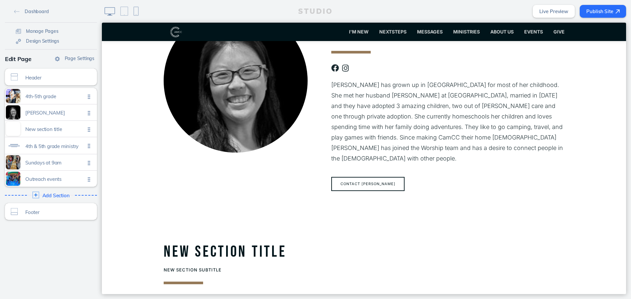
scroll to position [263, 0]
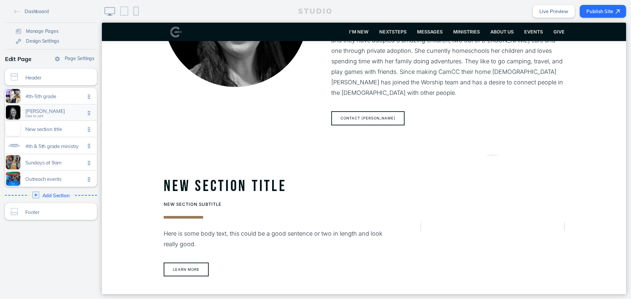
click at [47, 114] on span "[PERSON_NAME] Click to edit" at bounding box center [55, 113] width 60 height 6
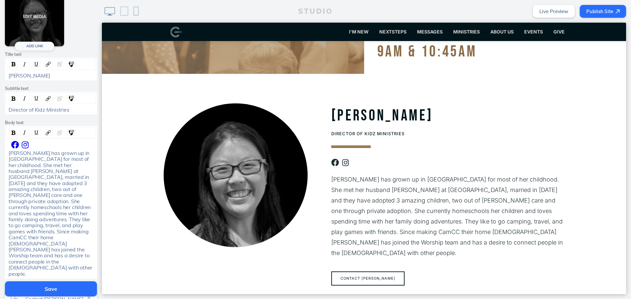
scroll to position [49, 0]
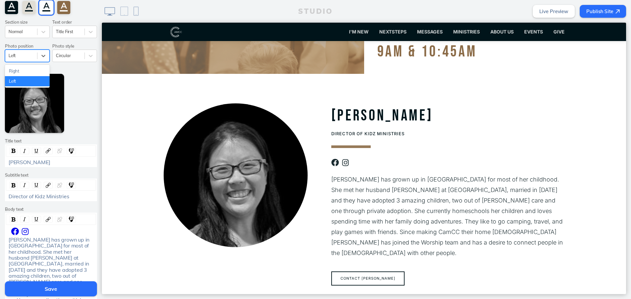
click at [28, 56] on div at bounding box center [21, 56] width 25 height 6
click at [32, 71] on div "Right" at bounding box center [27, 71] width 45 height 10
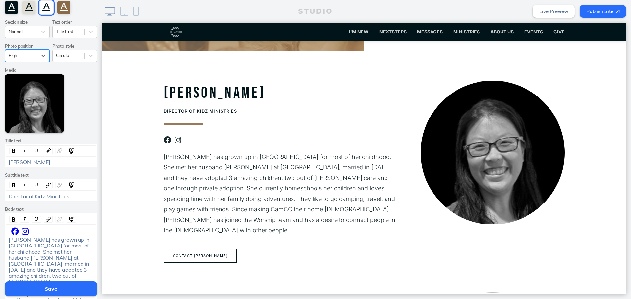
scroll to position [135, 0]
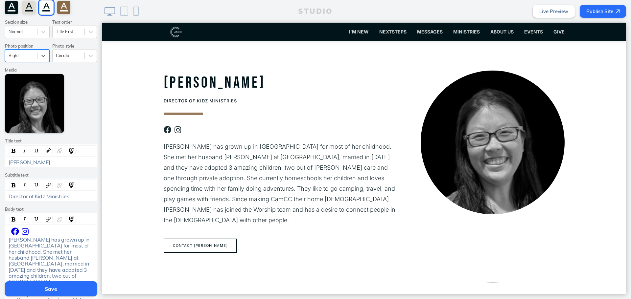
click at [84, 287] on button "Save" at bounding box center [51, 289] width 92 height 15
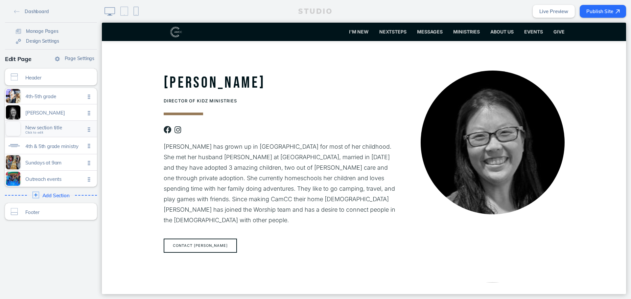
click at [60, 129] on span "New section title" at bounding box center [55, 128] width 60 height 6
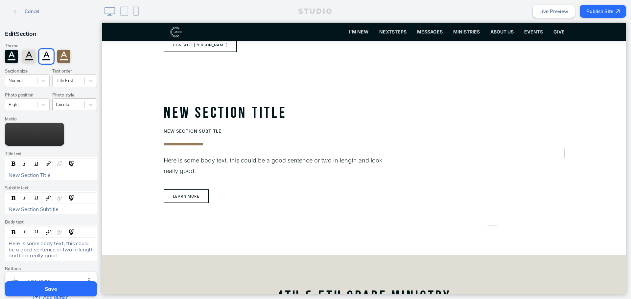
scroll to position [337, 0]
click at [70, 104] on div at bounding box center [68, 105] width 25 height 6
click at [31, 104] on div at bounding box center [21, 105] width 25 height 6
click at [31, 105] on div at bounding box center [21, 105] width 25 height 6
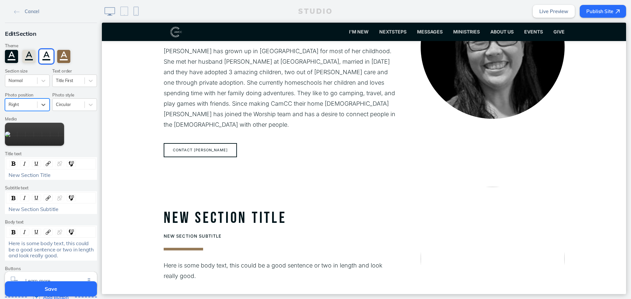
scroll to position [271, 0]
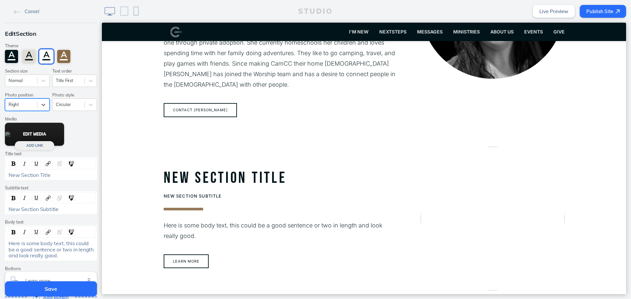
click at [37, 133] on button "Edit Media" at bounding box center [34, 134] width 59 height 23
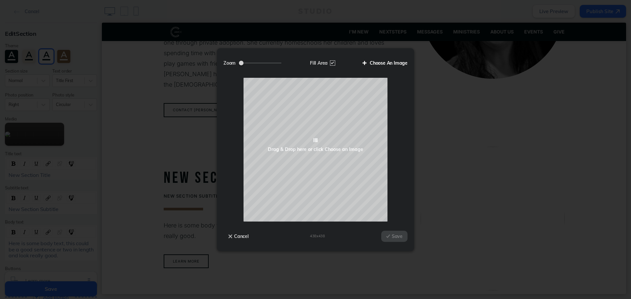
click at [387, 61] on label "Choose An Image" at bounding box center [383, 63] width 50 height 11
click at [0, 0] on input "Choose An Image" at bounding box center [0, 0] width 0 height 0
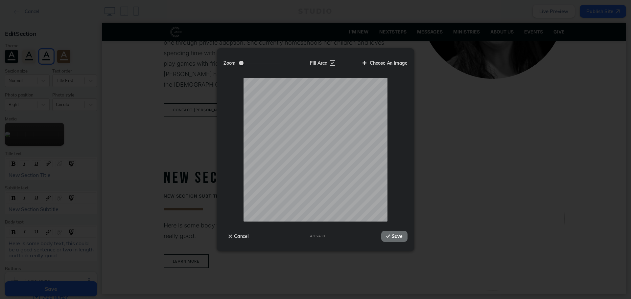
click at [397, 241] on button "Save" at bounding box center [394, 236] width 26 height 11
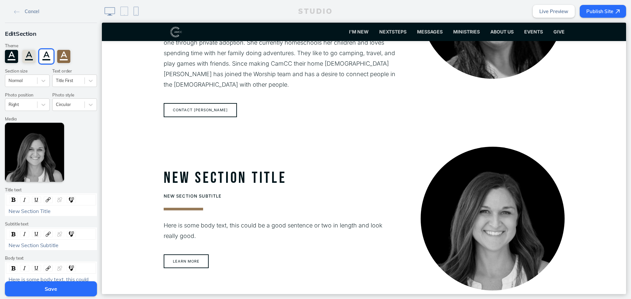
click at [83, 207] on div "New Section Title" at bounding box center [51, 205] width 92 height 23
click at [81, 209] on div "New Section Title" at bounding box center [51, 211] width 85 height 6
click at [69, 243] on div "New Section Subtitle" at bounding box center [51, 246] width 85 height 6
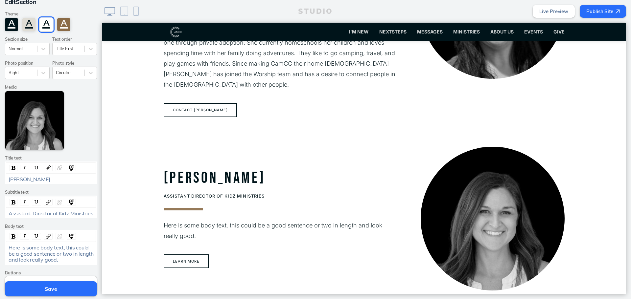
scroll to position [66, 0]
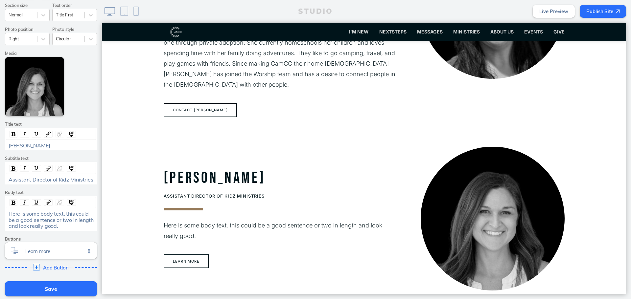
click at [64, 227] on div "Here is some body text, this could be a good sentence or two in length and look…" at bounding box center [51, 220] width 85 height 18
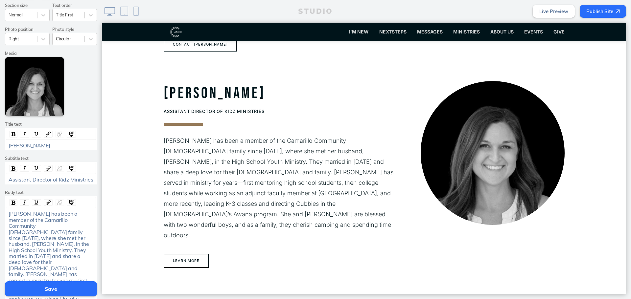
scroll to position [197, 0]
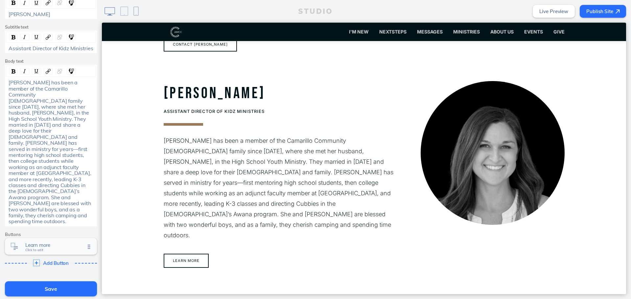
click at [39, 243] on span "Learn more" at bounding box center [55, 246] width 60 height 6
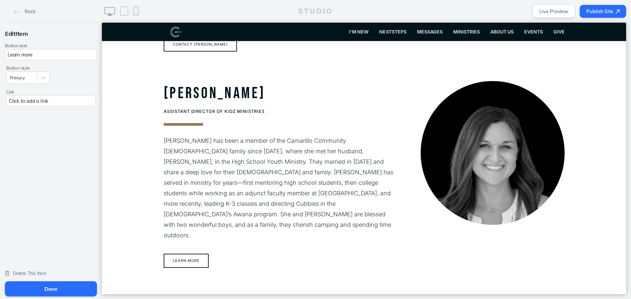
click at [30, 272] on span "Delete This Item" at bounding box center [30, 274] width 34 height 6
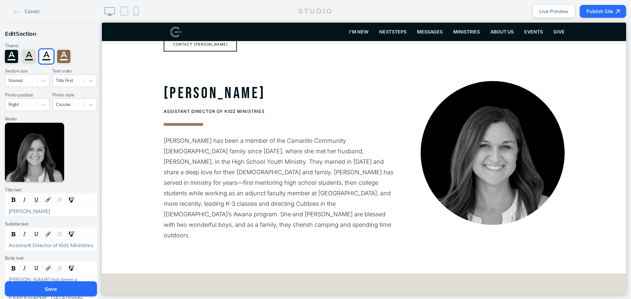
click at [27, 289] on button "Save" at bounding box center [51, 289] width 92 height 15
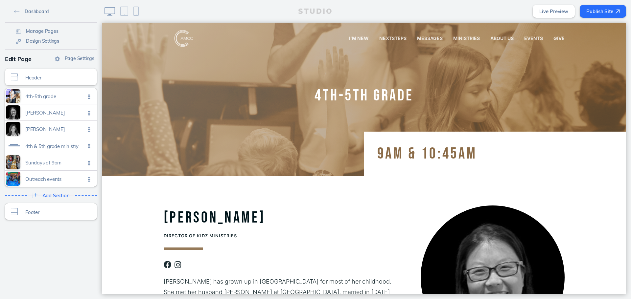
scroll to position [0, 0]
click at [61, 147] on span "4th & 5th grade ministry" at bounding box center [55, 145] width 60 height 6
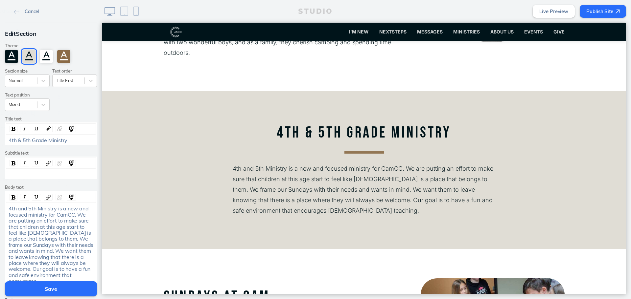
scroll to position [527, 0]
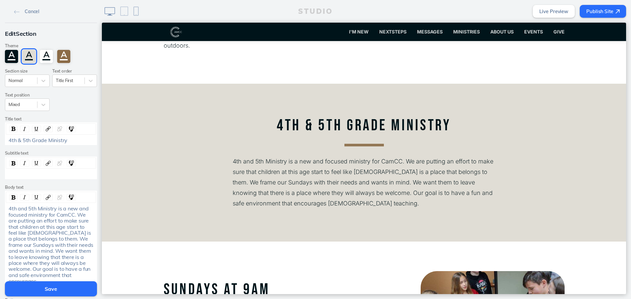
click at [50, 287] on button "Save" at bounding box center [51, 289] width 92 height 15
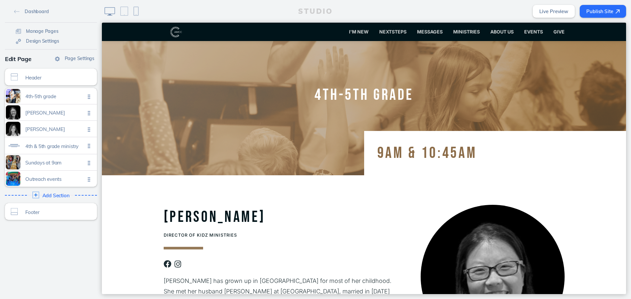
scroll to position [0, 0]
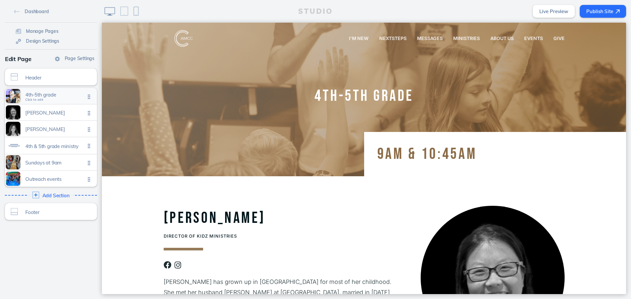
click at [57, 92] on span "4th-5th grade" at bounding box center [55, 95] width 60 height 6
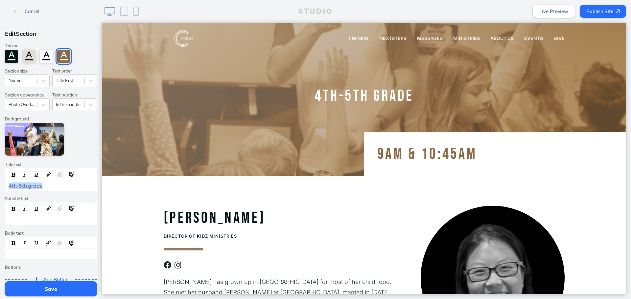
drag, startPoint x: 55, startPoint y: 186, endPoint x: -15, endPoint y: 190, distance: 70.1
click at [0, 190] on html "Cancel Edit Section Theme A A A A Section size Normal Text order Title First Se…" at bounding box center [315, 149] width 631 height 299
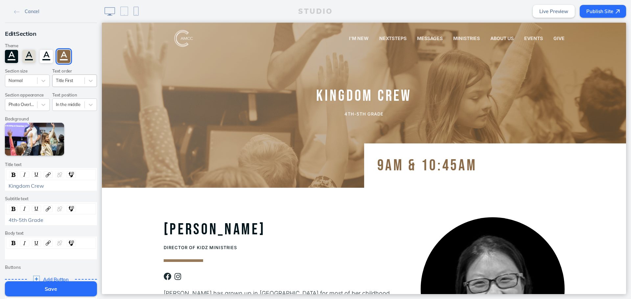
click at [73, 81] on div at bounding box center [68, 81] width 25 height 6
click at [71, 104] on div "Subtitle First" at bounding box center [74, 106] width 45 height 10
click at [74, 290] on button "Save" at bounding box center [51, 289] width 92 height 15
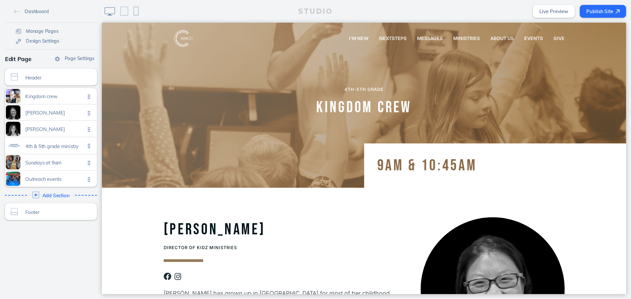
click at [599, 13] on button "Publish Site" at bounding box center [603, 11] width 46 height 13
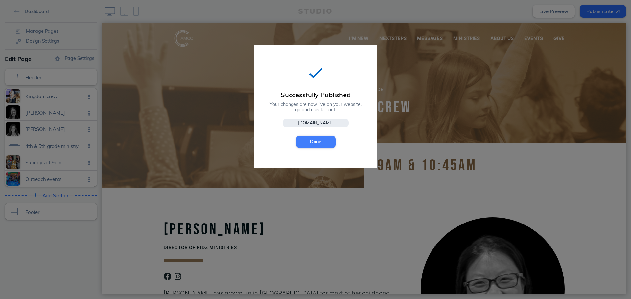
click at [300, 142] on button "Done" at bounding box center [315, 142] width 39 height 12
